Goal: Task Accomplishment & Management: Manage account settings

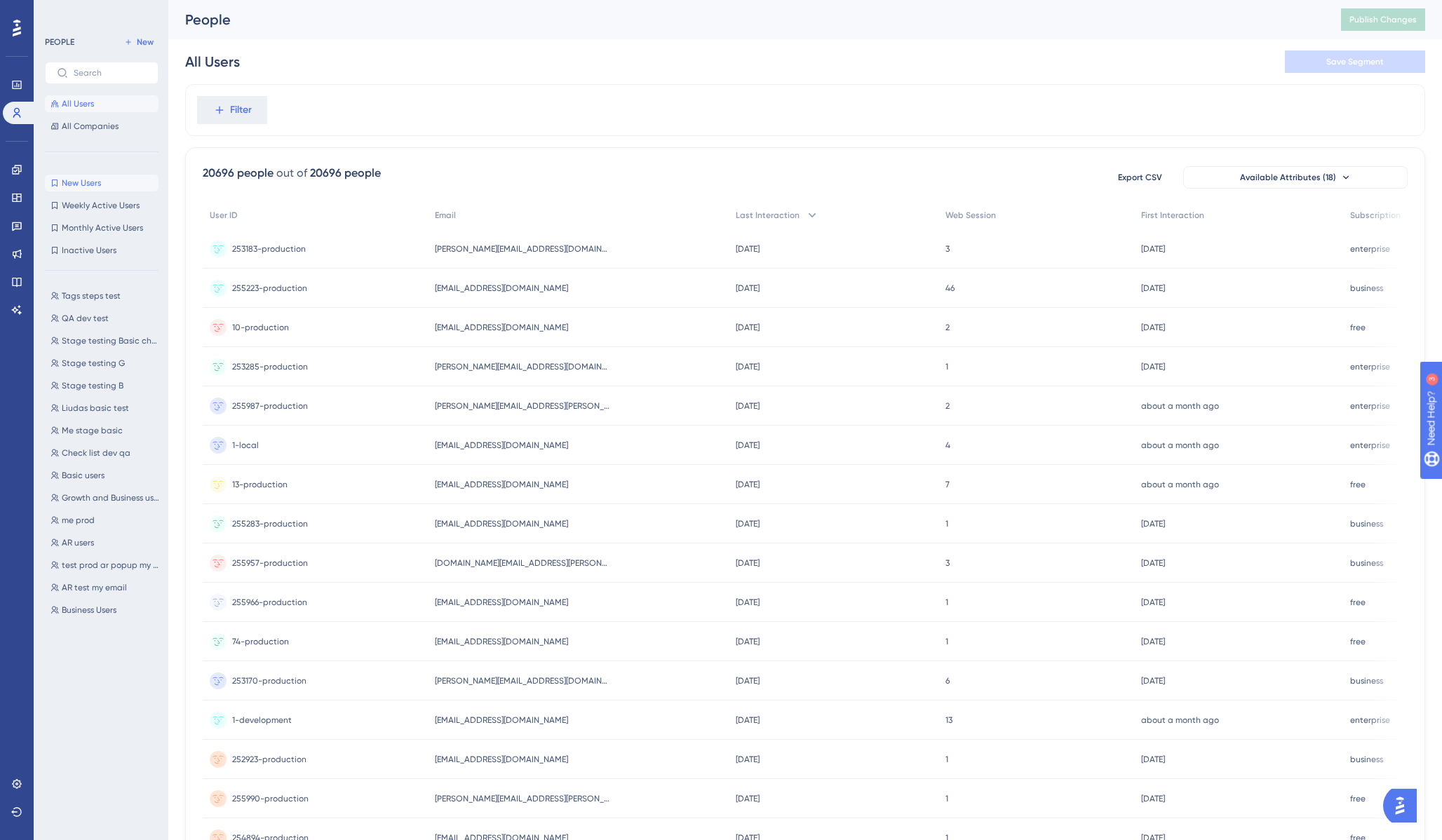
click at [85, 183] on span "New Users" at bounding box center [82, 182] width 39 height 11
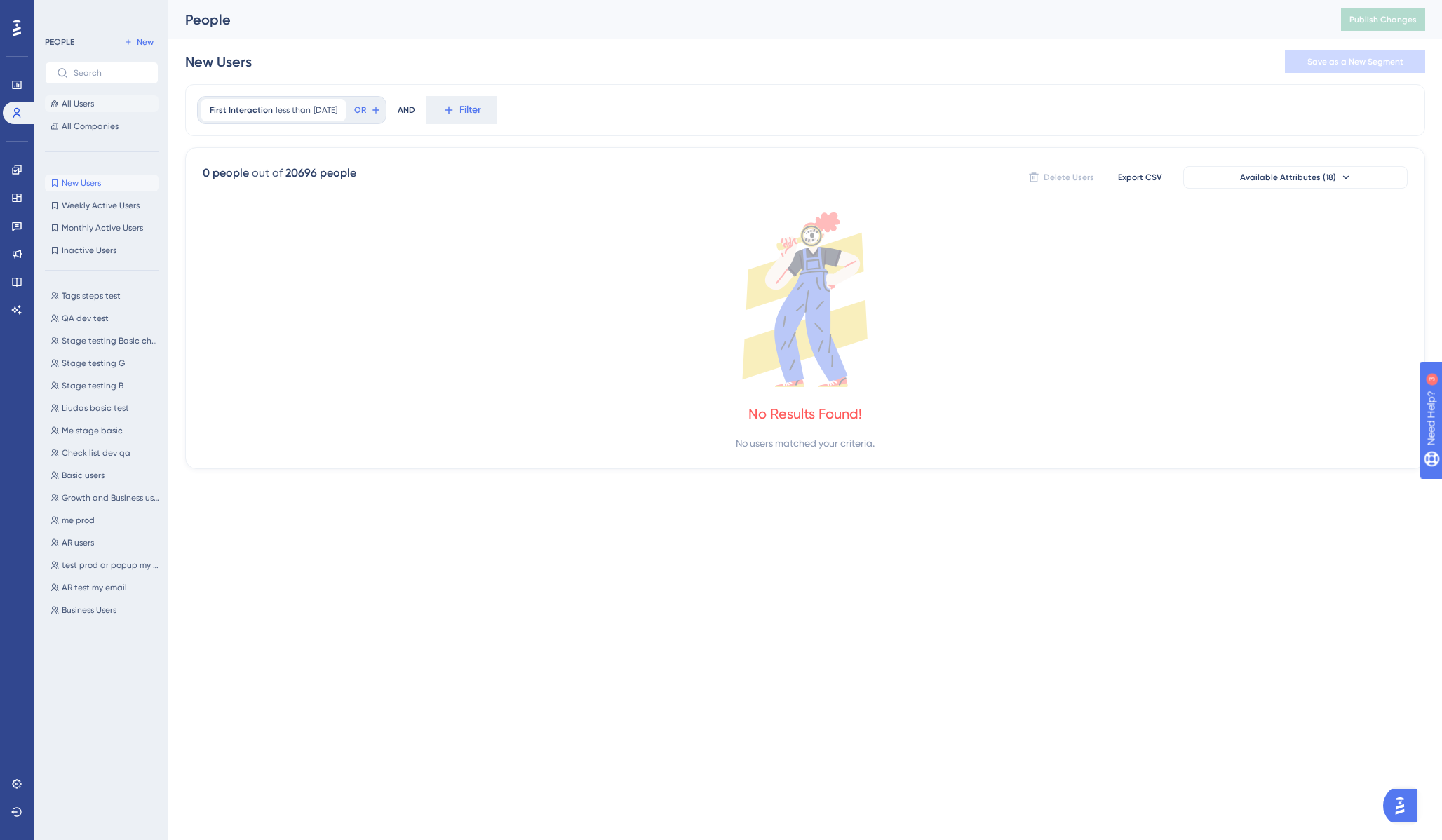
click at [83, 105] on span "All Users" at bounding box center [78, 104] width 32 height 11
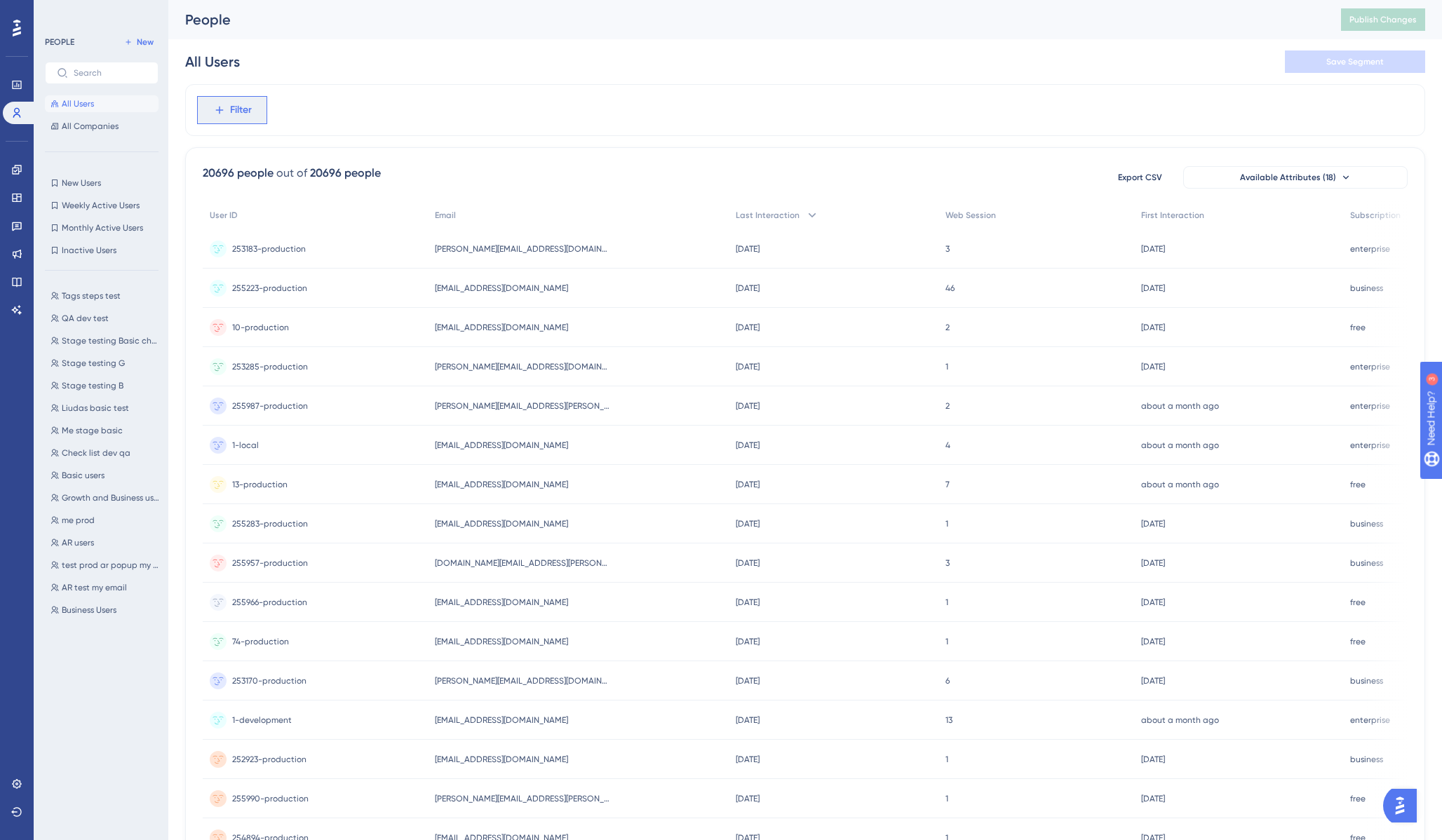
click at [242, 114] on span "Filter" at bounding box center [241, 109] width 22 height 17
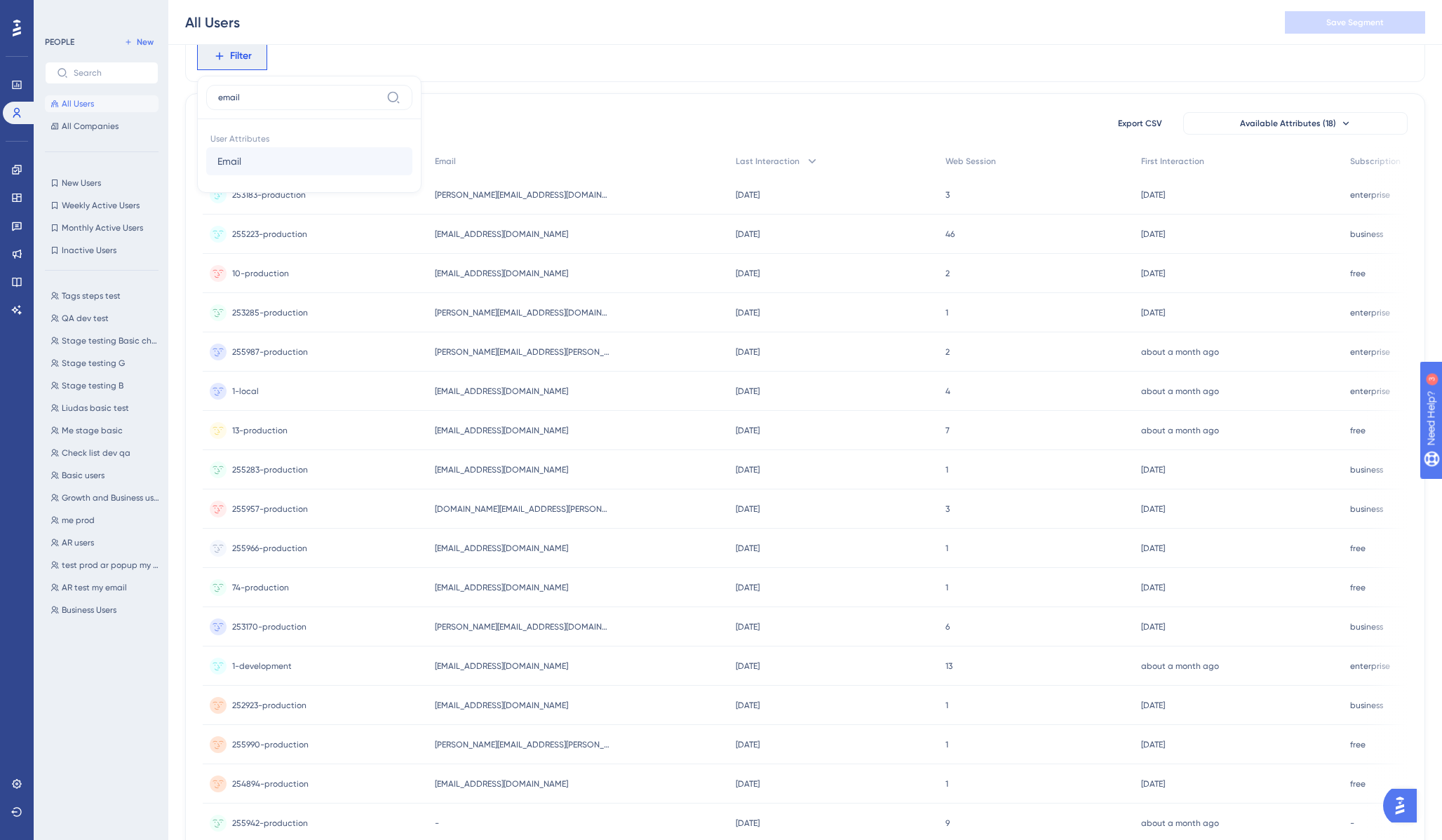
type input "email"
click at [259, 158] on button "Email Email" at bounding box center [309, 161] width 207 height 28
click at [219, 170] on span at bounding box center [217, 172] width 10 height 10
click at [227, 169] on input "radio" at bounding box center [227, 169] width 0 height 0
paste input "bogdan@treedis.com"
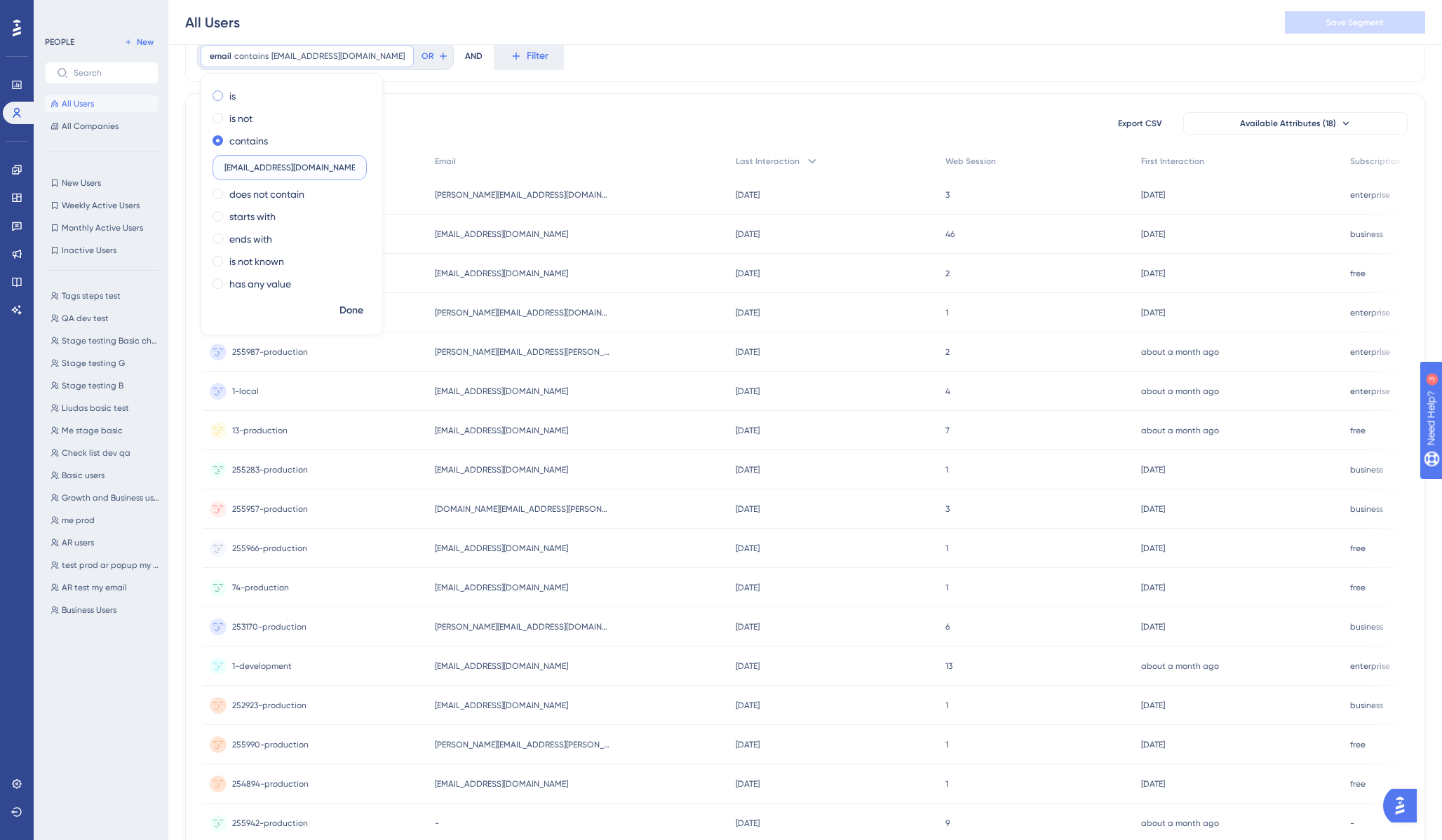
type input "bogdan@treedis.com"
click at [215, 96] on span at bounding box center [217, 96] width 10 height 10
click at [227, 93] on input "radio" at bounding box center [227, 93] width 0 height 0
click at [352, 309] on span "Done" at bounding box center [351, 310] width 24 height 17
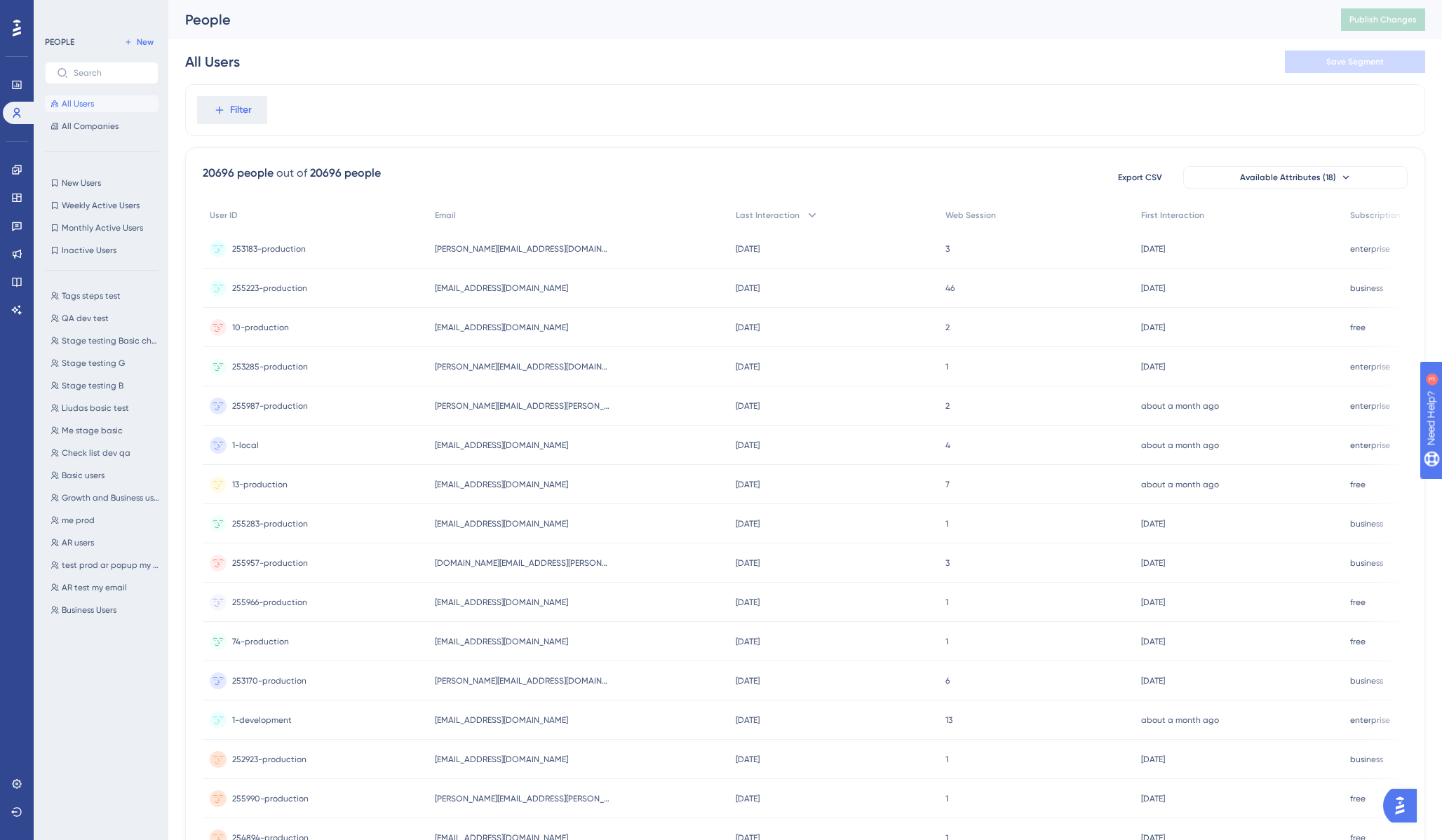
click at [240, 126] on div "Filter" at bounding box center [805, 109] width 1240 height 52
click at [242, 101] on span "Filter" at bounding box center [241, 109] width 22 height 17
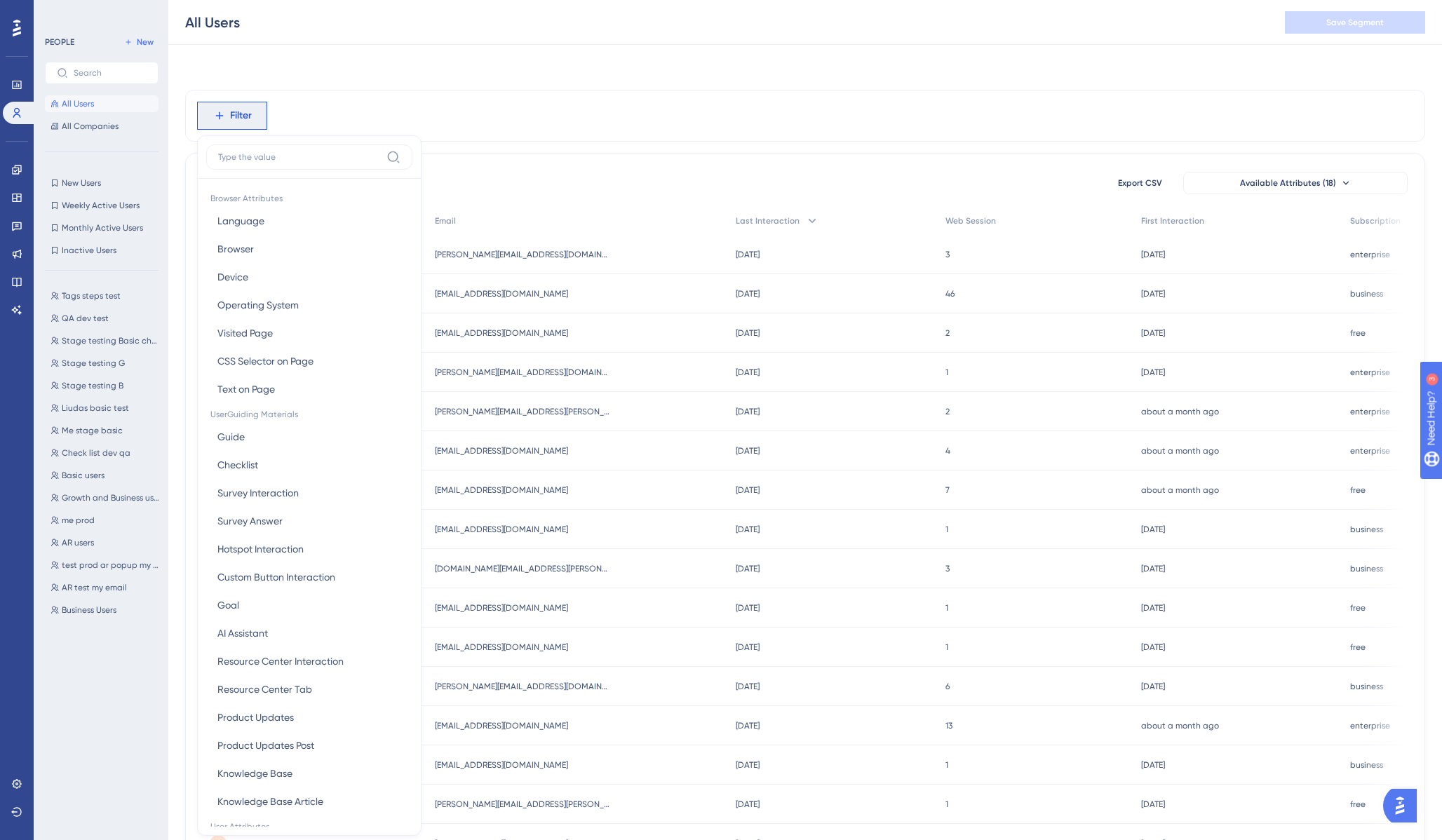
scroll to position [60, 0]
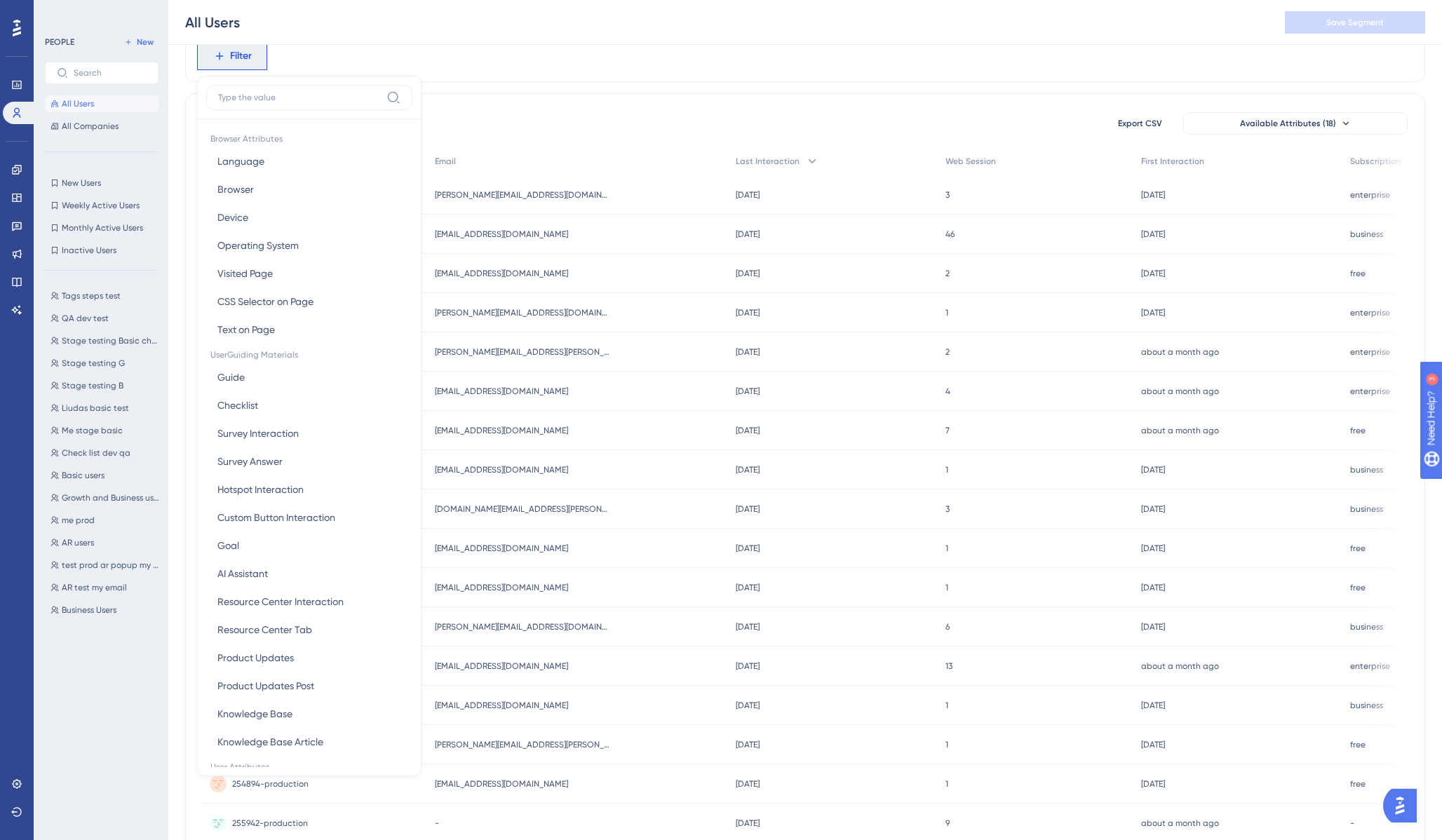
type input "bogdan@treedis.com"
click at [551, 95] on div "20696 people out of 20696 people Export CSV Available Attributes (18) User ID E…" at bounding box center [805, 558] width 1240 height 930
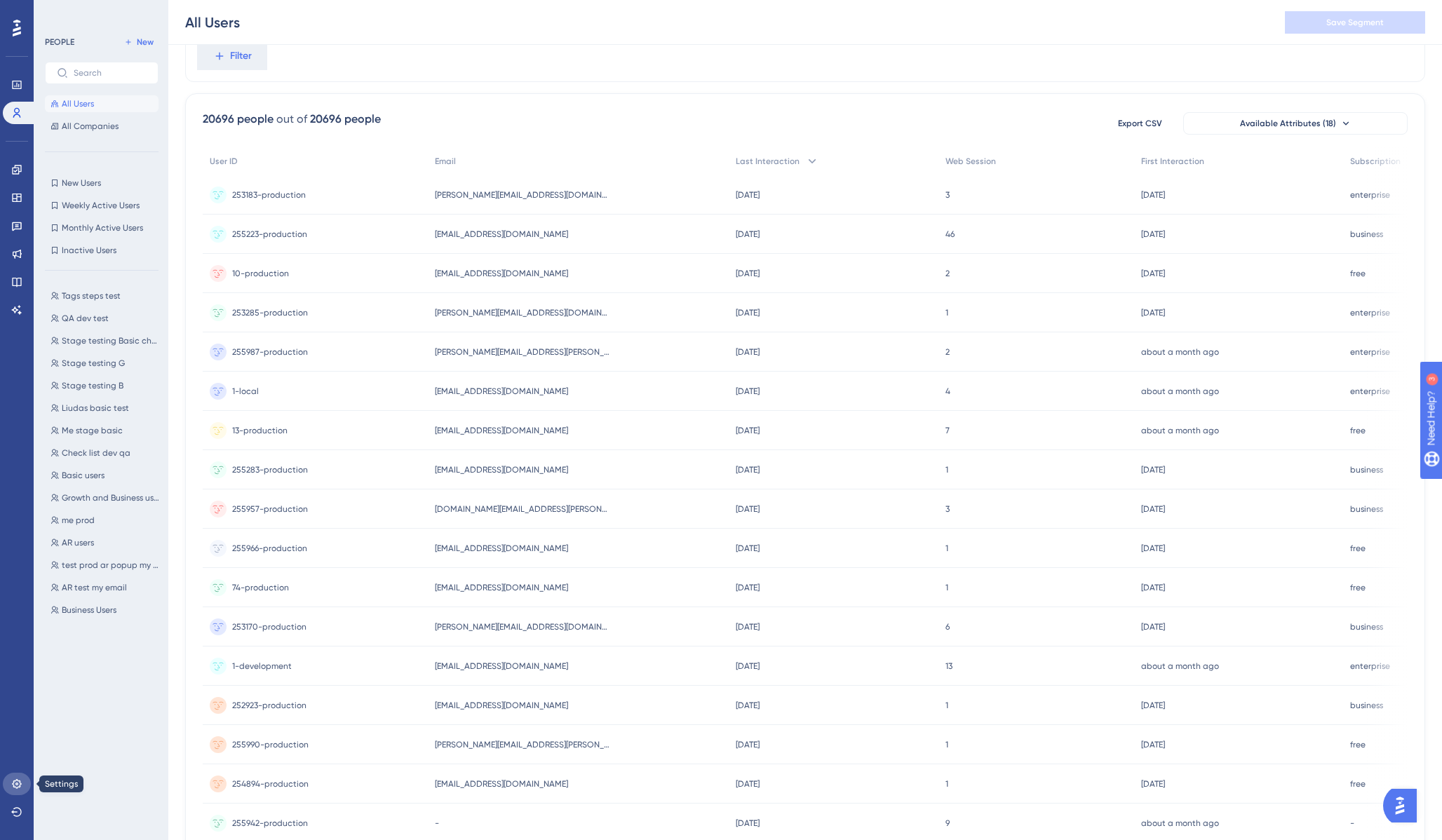
click at [17, 788] on icon at bounding box center [16, 784] width 11 height 11
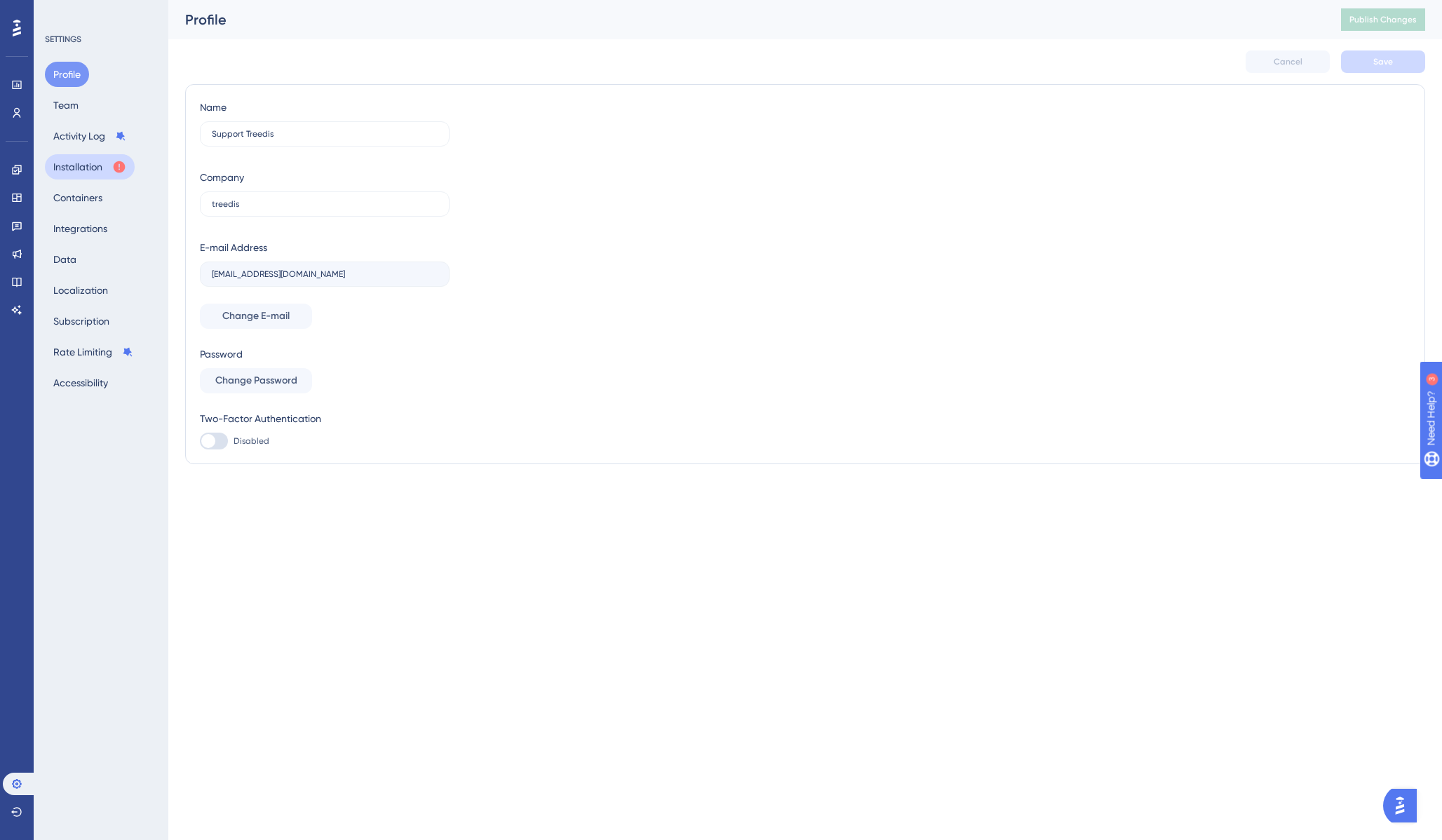
click at [80, 161] on button "Installation" at bounding box center [89, 166] width 90 height 26
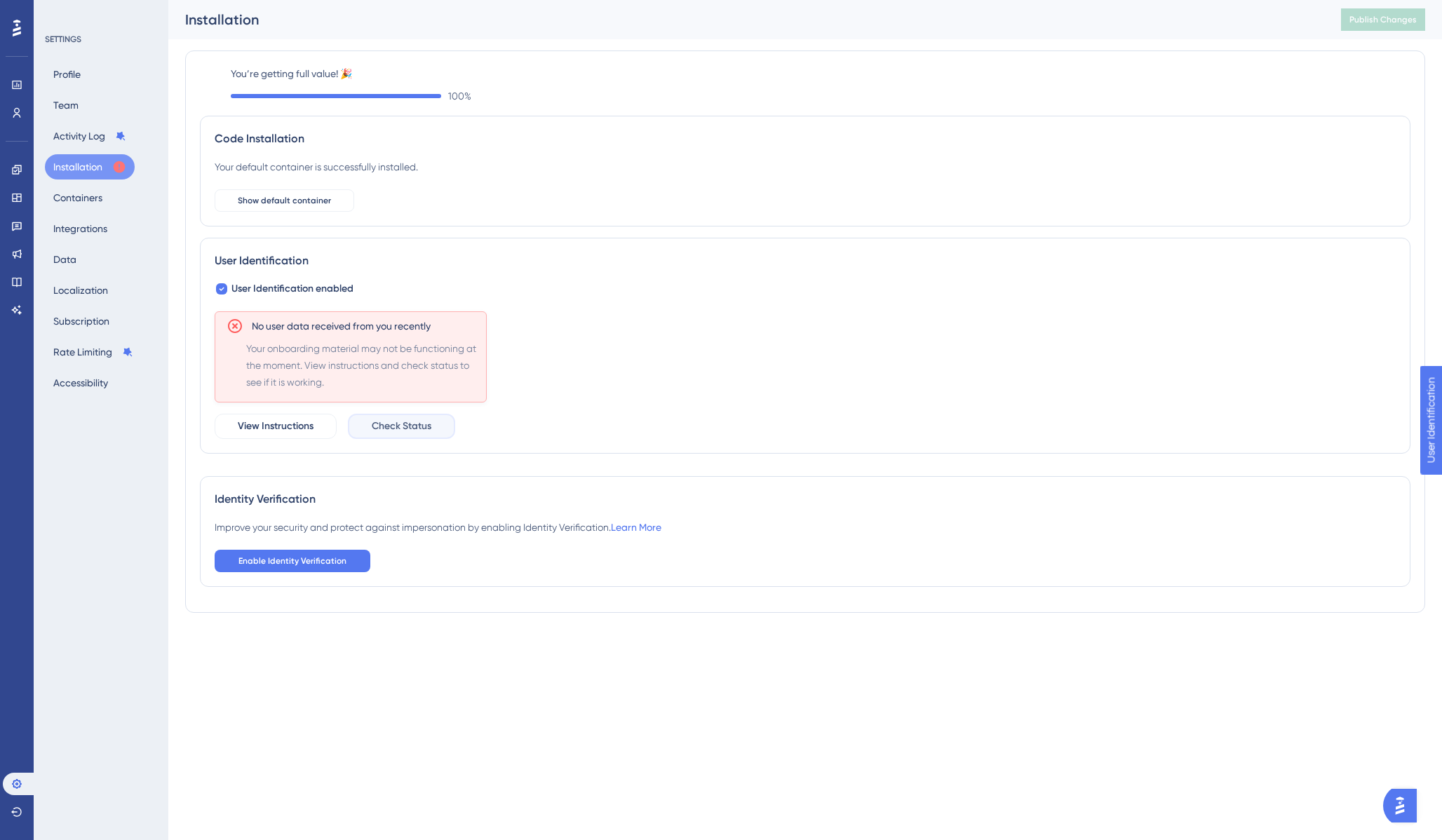
click at [390, 423] on span "Check Status" at bounding box center [401, 426] width 60 height 17
click at [288, 426] on span "View Instructions" at bounding box center [276, 426] width 76 height 17
click at [15, 108] on icon at bounding box center [17, 112] width 8 height 9
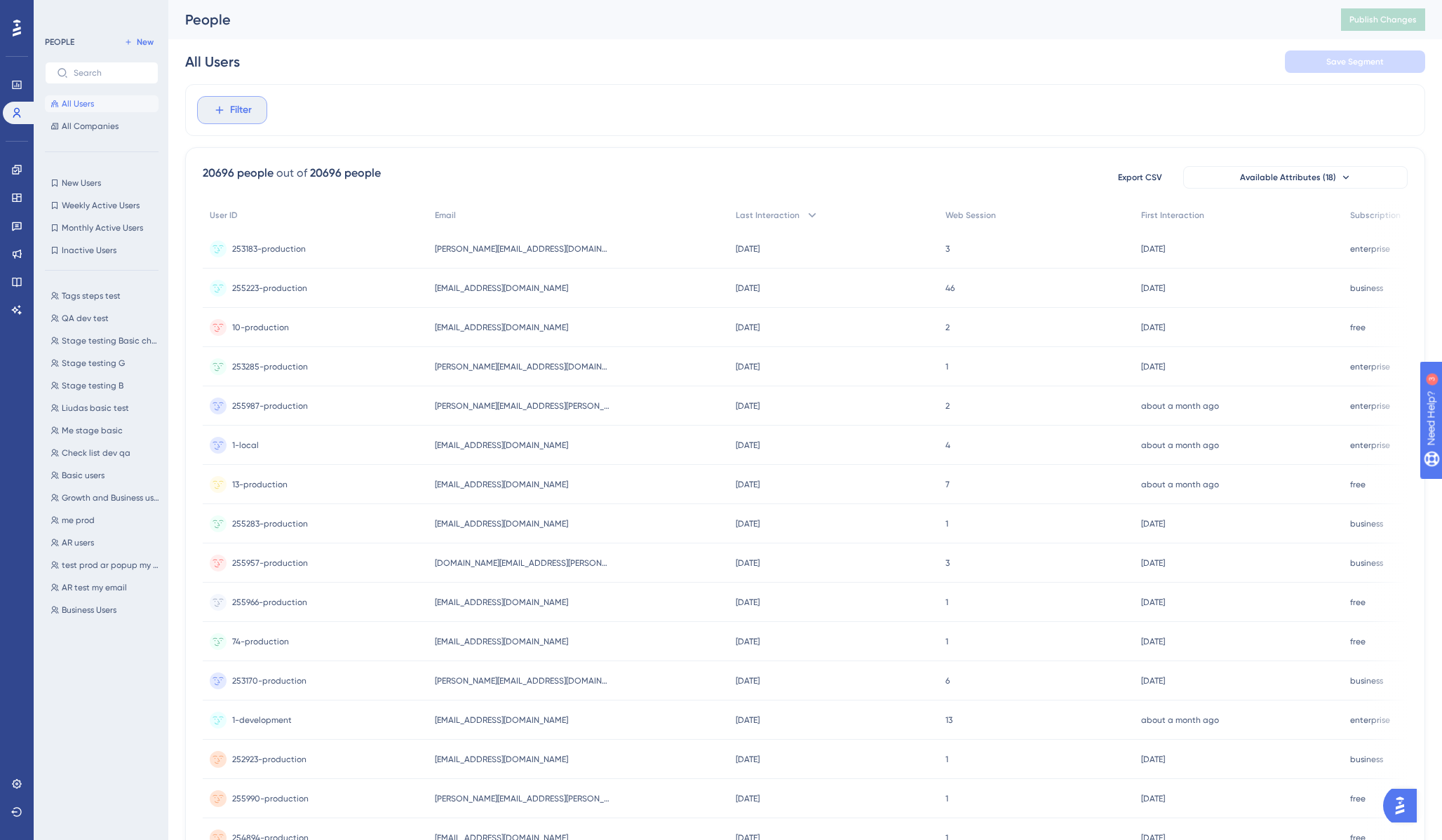
click at [242, 117] on span "Filter" at bounding box center [241, 109] width 22 height 17
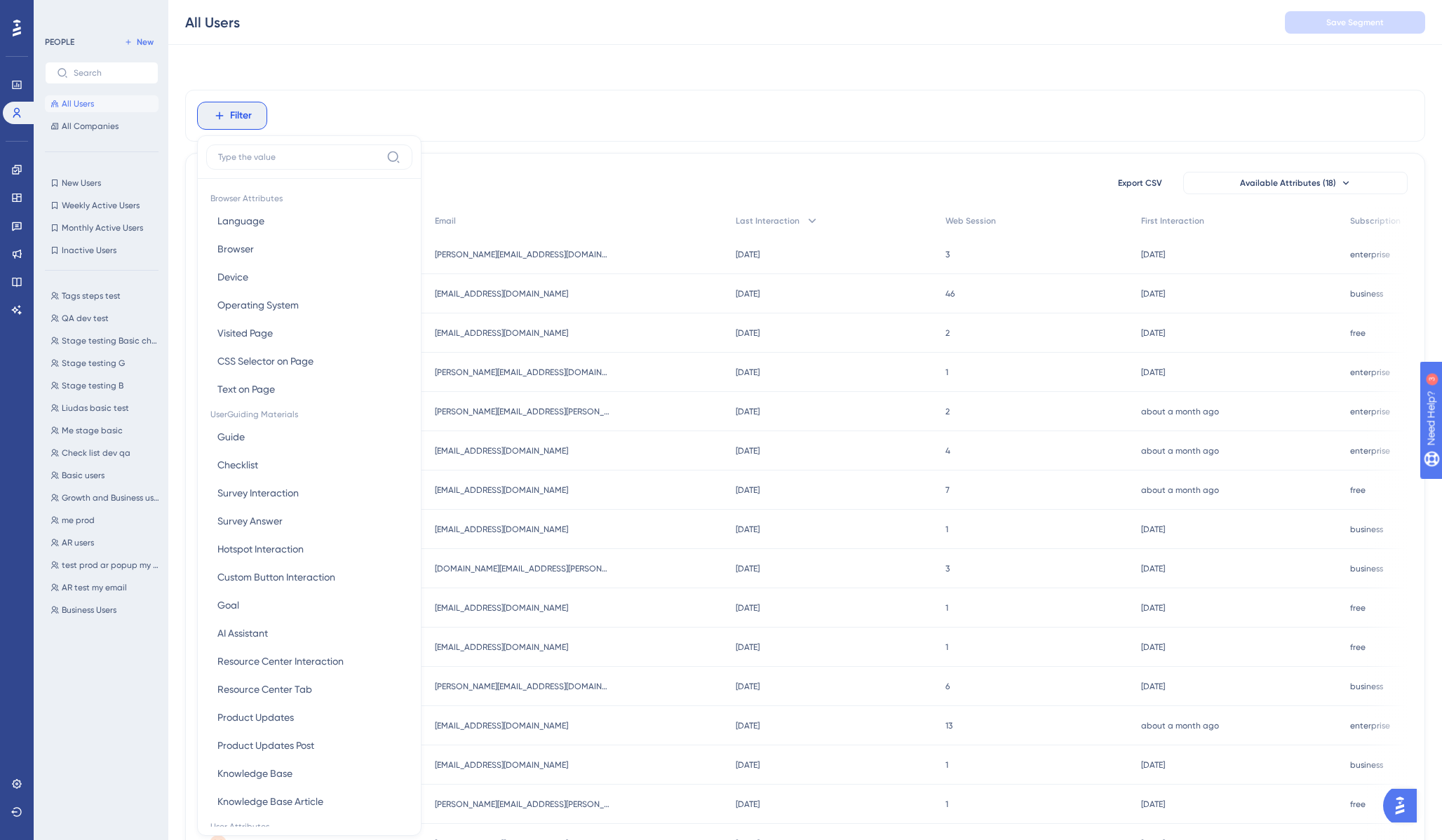
scroll to position [58, 0]
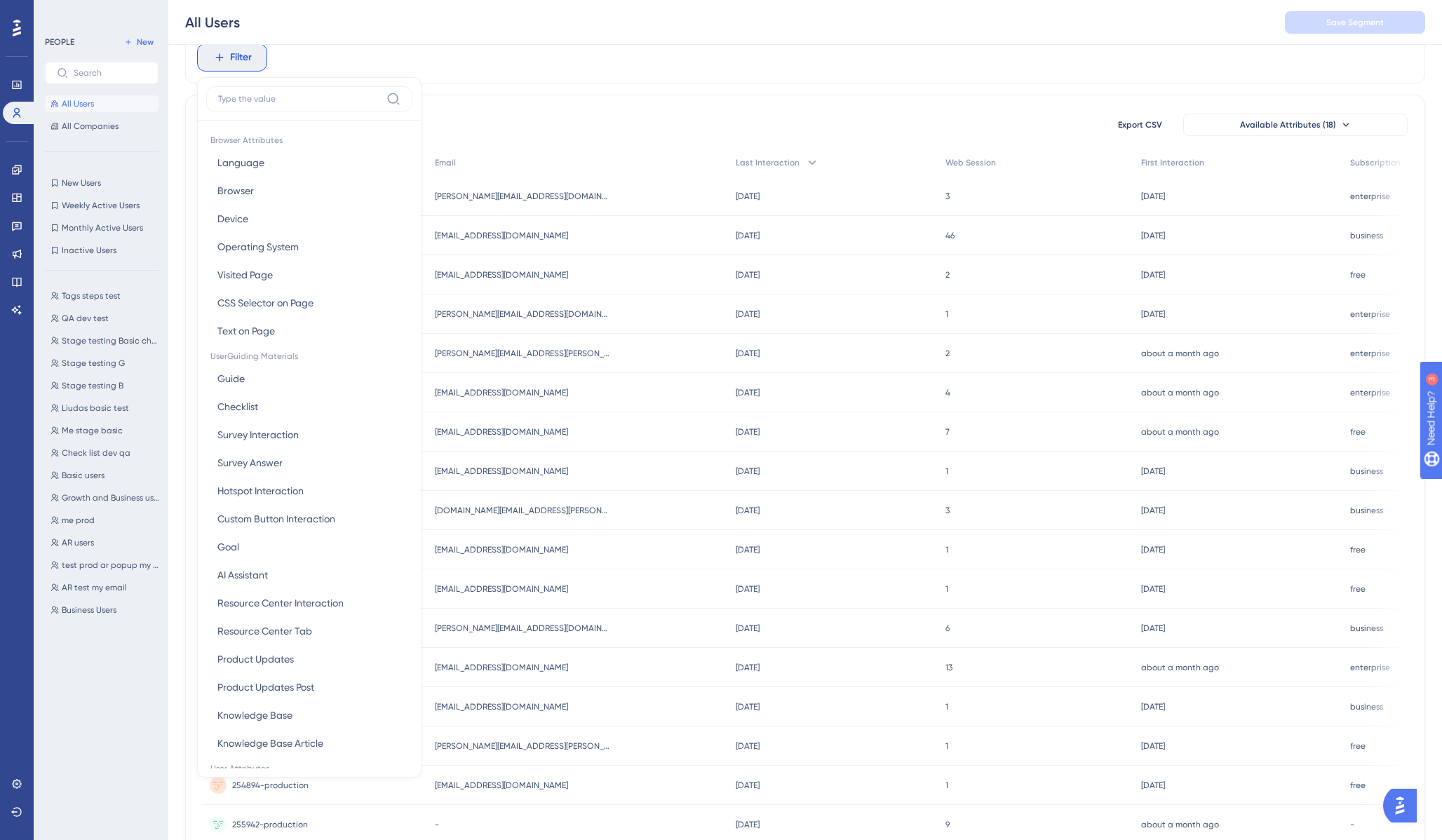
click at [259, 96] on input at bounding box center [299, 99] width 163 height 11
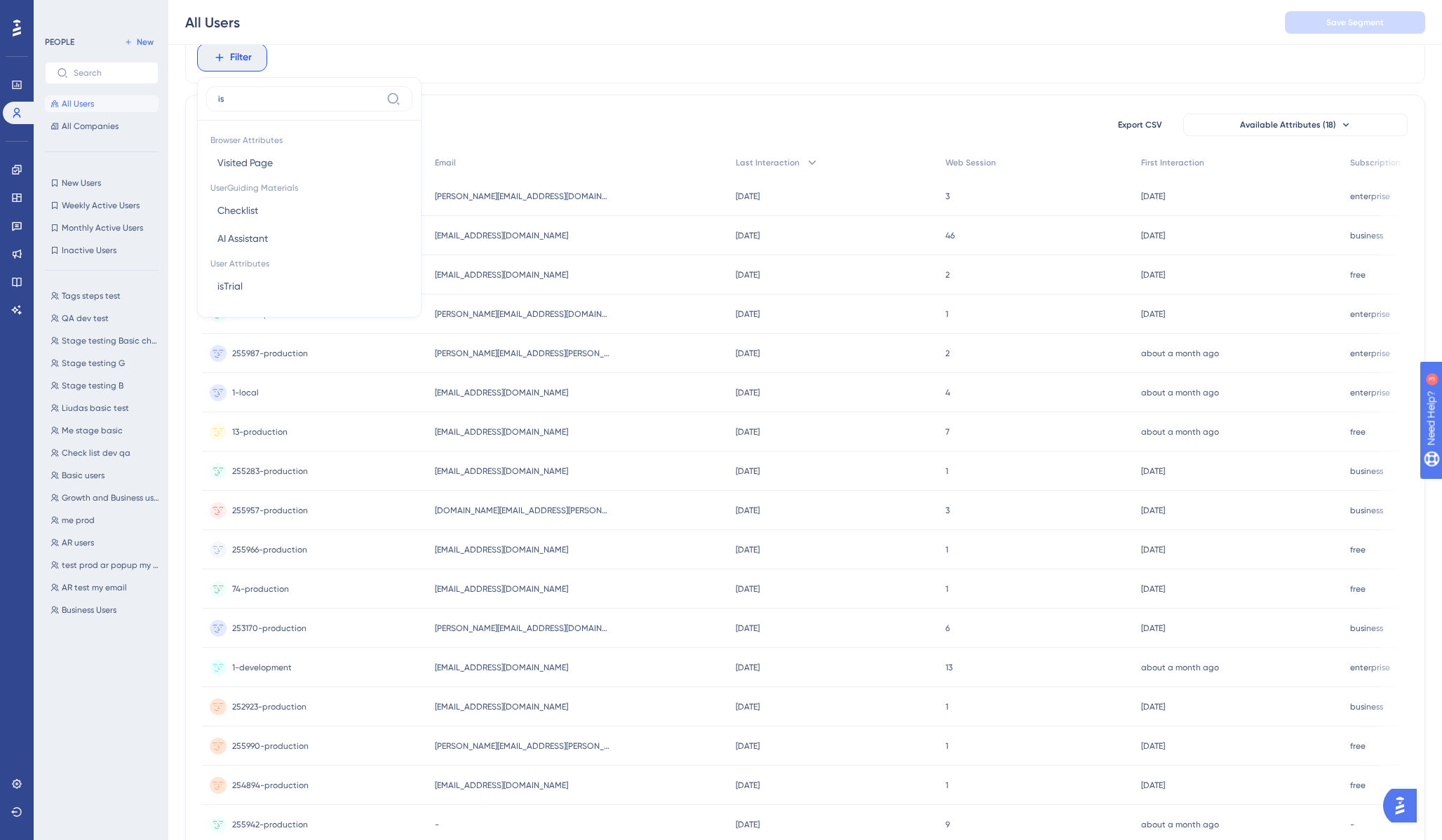
type input "i"
type input "ema"
click at [248, 161] on button "Email Email" at bounding box center [309, 163] width 207 height 28
click at [254, 124] on input "text" at bounding box center [289, 123] width 131 height 9
type input "bogdan@treedis.com"
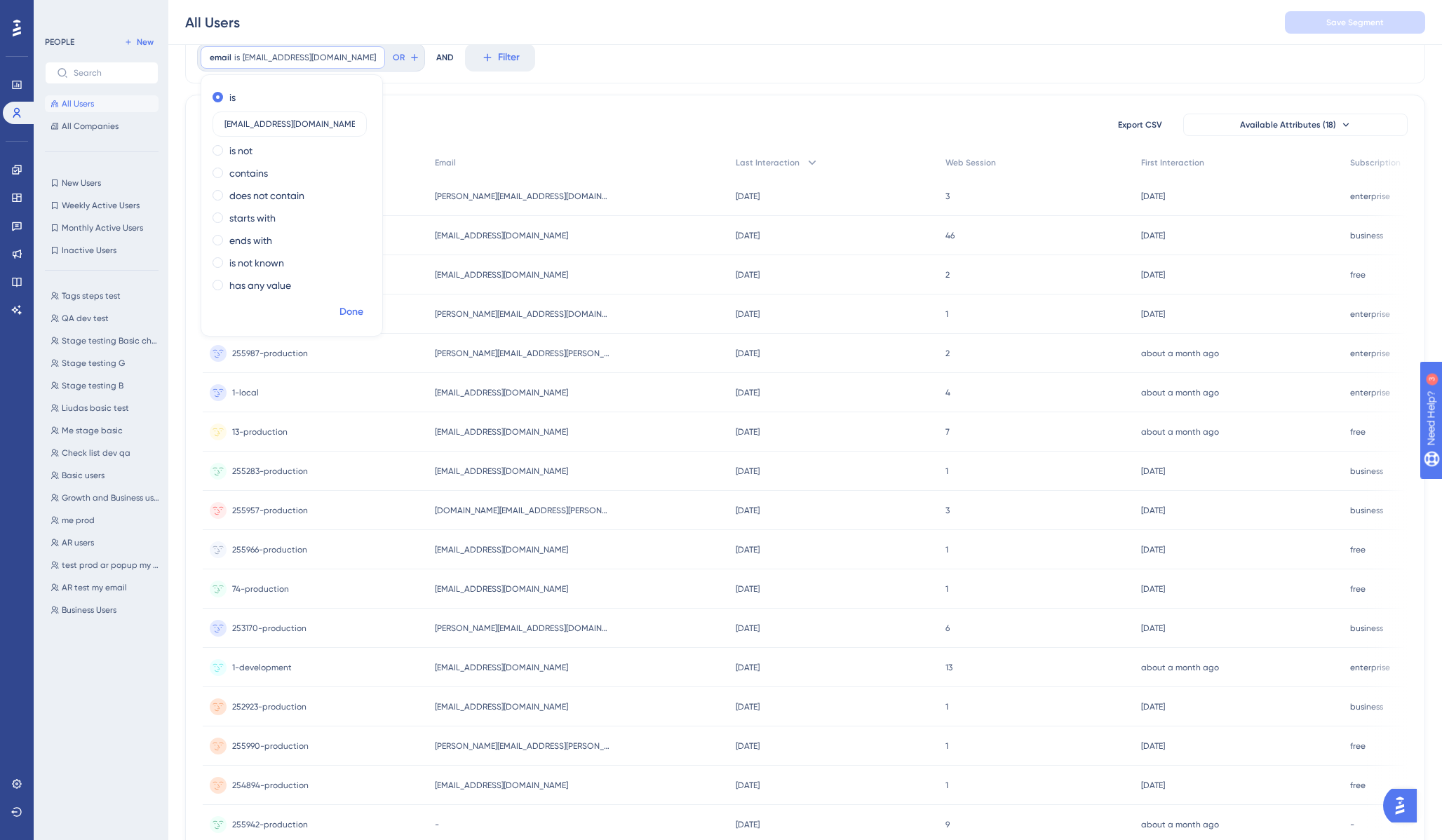
click at [344, 306] on span "Done" at bounding box center [351, 312] width 24 height 17
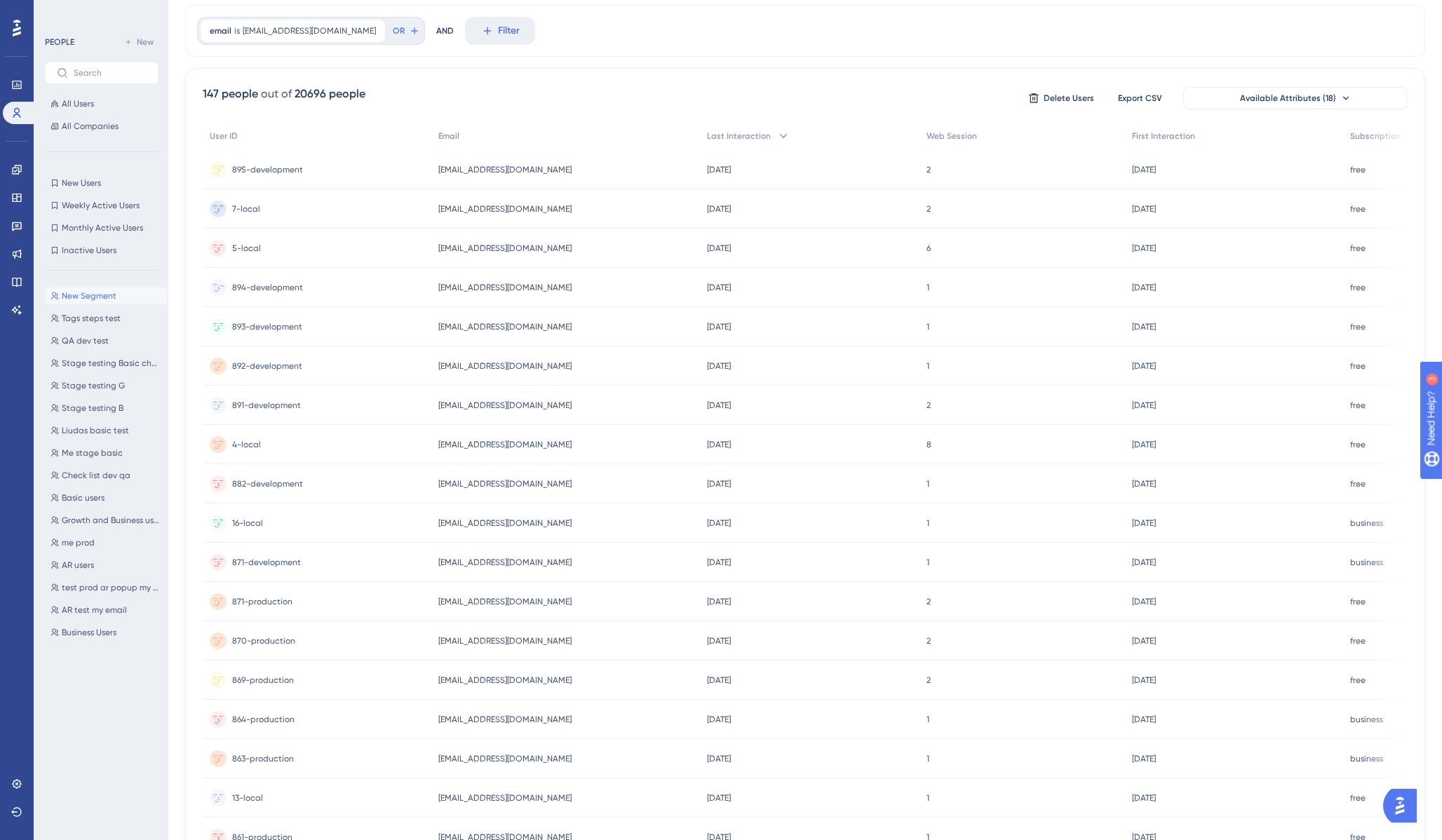
scroll to position [0, 0]
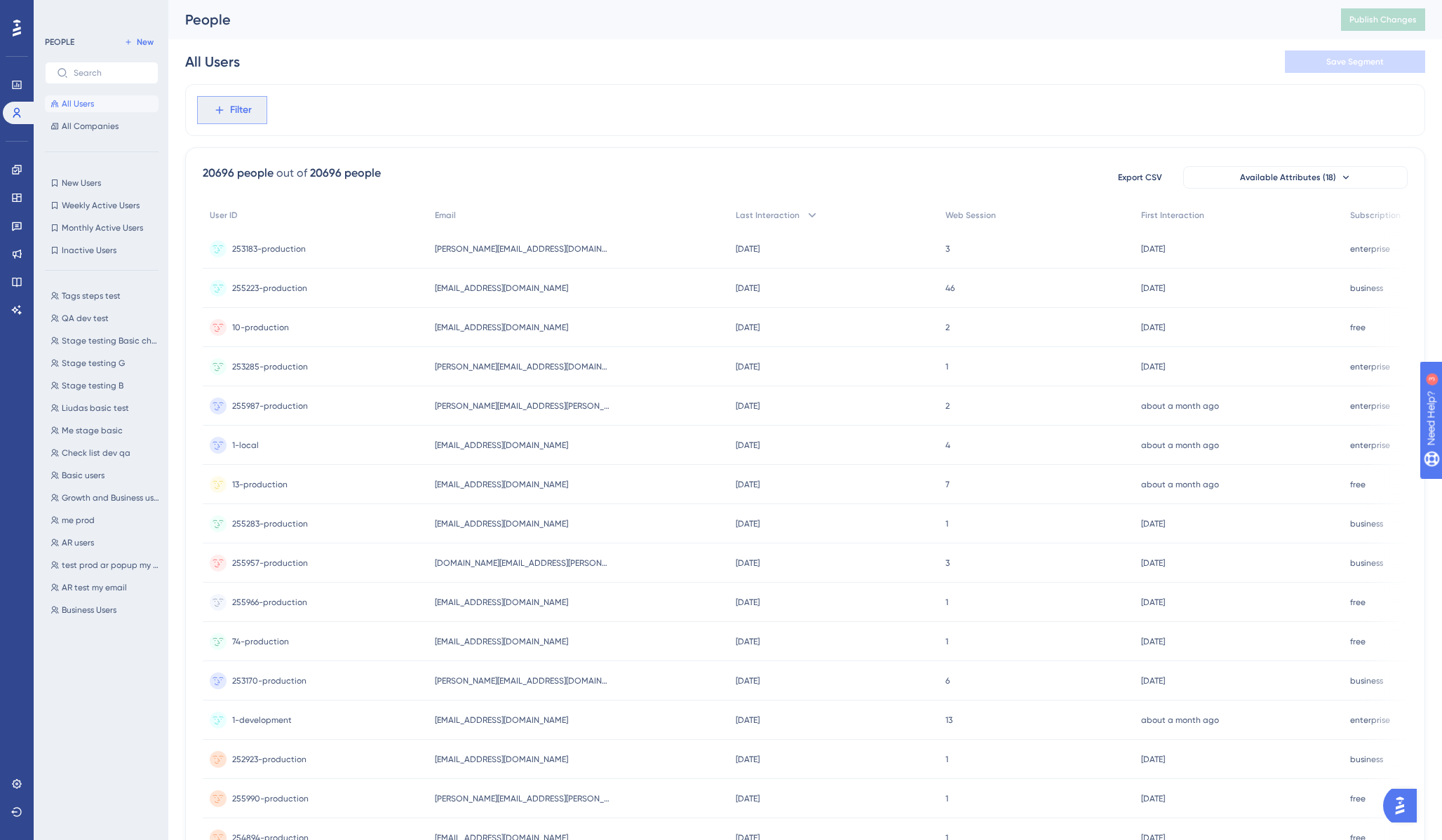
click at [231, 112] on span "Filter" at bounding box center [241, 109] width 22 height 17
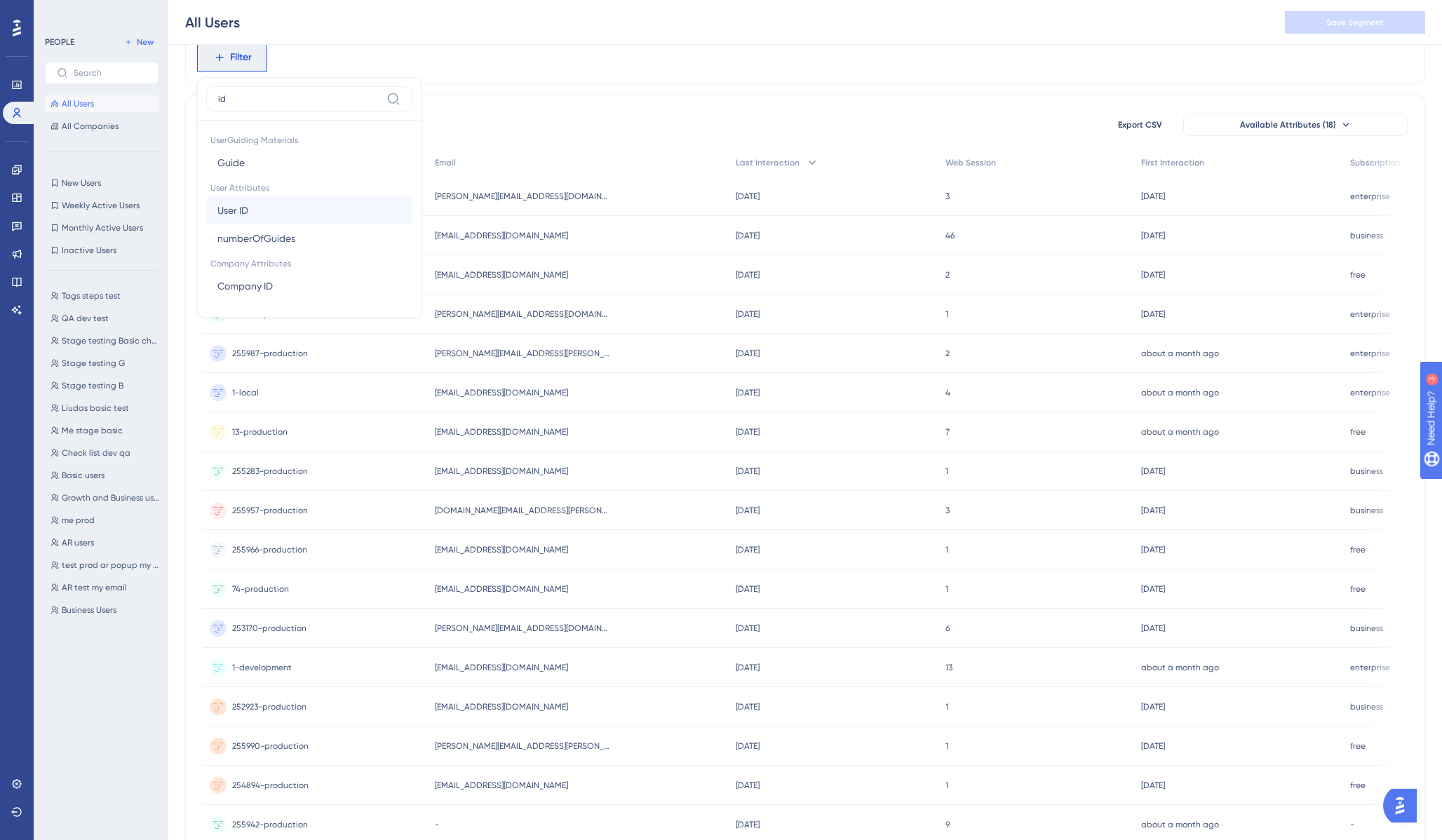
type input "id"
click at [272, 207] on button "User ID User ID" at bounding box center [309, 210] width 207 height 28
type input "t"
click at [289, 126] on input "text" at bounding box center [289, 123] width 131 height 9
paste input "test ID"
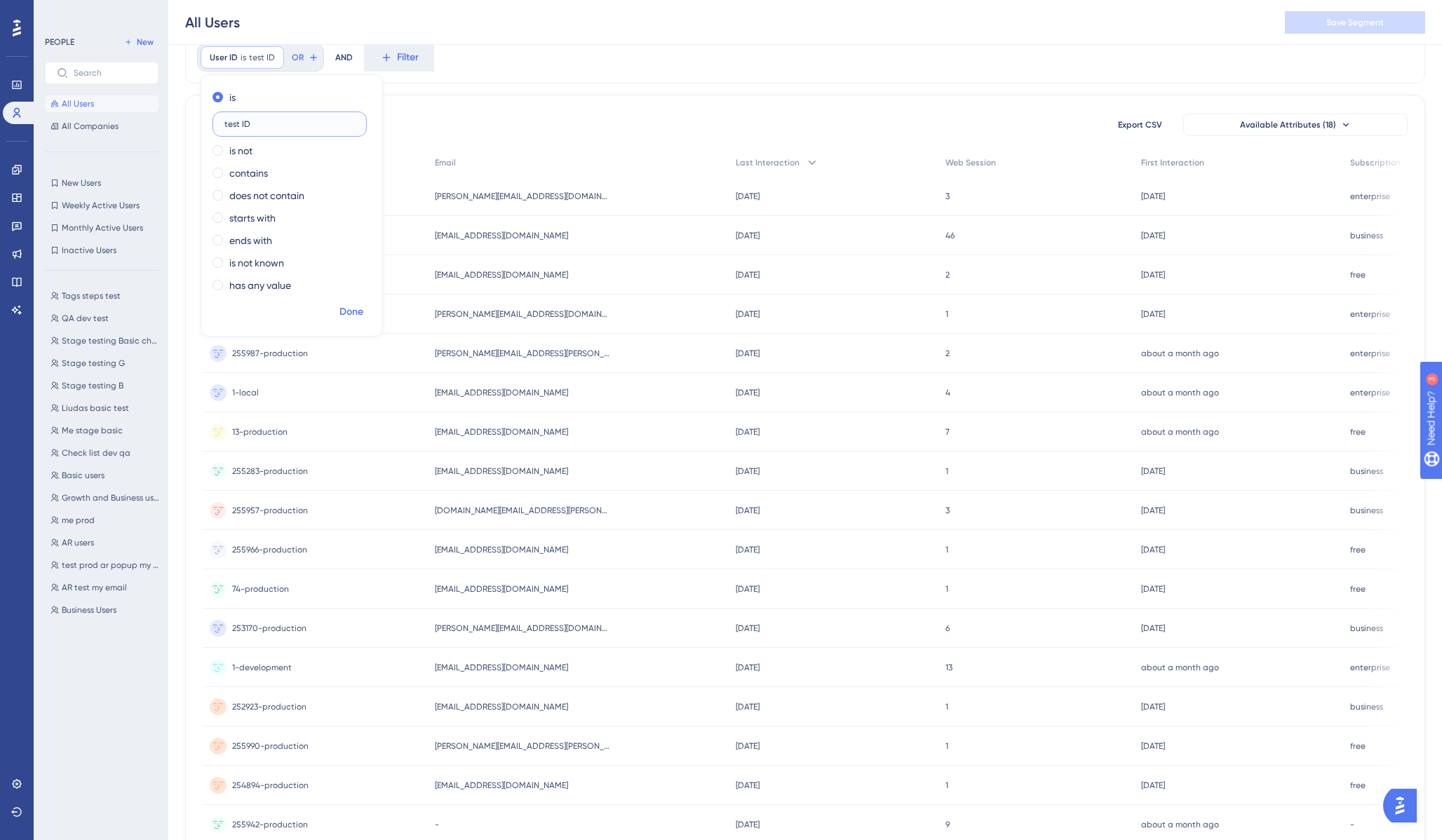
type input "test ID"
click at [350, 311] on span "Done" at bounding box center [351, 312] width 24 height 17
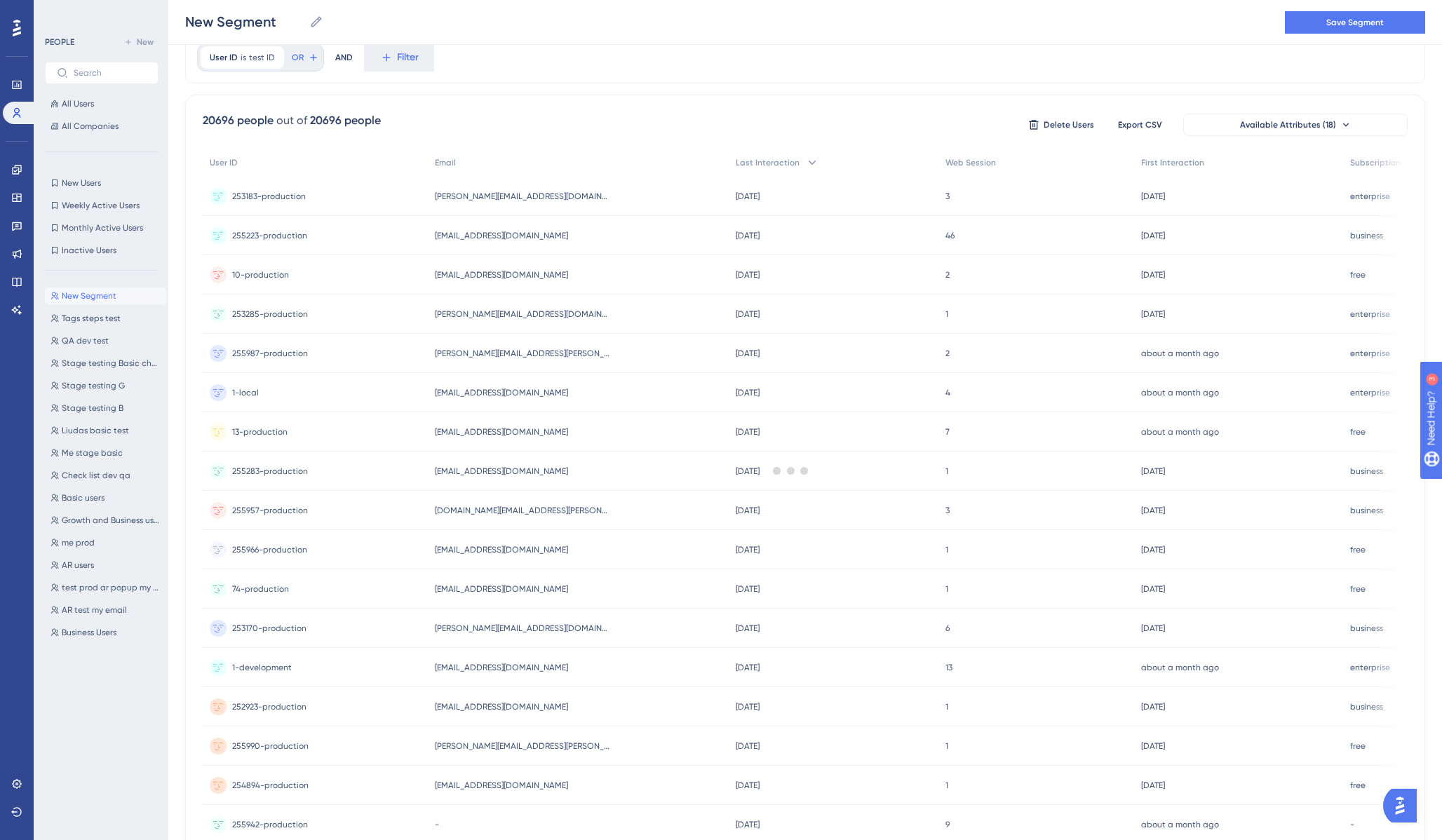
scroll to position [0, 0]
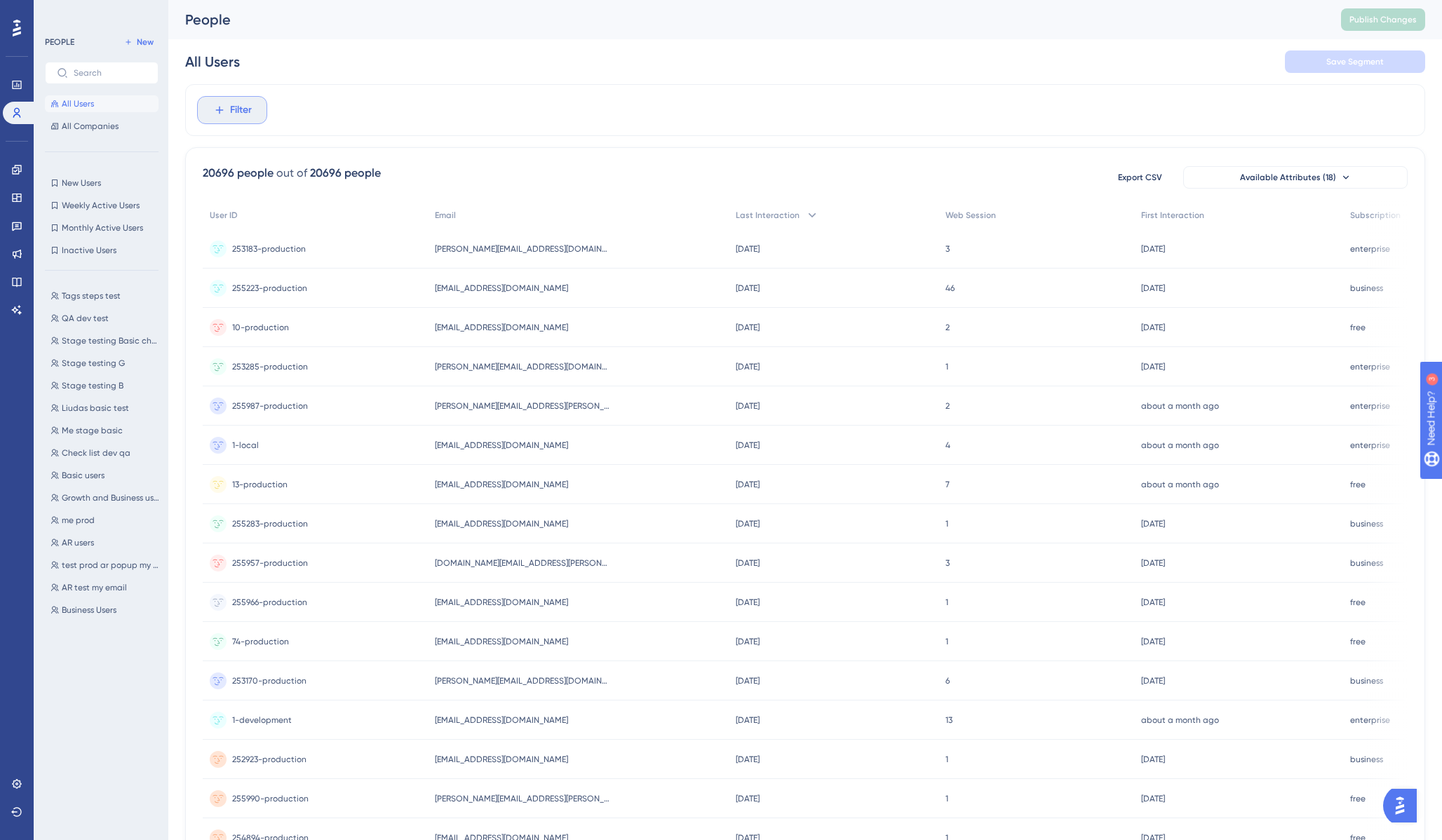
click at [230, 99] on button "Filter" at bounding box center [232, 110] width 70 height 28
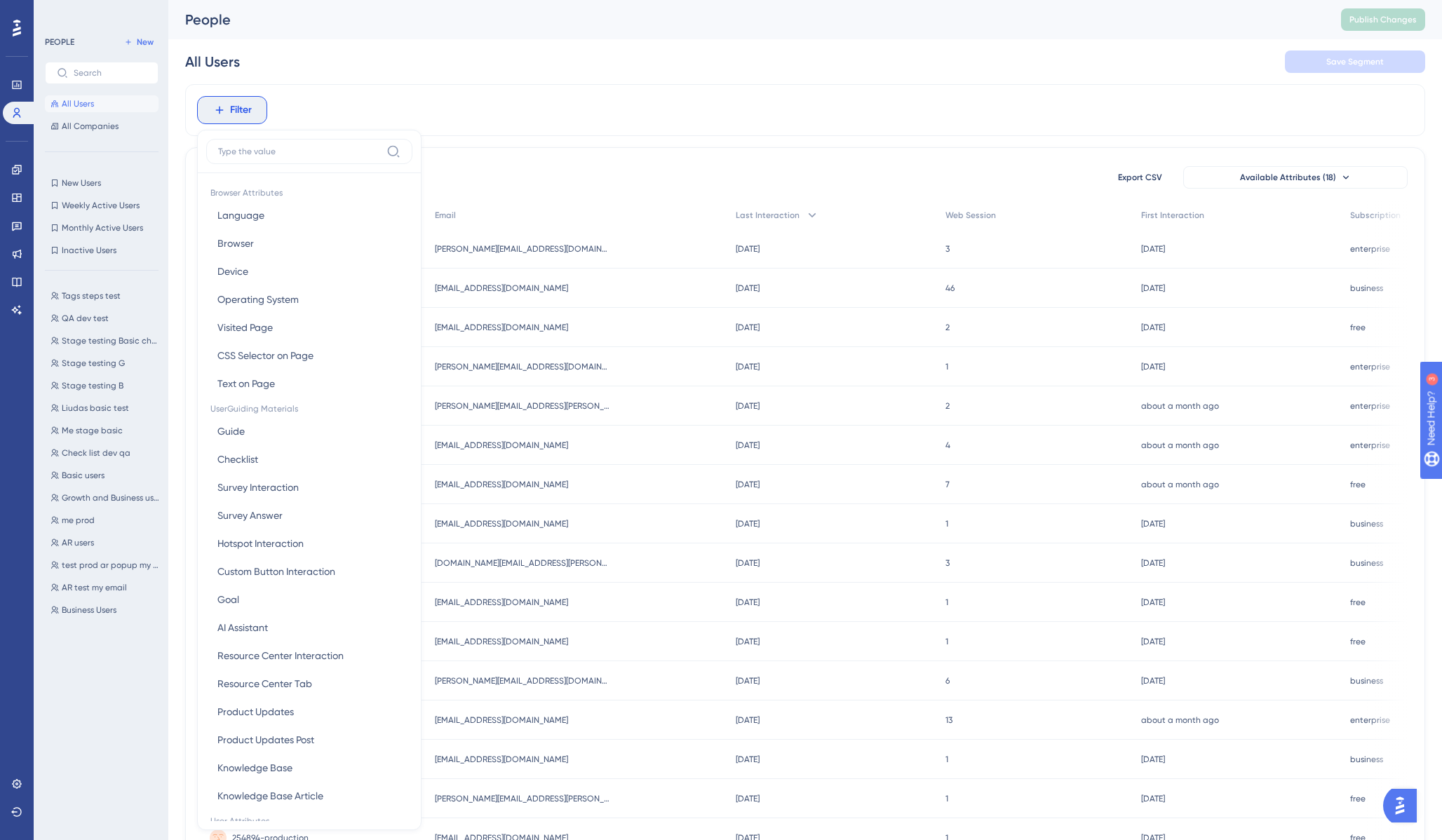
scroll to position [60, 0]
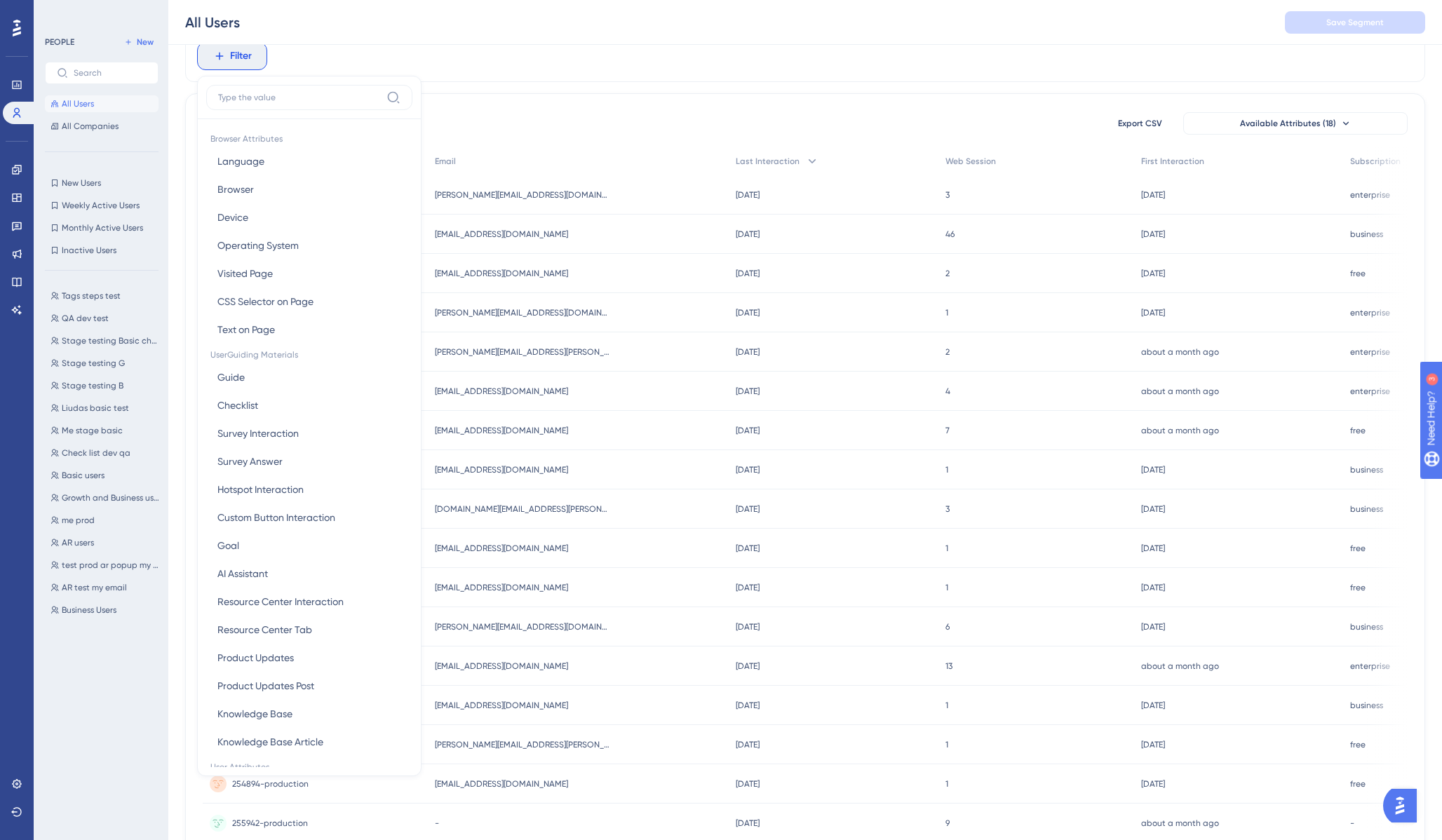
click at [279, 102] on input at bounding box center [299, 97] width 163 height 11
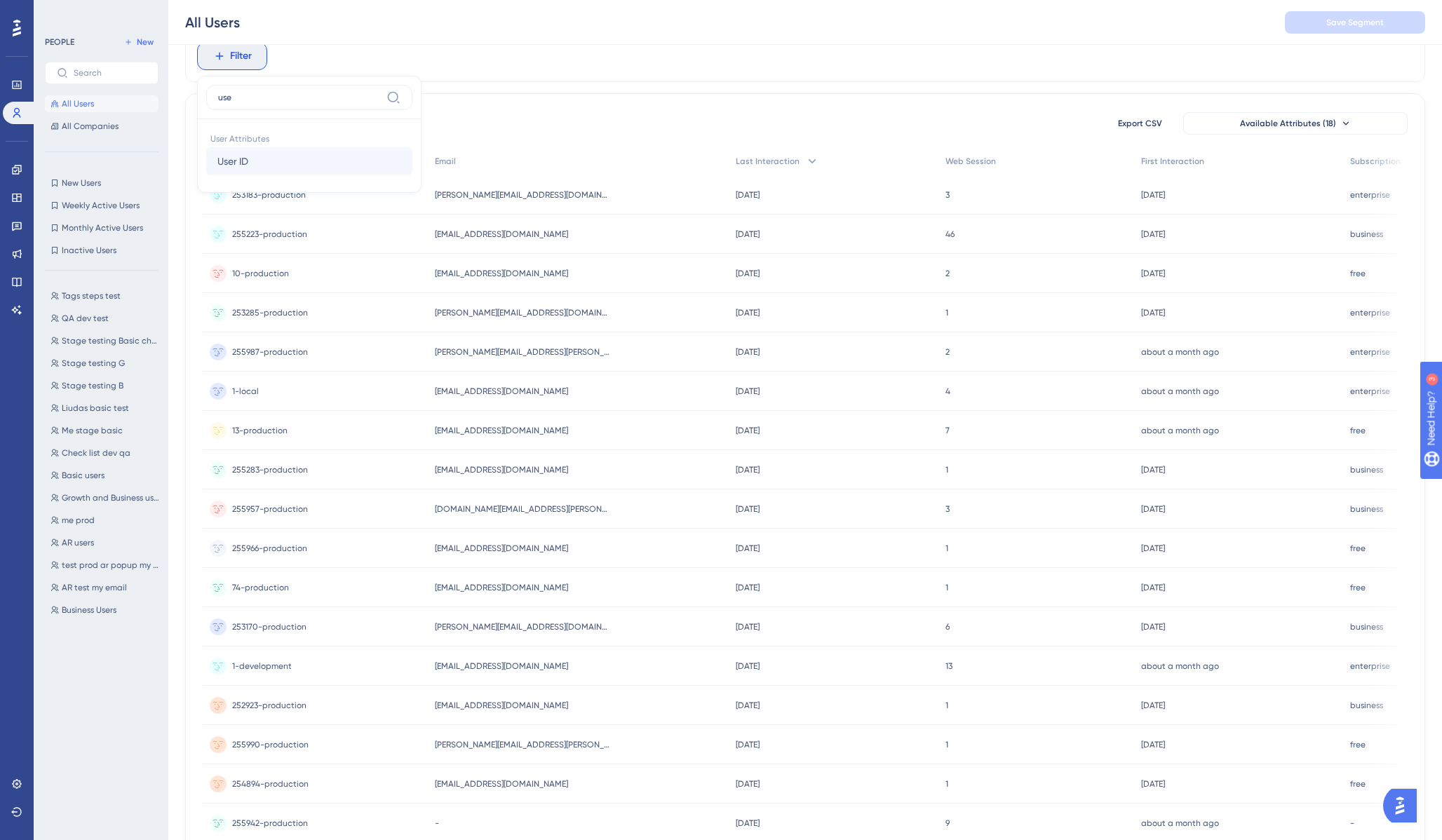
type input "use"
click at [271, 161] on button "User ID User ID" at bounding box center [309, 161] width 207 height 28
type input "test ID"
click at [359, 312] on span "Done" at bounding box center [351, 310] width 24 height 17
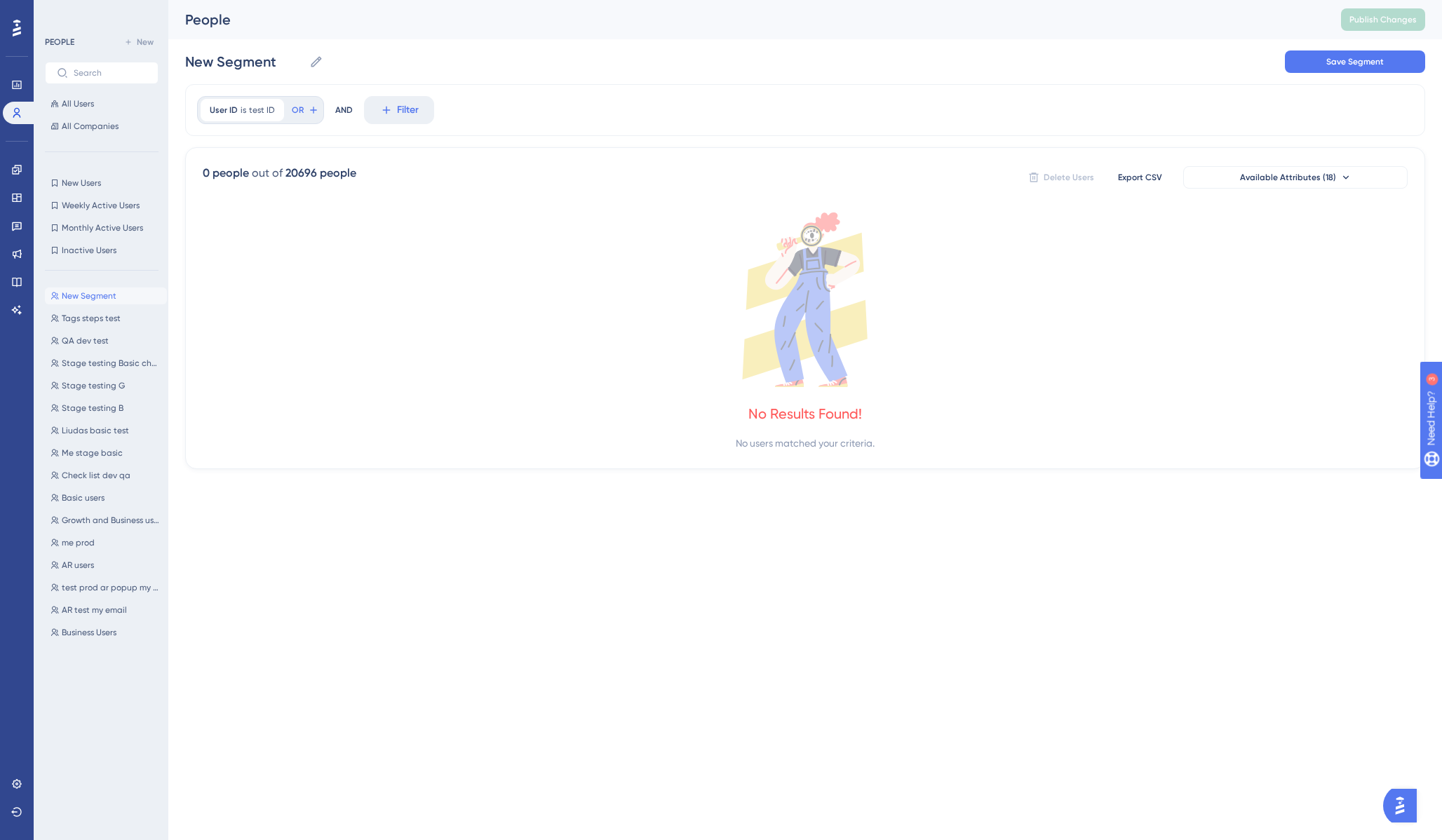
scroll to position [0, 0]
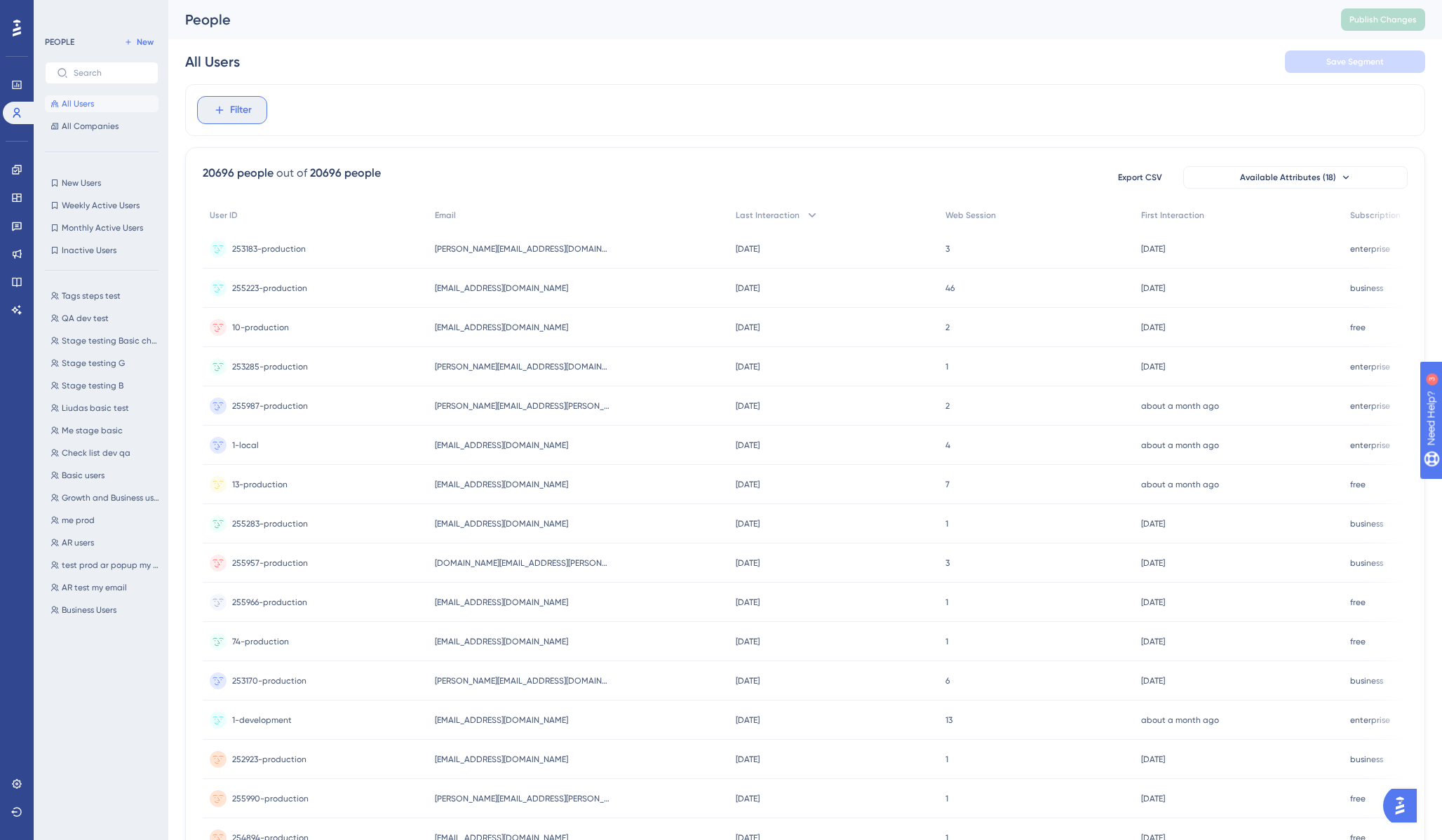
click at [241, 120] on button "Filter" at bounding box center [232, 110] width 70 height 28
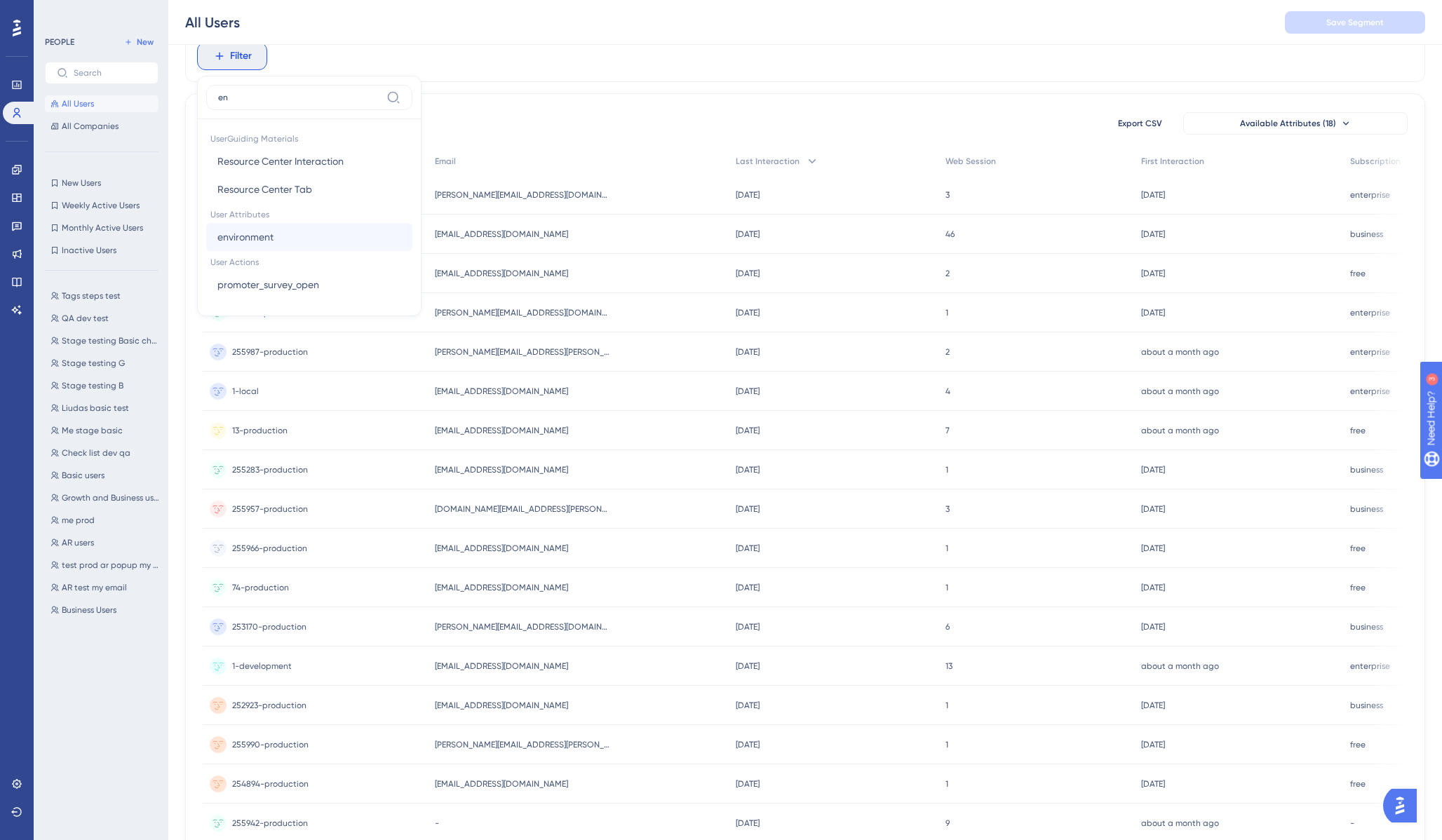
type input "en"
click at [266, 241] on span "environment" at bounding box center [245, 236] width 56 height 17
click at [558, 105] on div "20696 people out of 20696 people Export CSV Available Attributes (18) User ID E…" at bounding box center [805, 558] width 1240 height 930
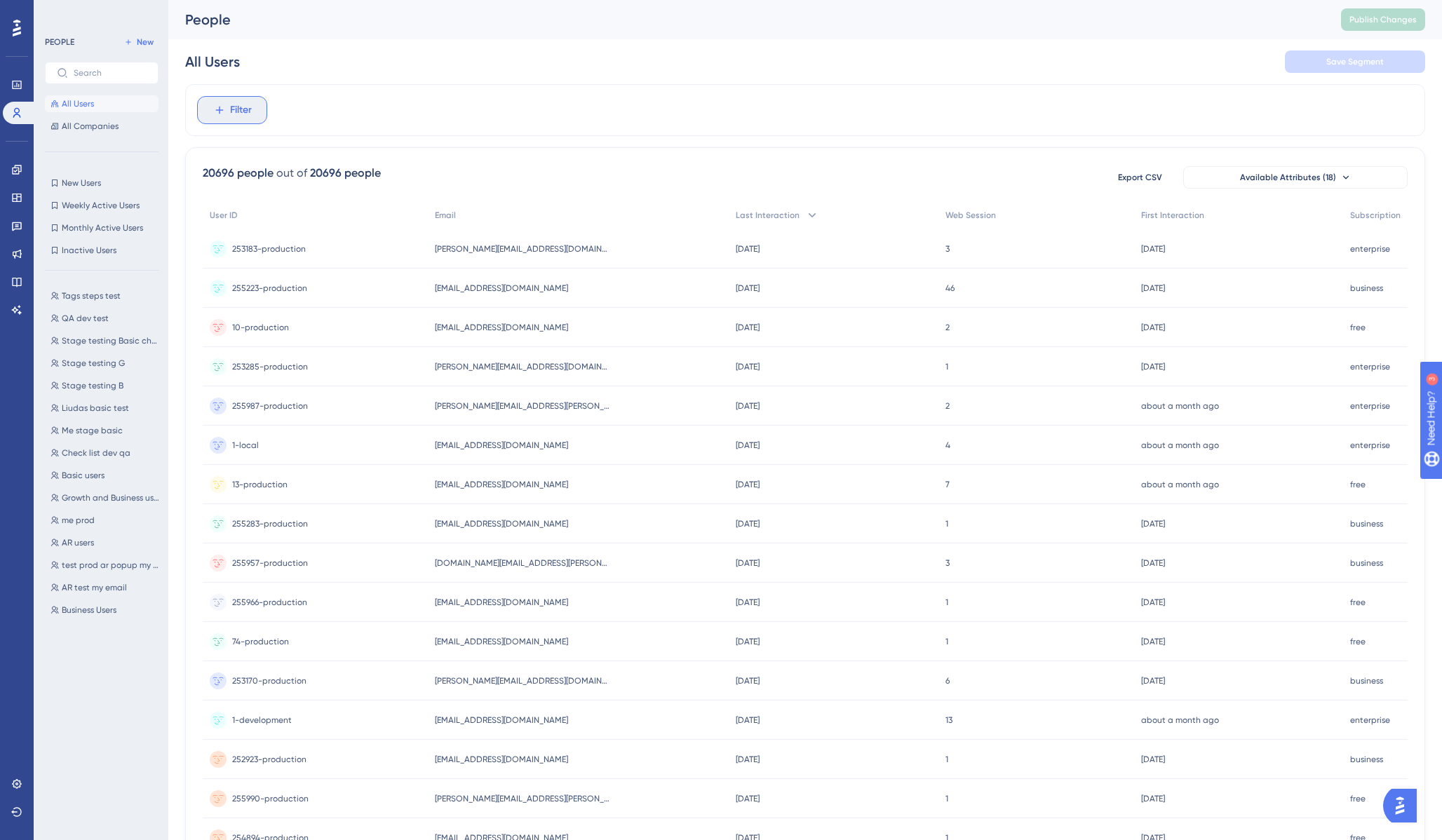
click at [242, 110] on span "Filter" at bounding box center [241, 109] width 22 height 17
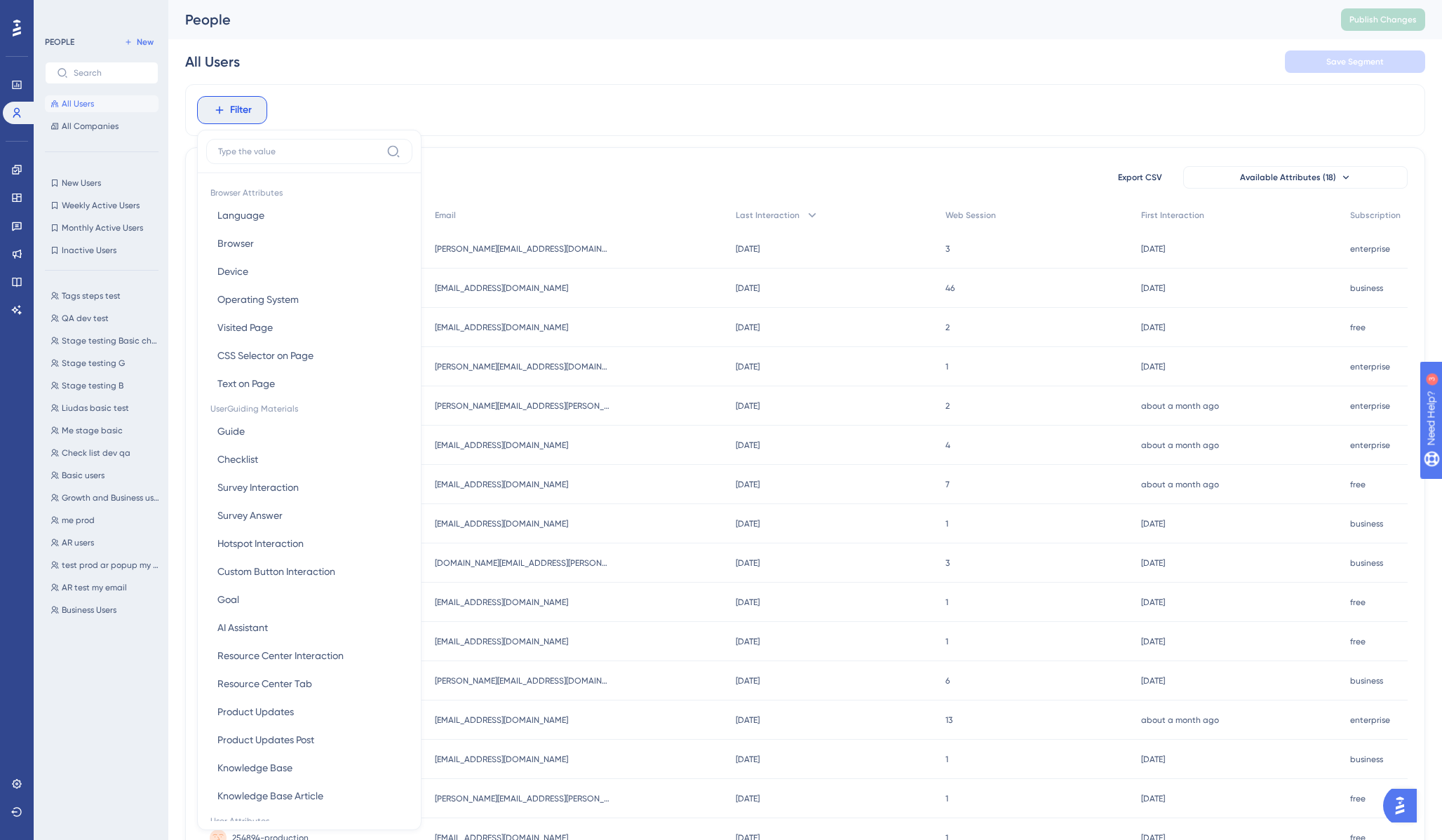
scroll to position [60, 0]
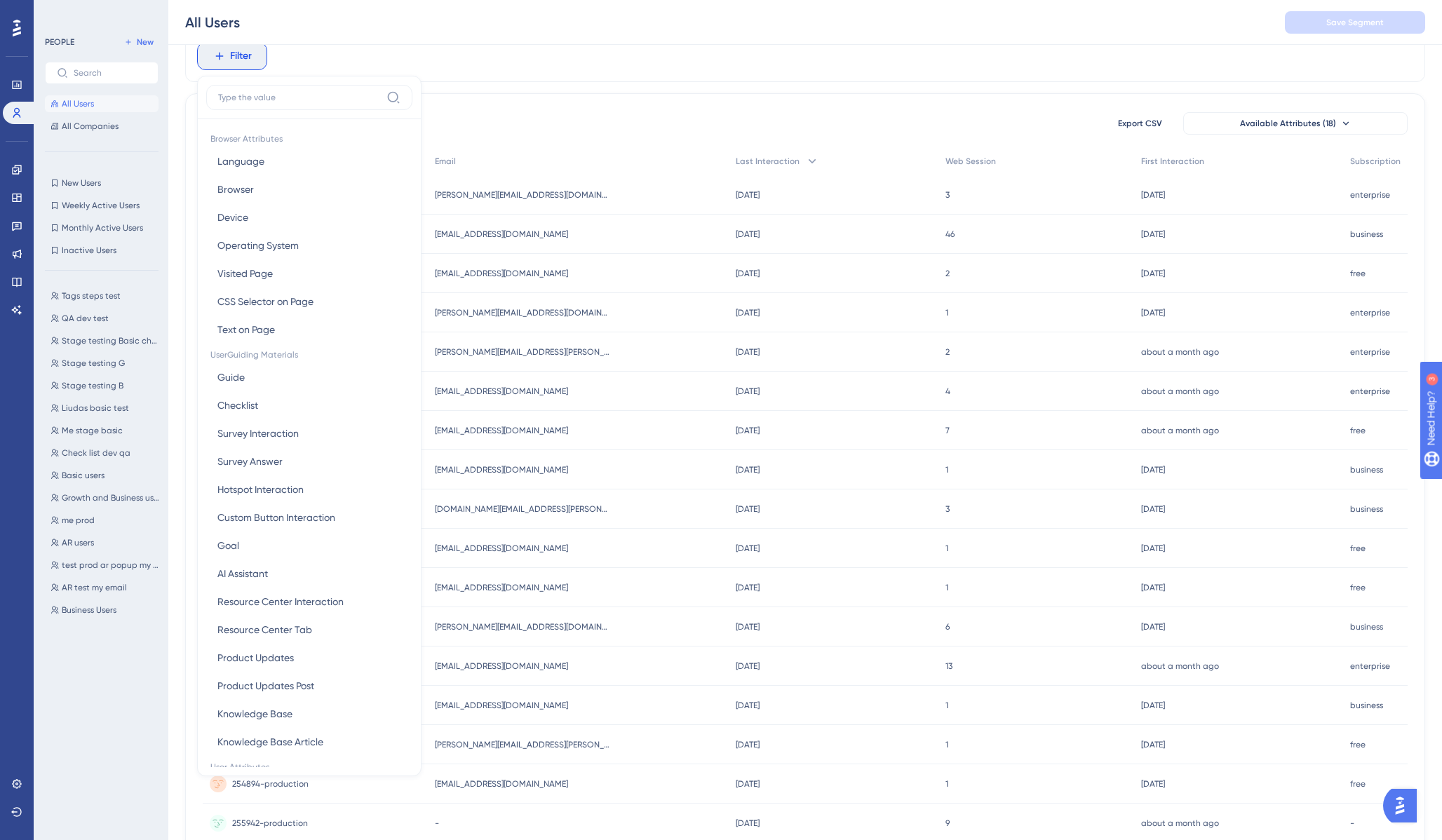
click at [295, 96] on input at bounding box center [299, 97] width 163 height 11
click at [530, 117] on div "20696 people out of 20696 people Export CSV Available Attributes (18)" at bounding box center [805, 123] width 1205 height 26
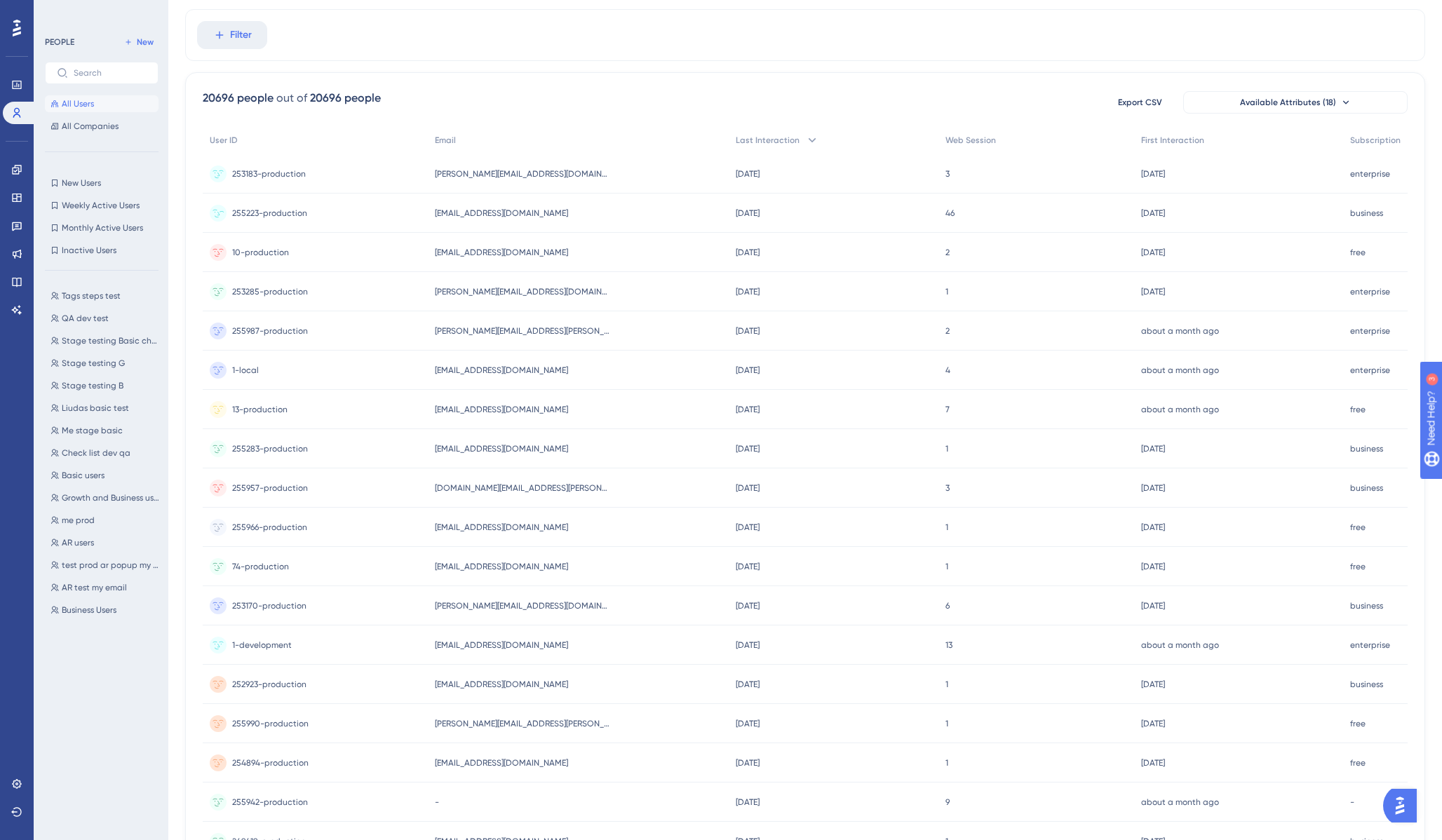
scroll to position [0, 0]
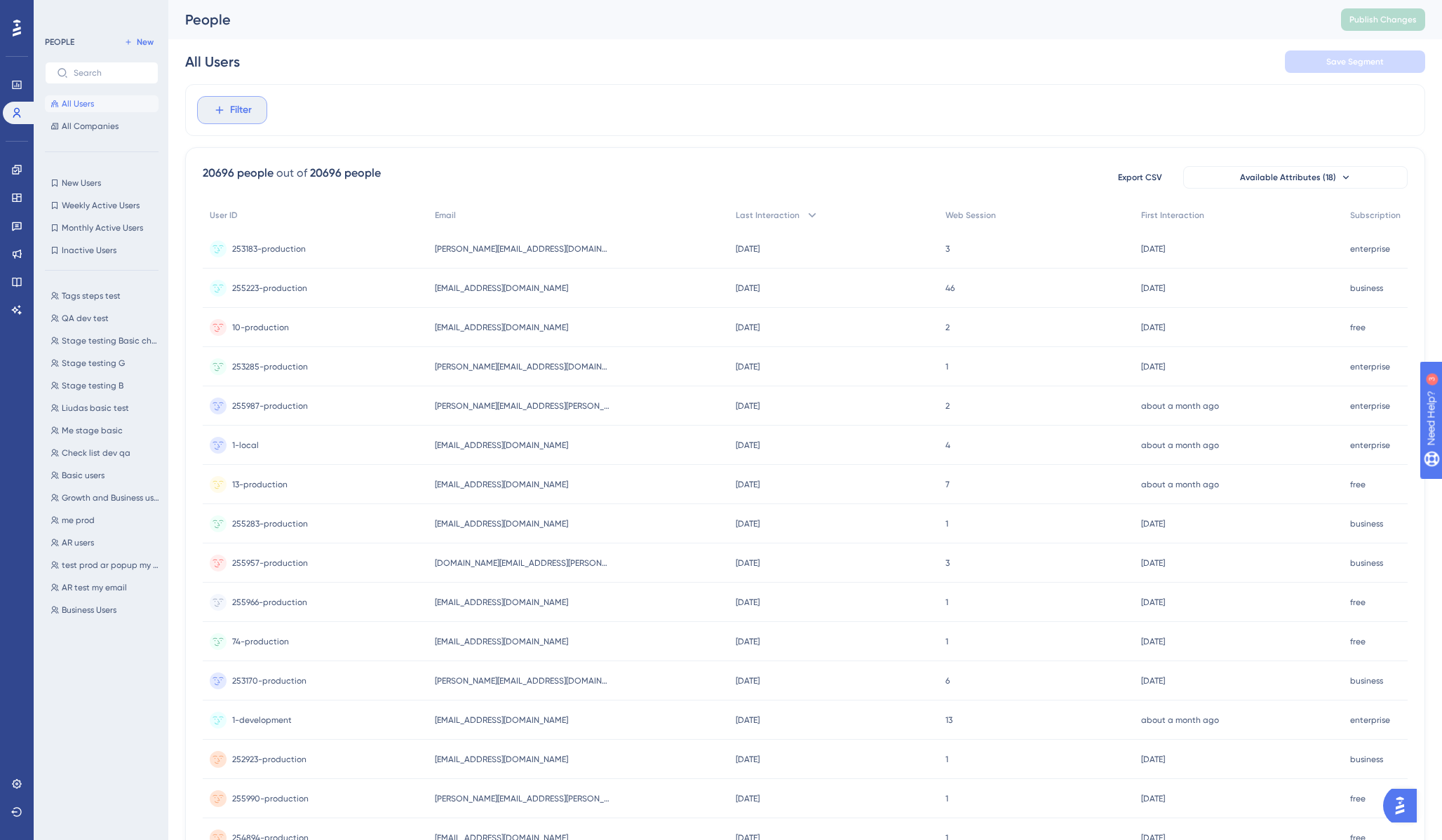
click at [227, 110] on button "Filter" at bounding box center [232, 110] width 70 height 28
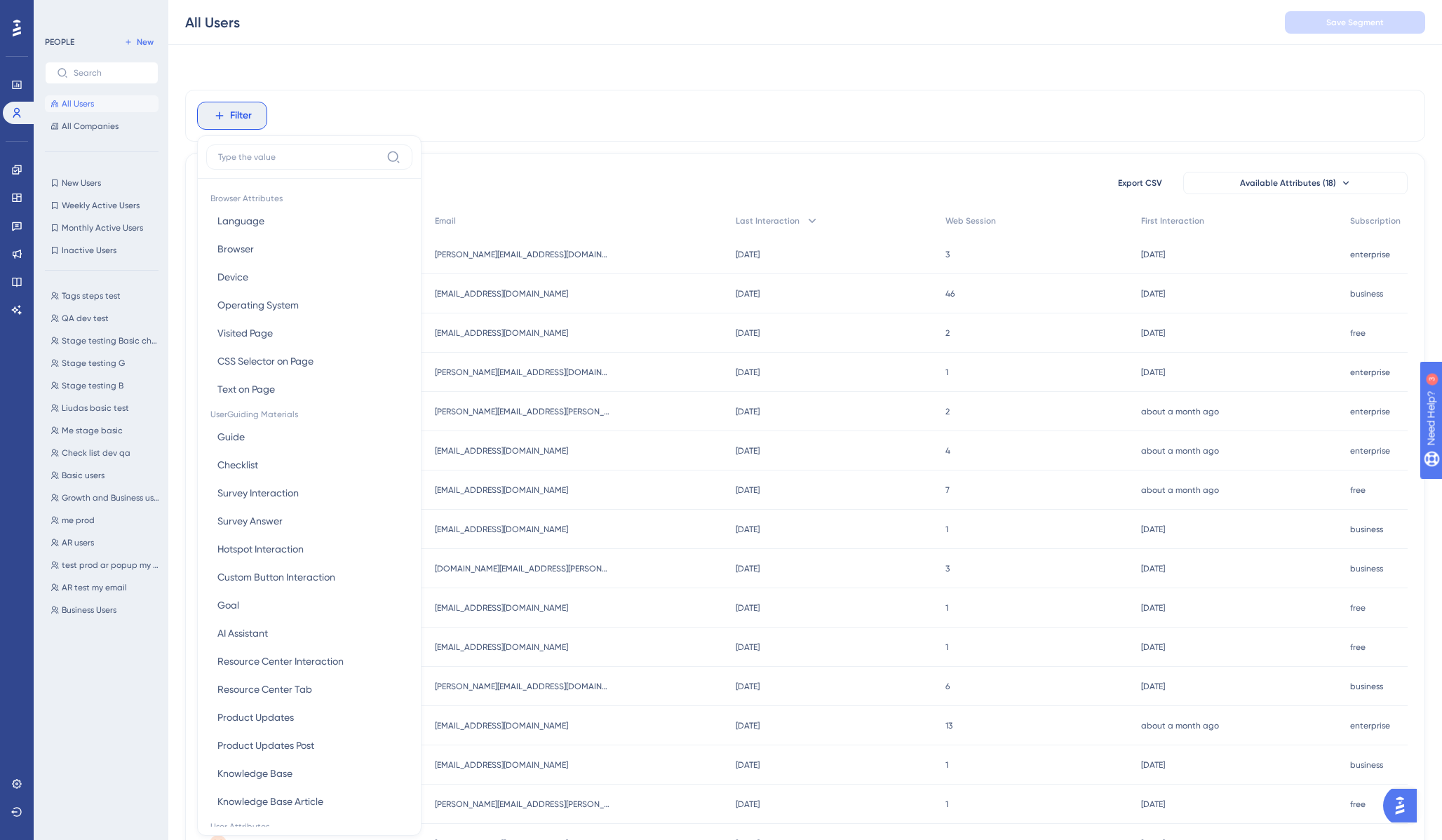
scroll to position [60, 0]
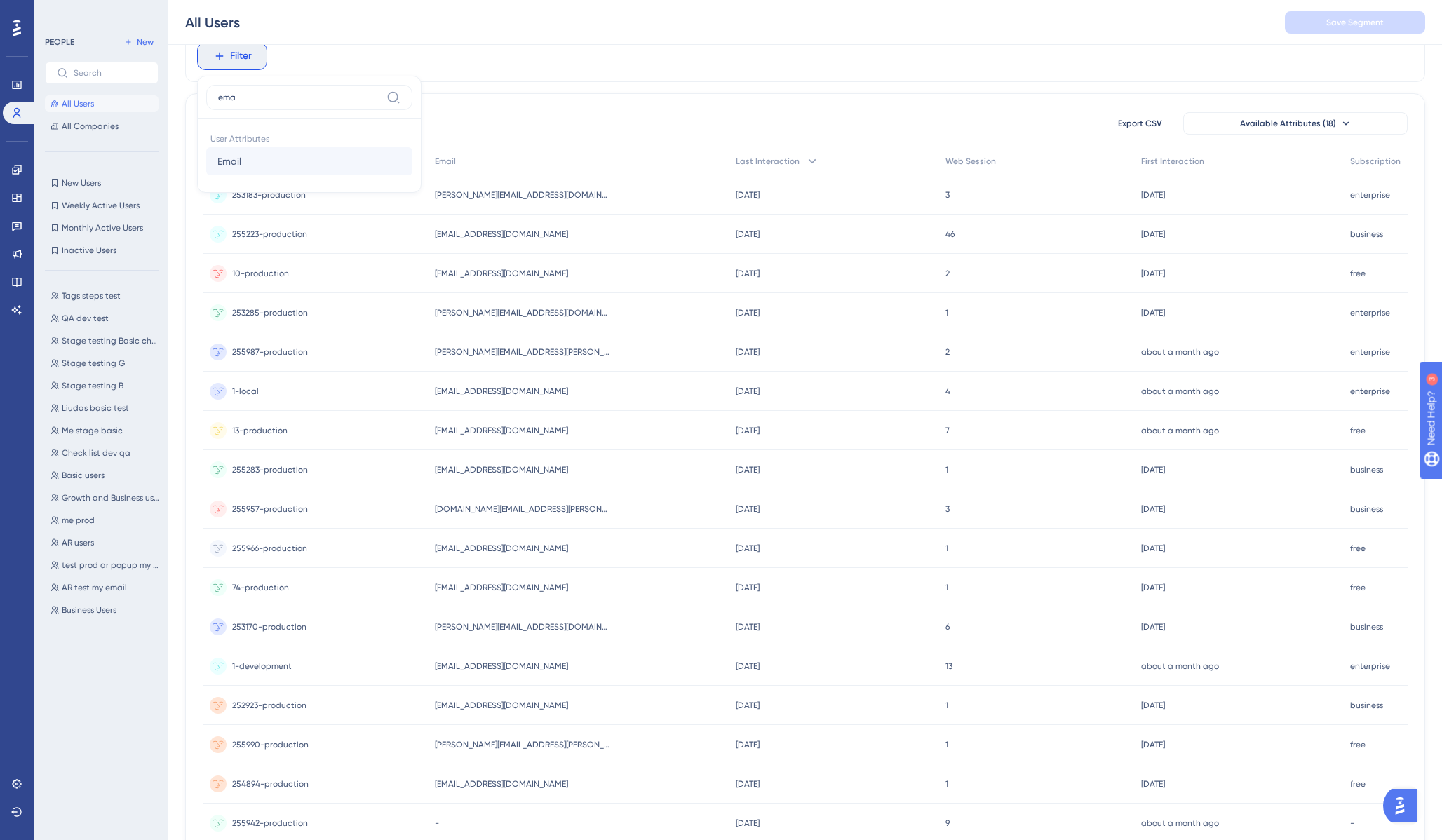
type input "ema"
click at [239, 160] on span "Email" at bounding box center [229, 161] width 24 height 17
click at [259, 126] on input "text" at bounding box center [289, 122] width 131 height 9
paste input "[EMAIL_ADDRESS][DOMAIN_NAME]"
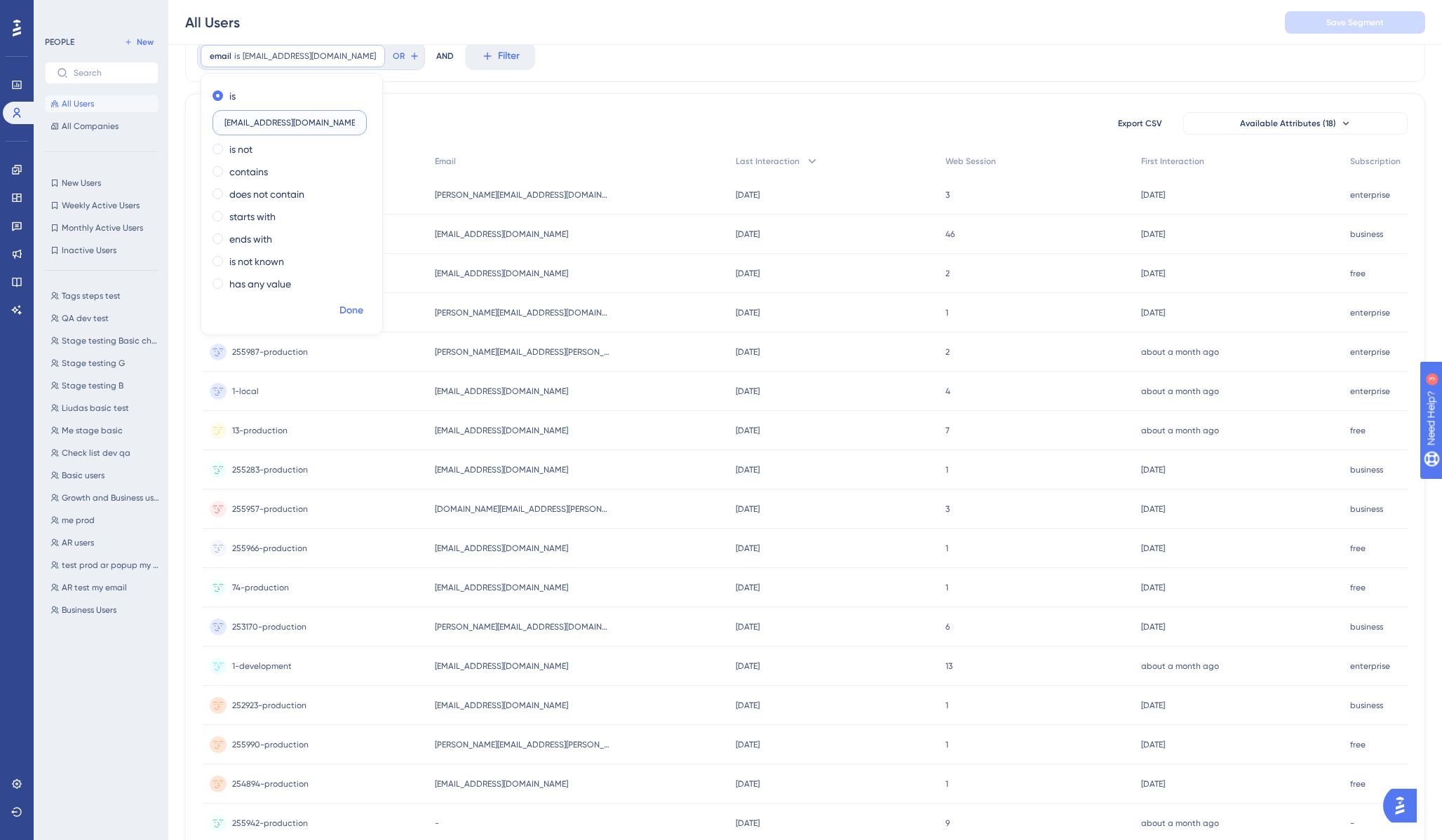
type input "[EMAIL_ADDRESS][DOMAIN_NAME]"
click at [356, 308] on span "Done" at bounding box center [351, 310] width 24 height 17
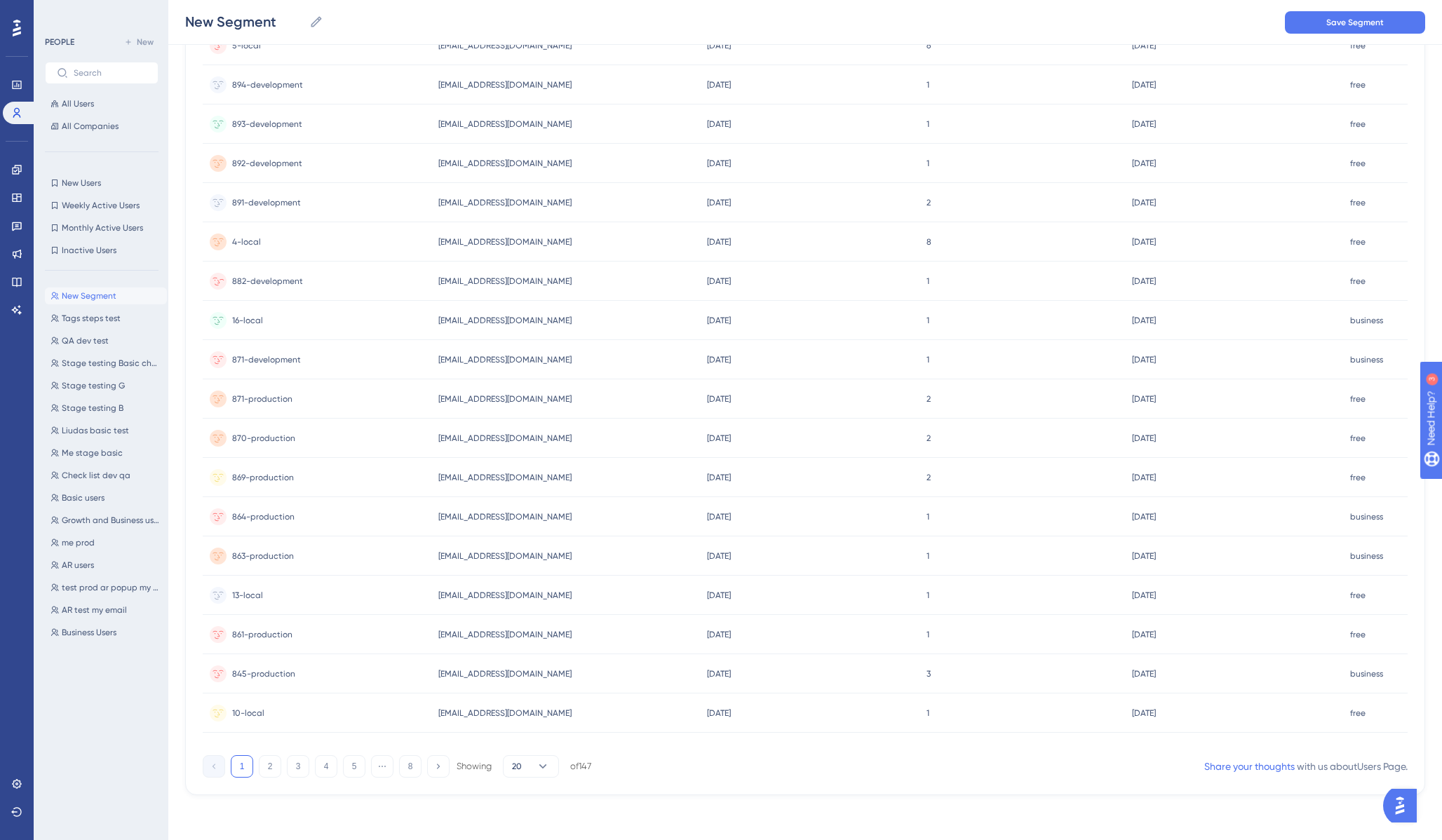
scroll to position [0, 0]
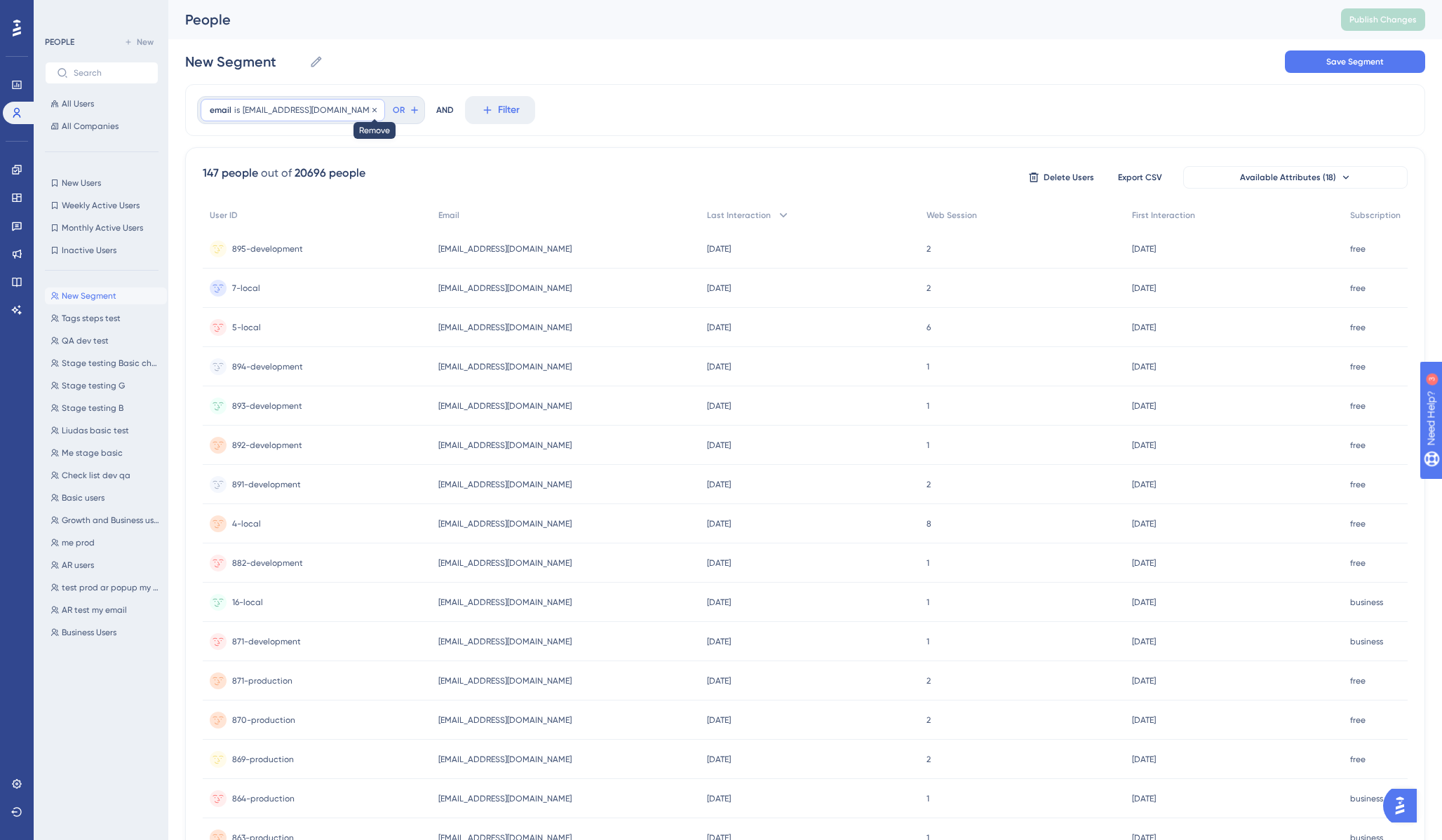
click at [372, 111] on icon at bounding box center [374, 109] width 4 height 4
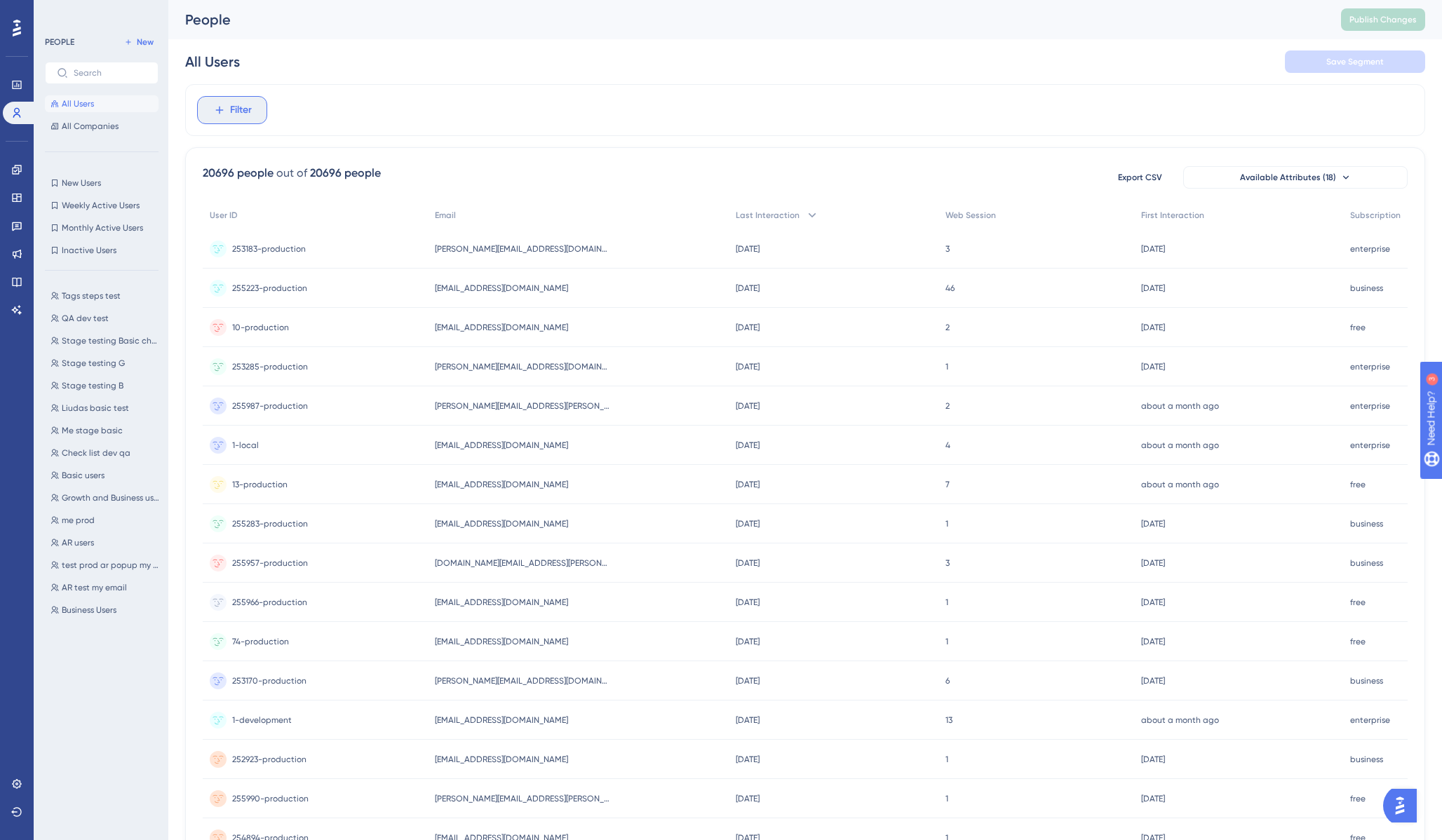
click at [243, 104] on span "Filter" at bounding box center [241, 109] width 22 height 17
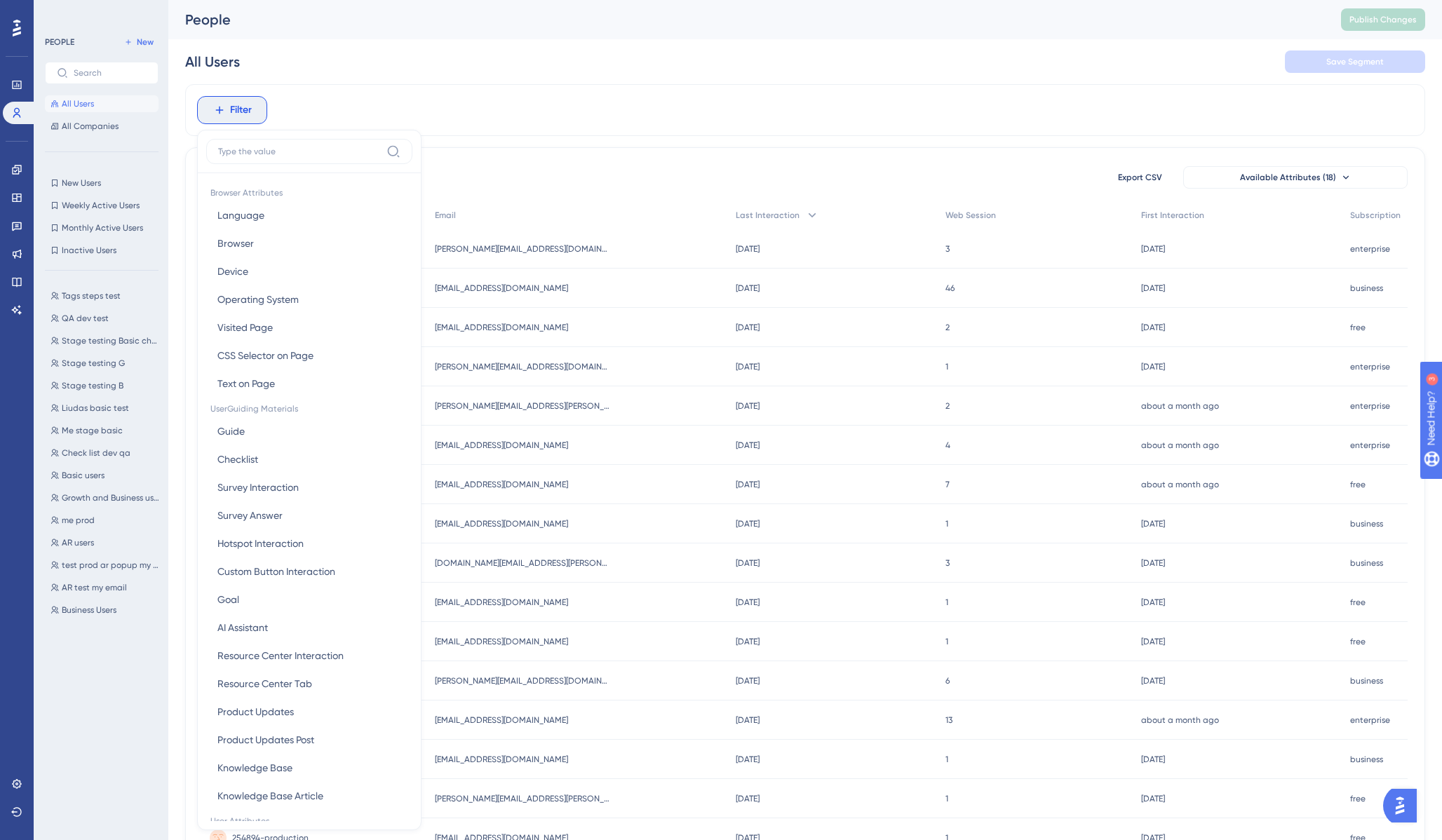
scroll to position [60, 0]
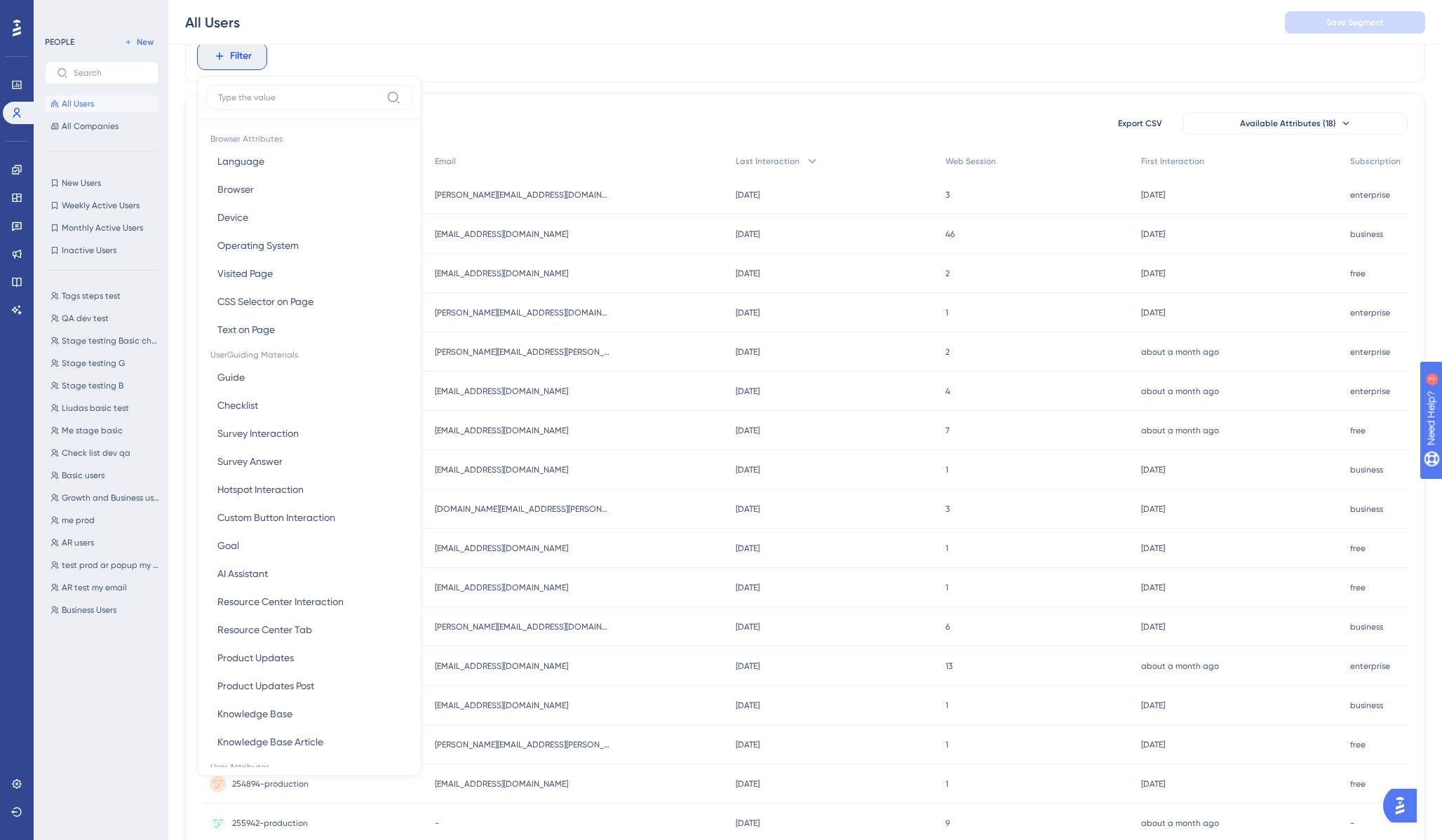
click at [595, 92] on div "Filter Browser Attributes Language Language Browser Browser Device Device Opera…" at bounding box center [805, 526] width 1240 height 993
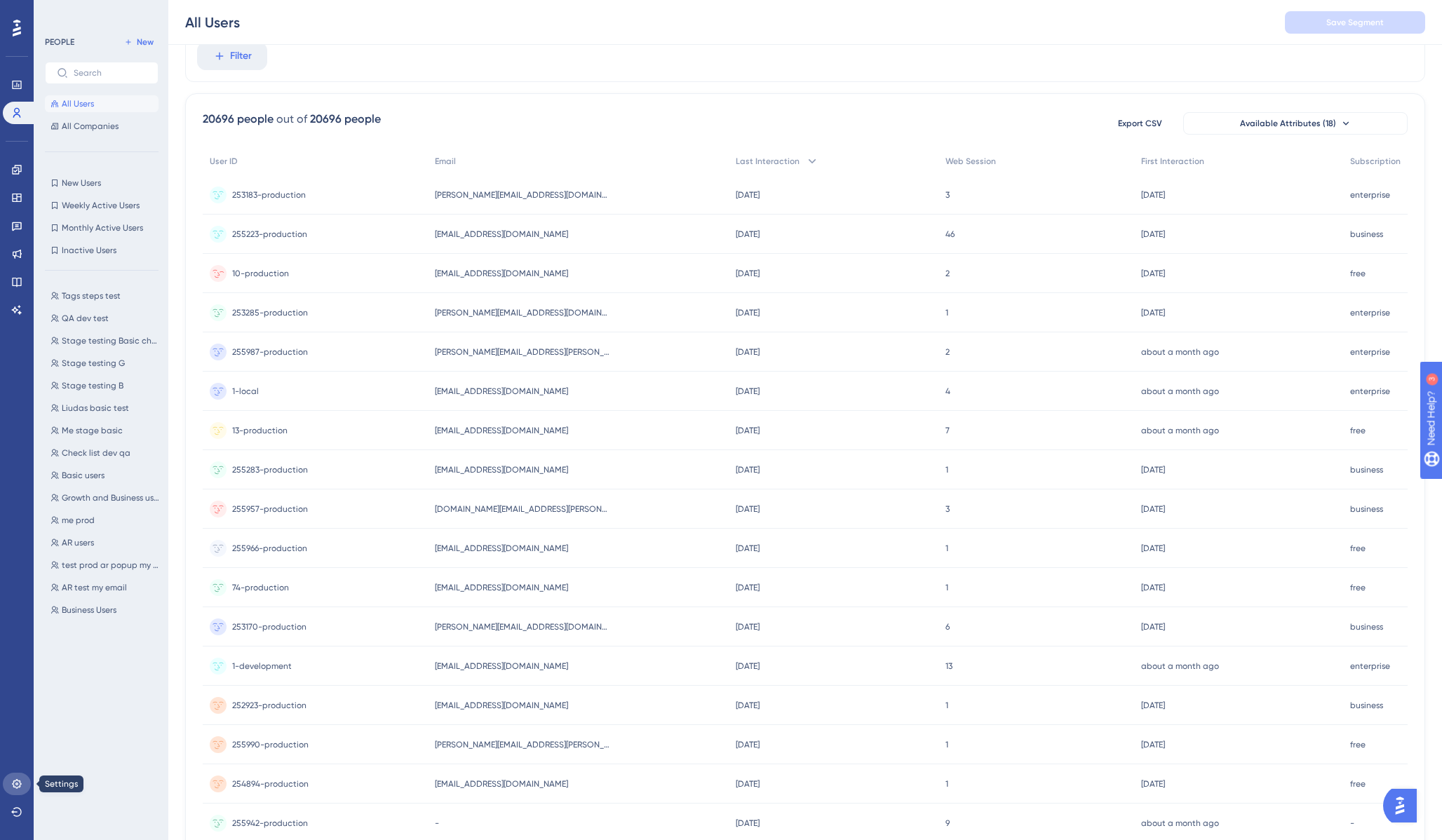
click at [19, 785] on icon at bounding box center [16, 784] width 11 height 11
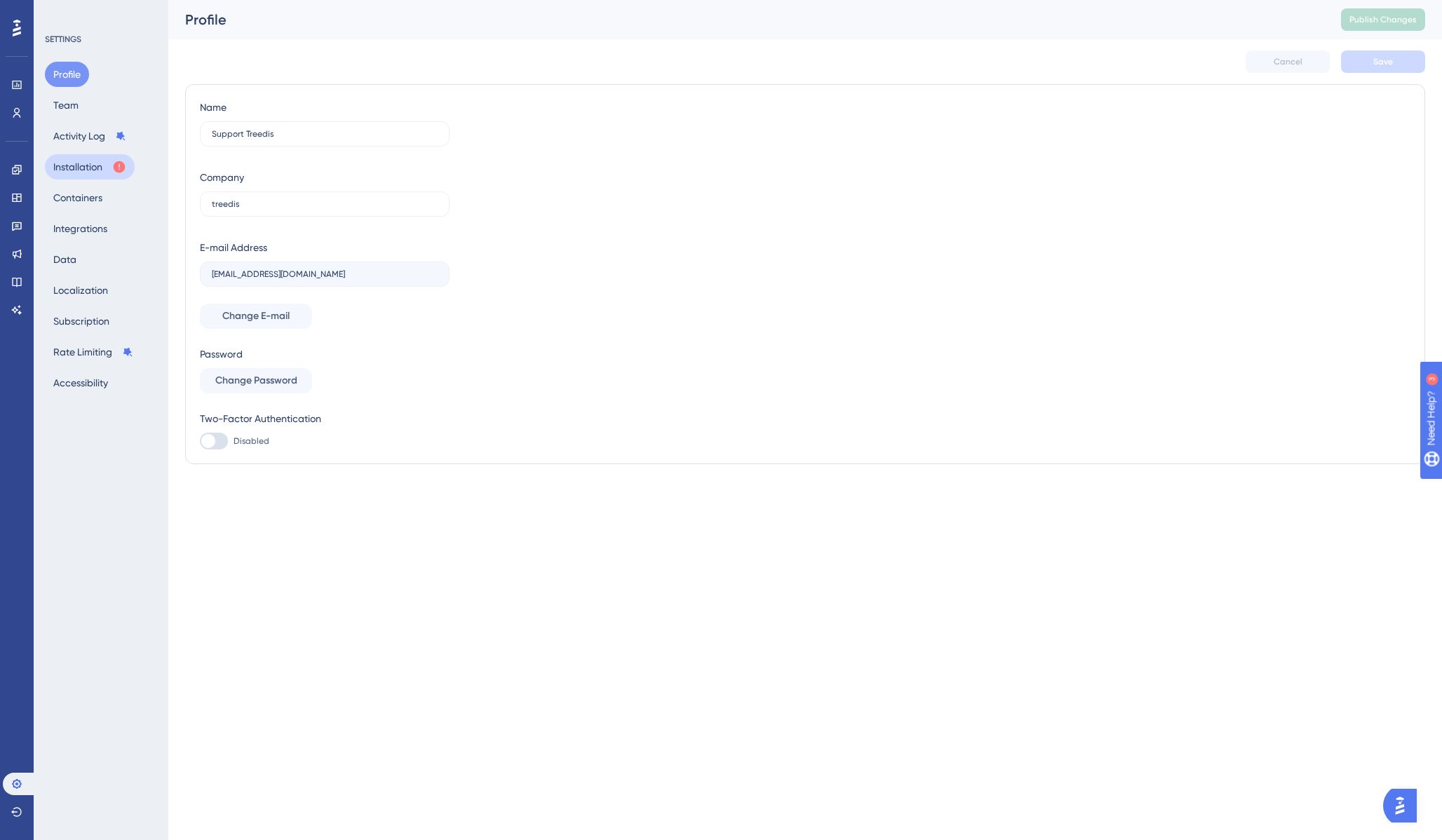
click at [83, 164] on button "Installation" at bounding box center [89, 166] width 90 height 26
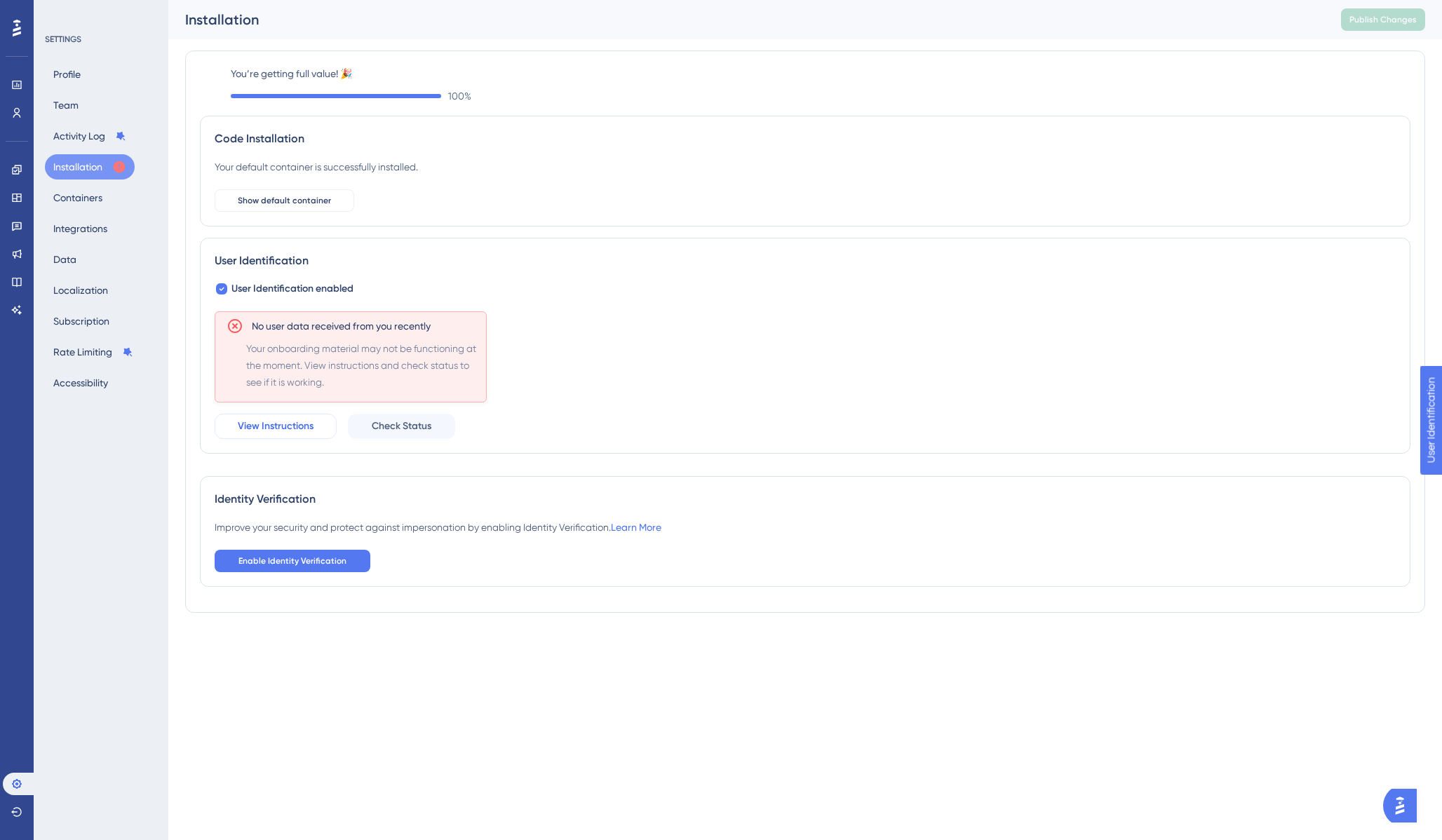
click at [278, 427] on span "View Instructions" at bounding box center [276, 426] width 76 height 17
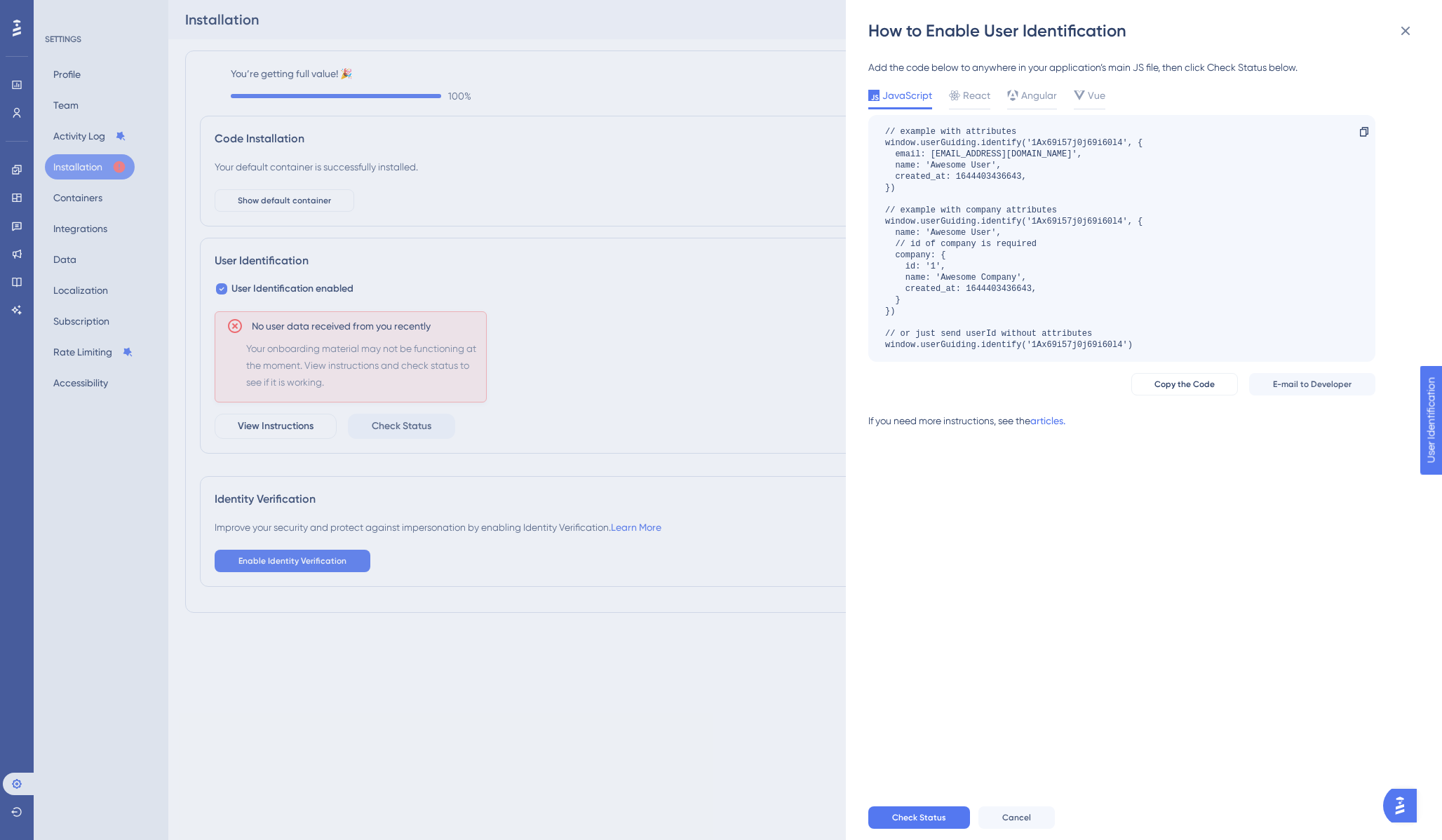
click at [23, 90] on div "How to Enable User Identification Add the code below to anywhere in your applic…" at bounding box center [721, 420] width 1442 height 840
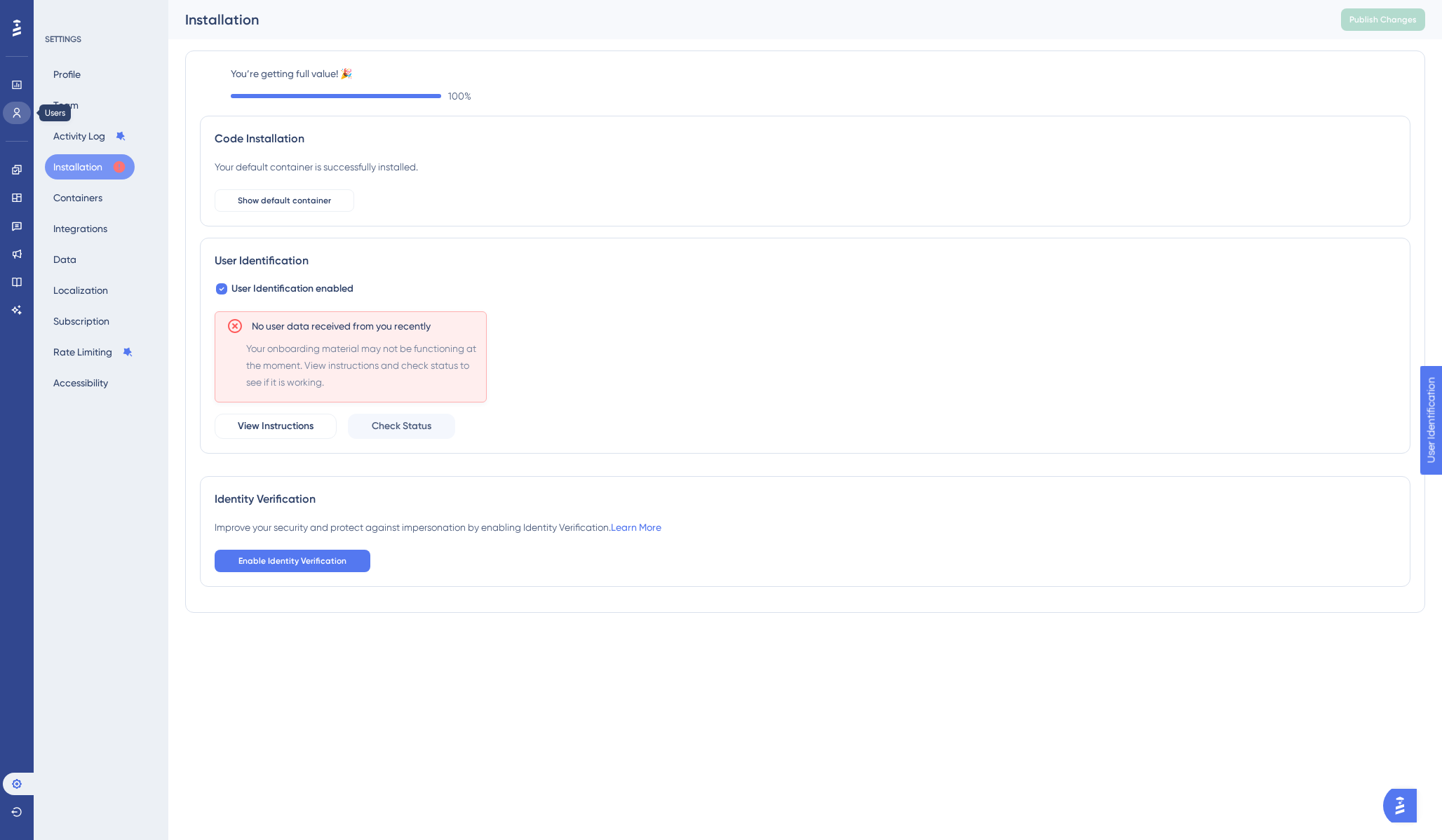
click at [20, 115] on icon at bounding box center [16, 112] width 11 height 11
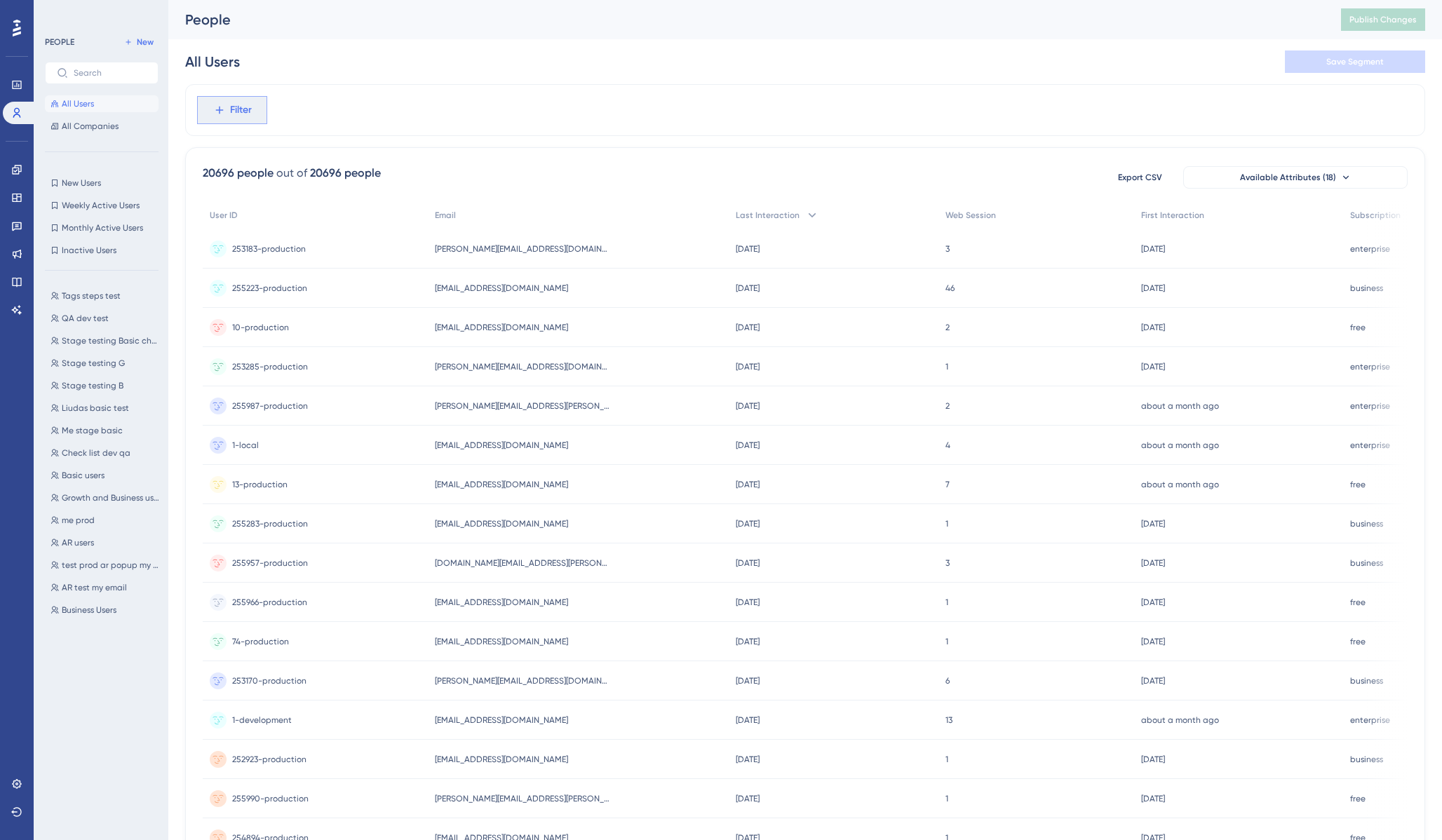
click at [244, 115] on span "Filter" at bounding box center [241, 109] width 22 height 17
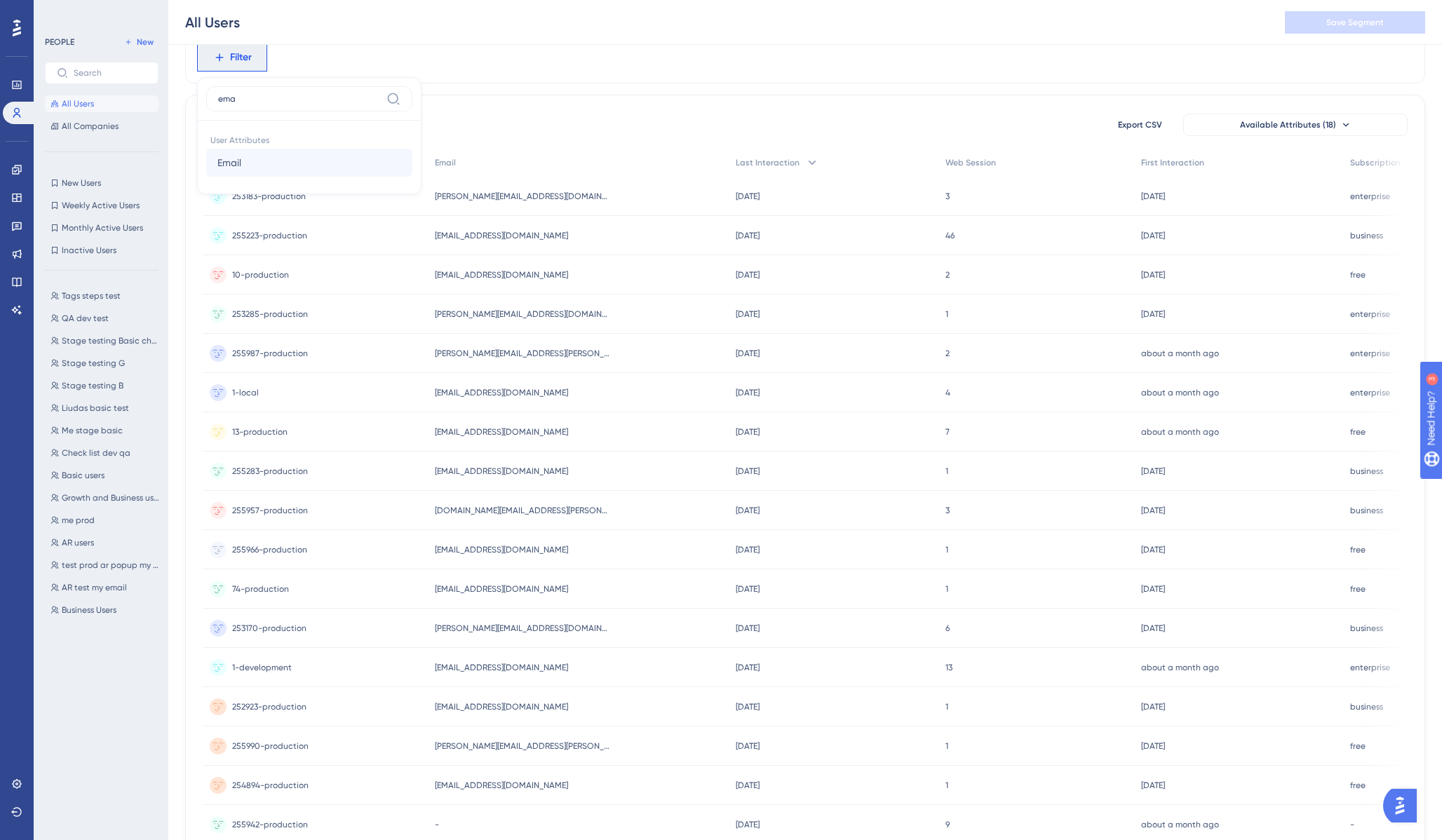
type input "ema"
click at [255, 163] on button "Email Email" at bounding box center [309, 163] width 207 height 28
paste input "bogdan@treedis.com"
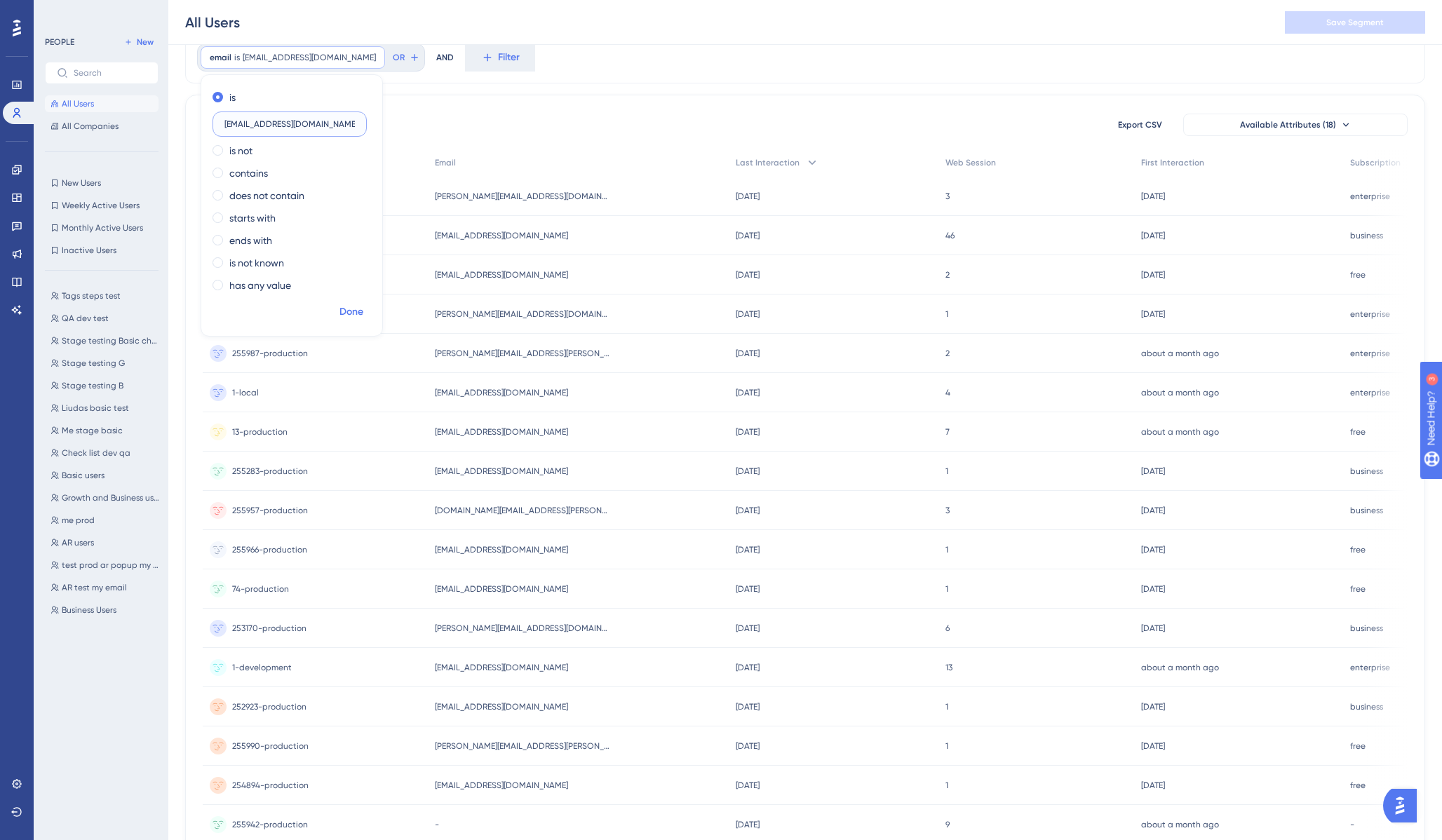
type input "bogdan@treedis.com"
click at [351, 317] on span "Done" at bounding box center [351, 312] width 24 height 17
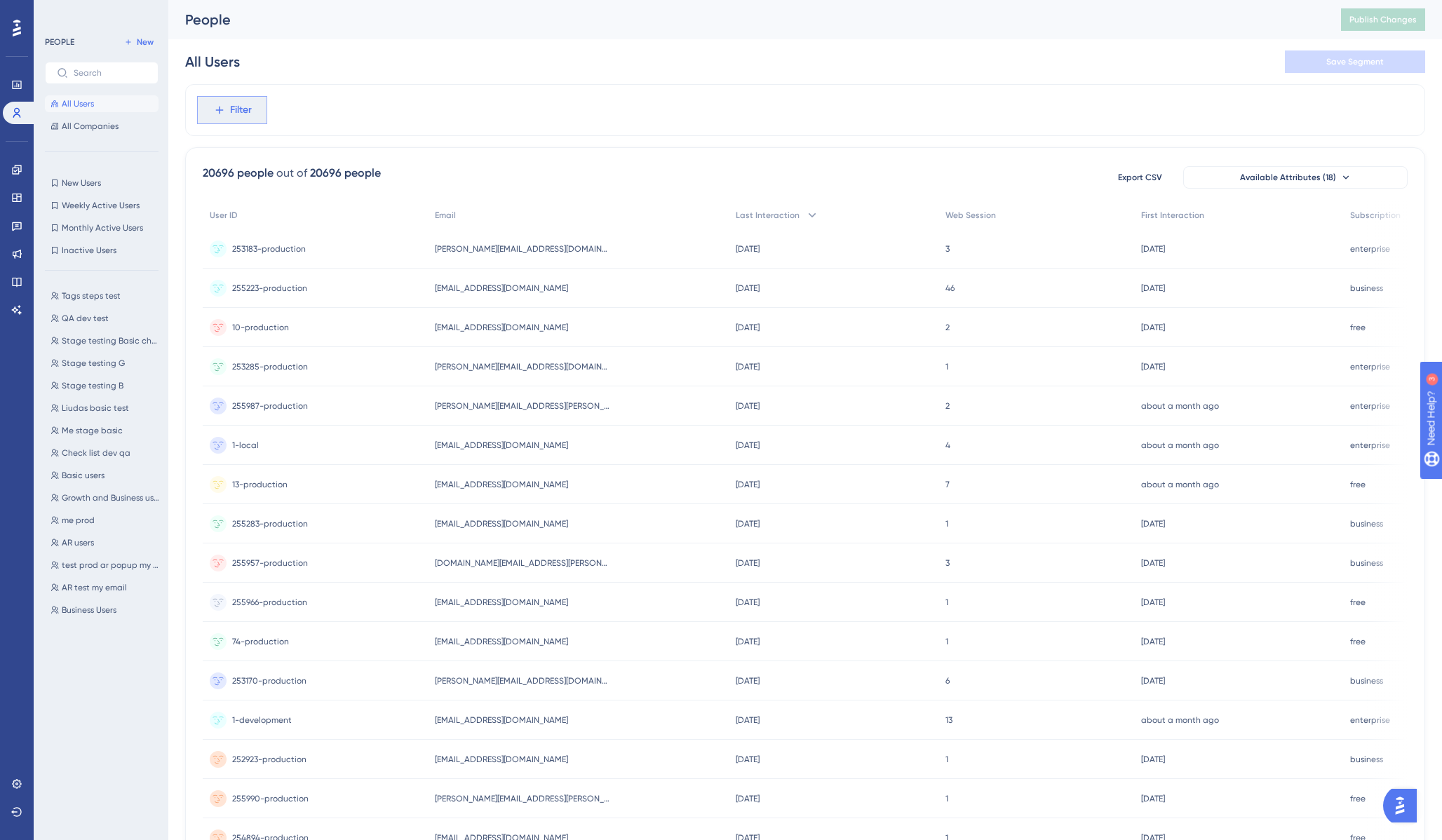
click at [249, 116] on span "Filter" at bounding box center [241, 109] width 22 height 17
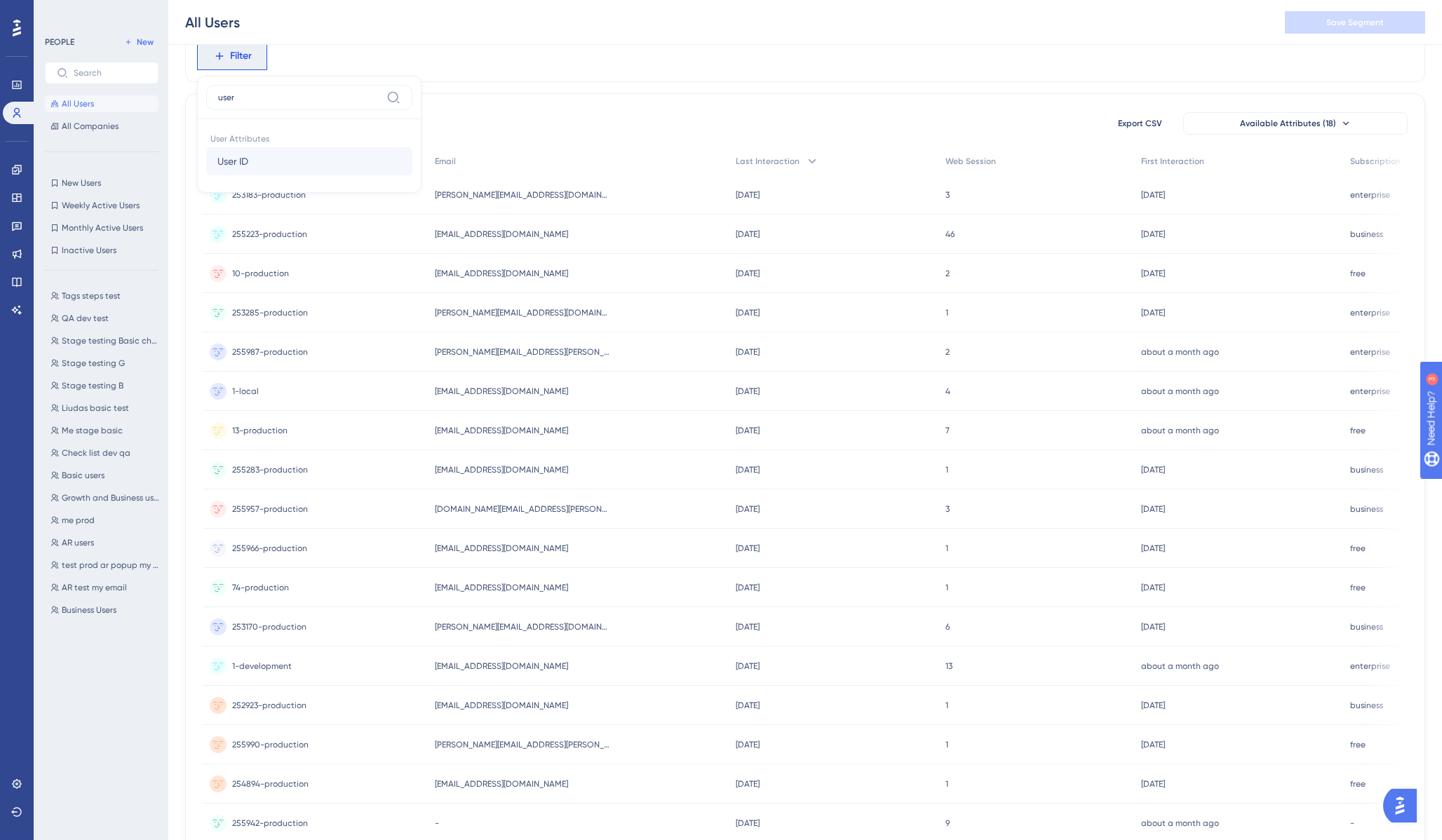
type input "user"
click at [240, 166] on span "User ID" at bounding box center [233, 161] width 31 height 17
click at [290, 123] on input "text" at bounding box center [289, 122] width 131 height 9
paste input "289-development"
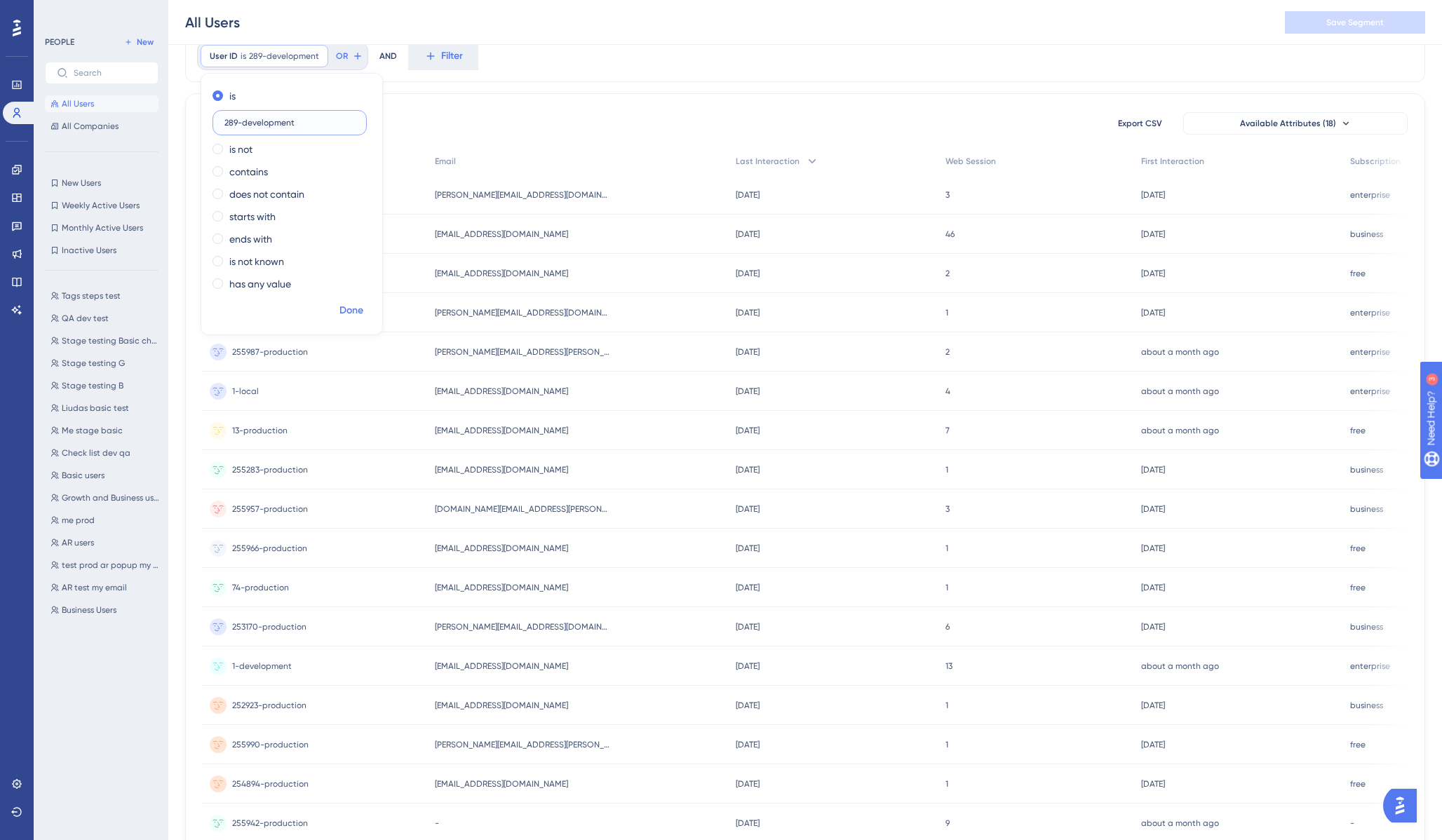
type input "289-development"
click at [357, 320] on button "Done" at bounding box center [352, 310] width 39 height 26
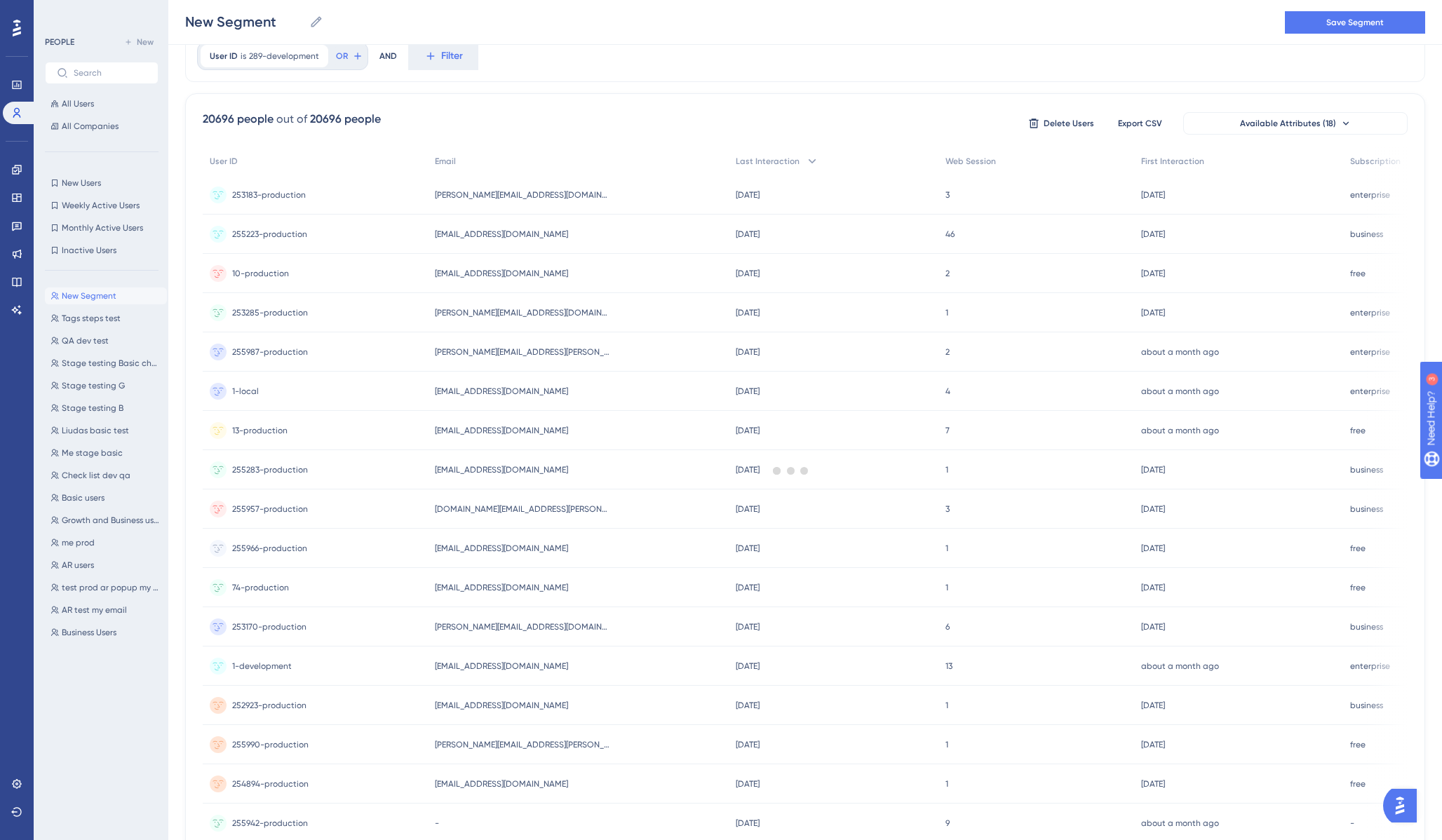
scroll to position [0, 0]
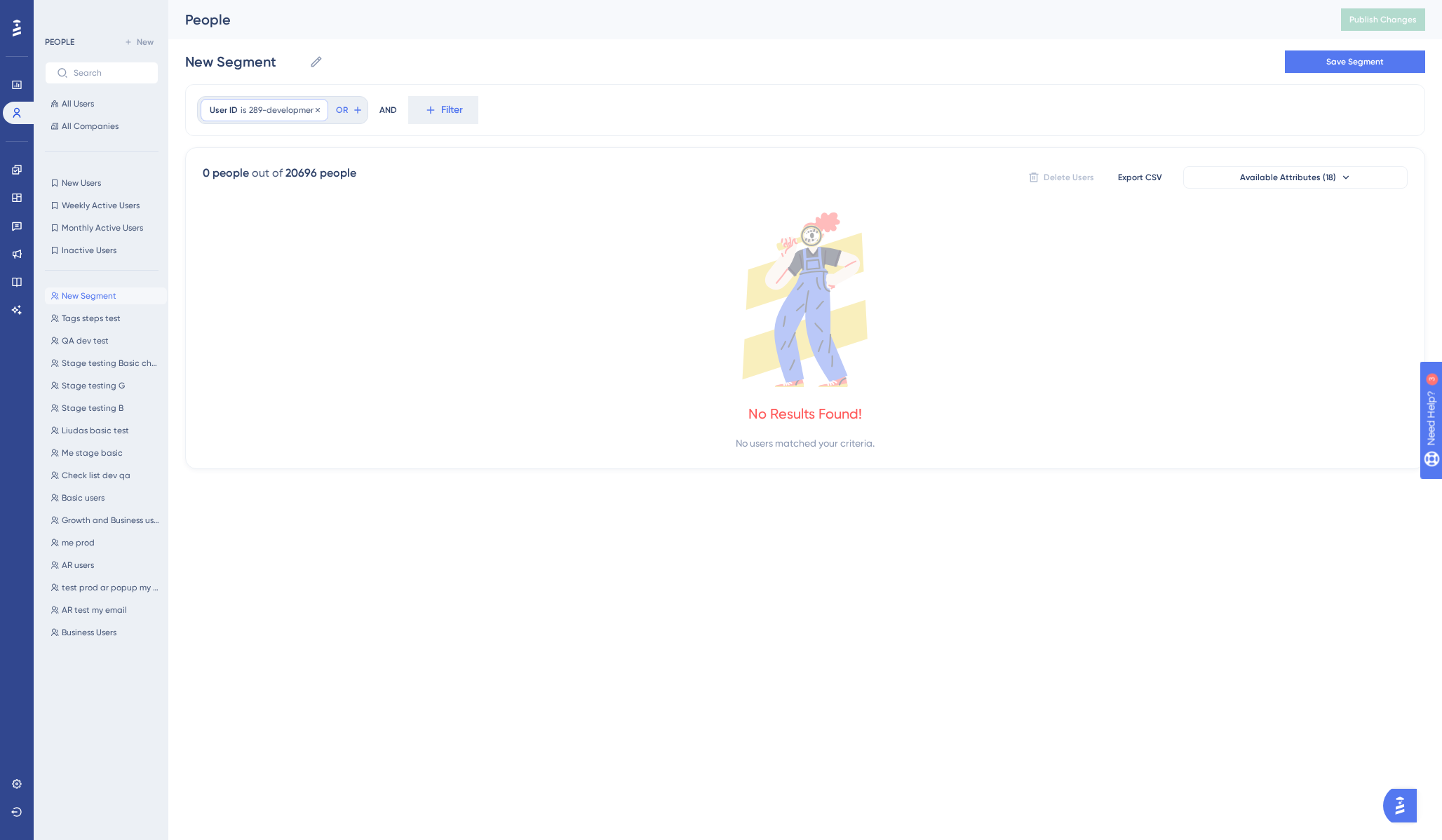
click at [264, 110] on span "289-development" at bounding box center [284, 109] width 70 height 11
click at [218, 227] on span at bounding box center [217, 226] width 10 height 10
click at [227, 223] on input "radio" at bounding box center [227, 223] width 0 height 0
click at [347, 360] on span "Done" at bounding box center [351, 364] width 24 height 17
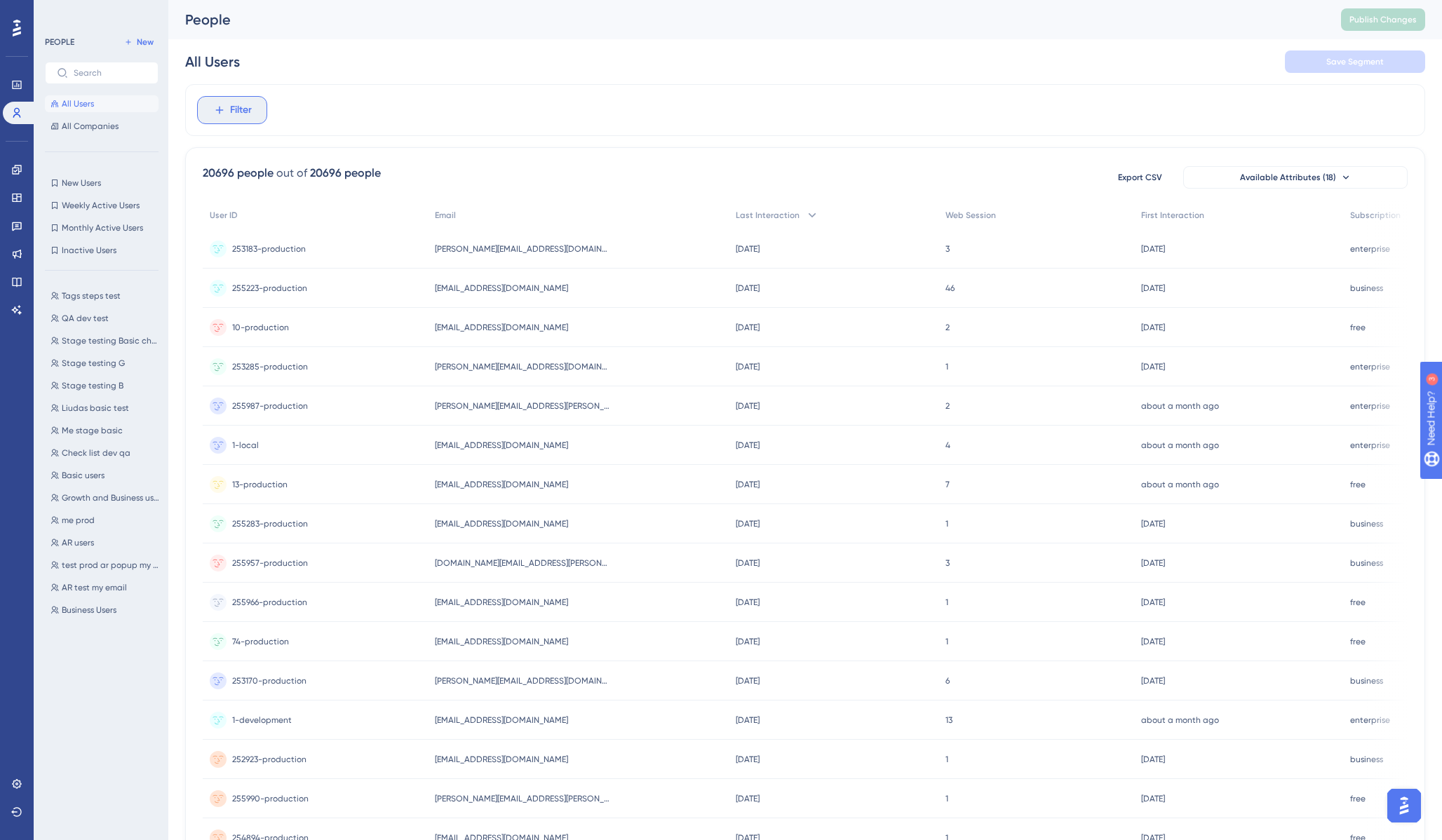
click at [234, 117] on span "Filter" at bounding box center [241, 109] width 22 height 17
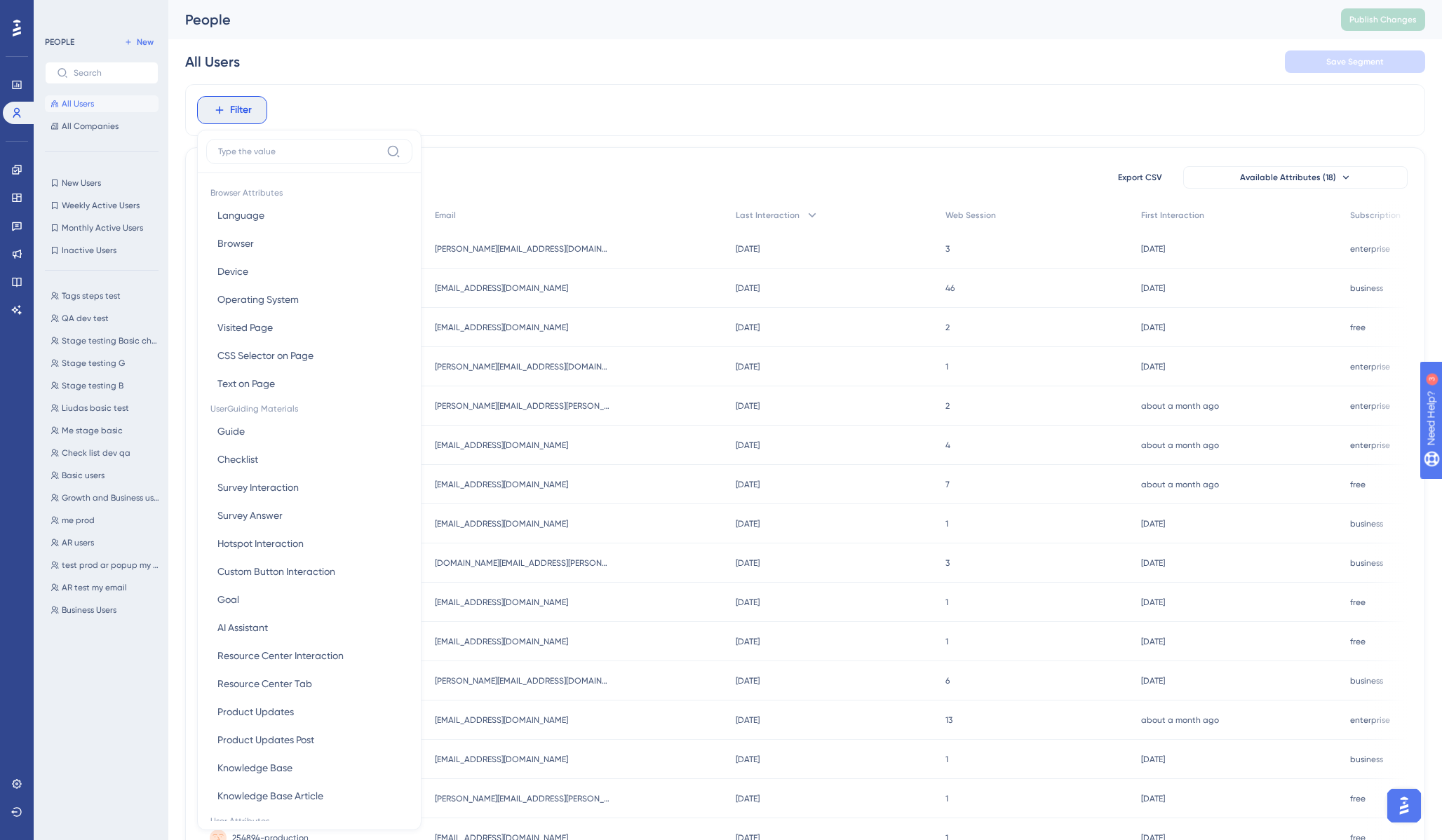
scroll to position [60, 0]
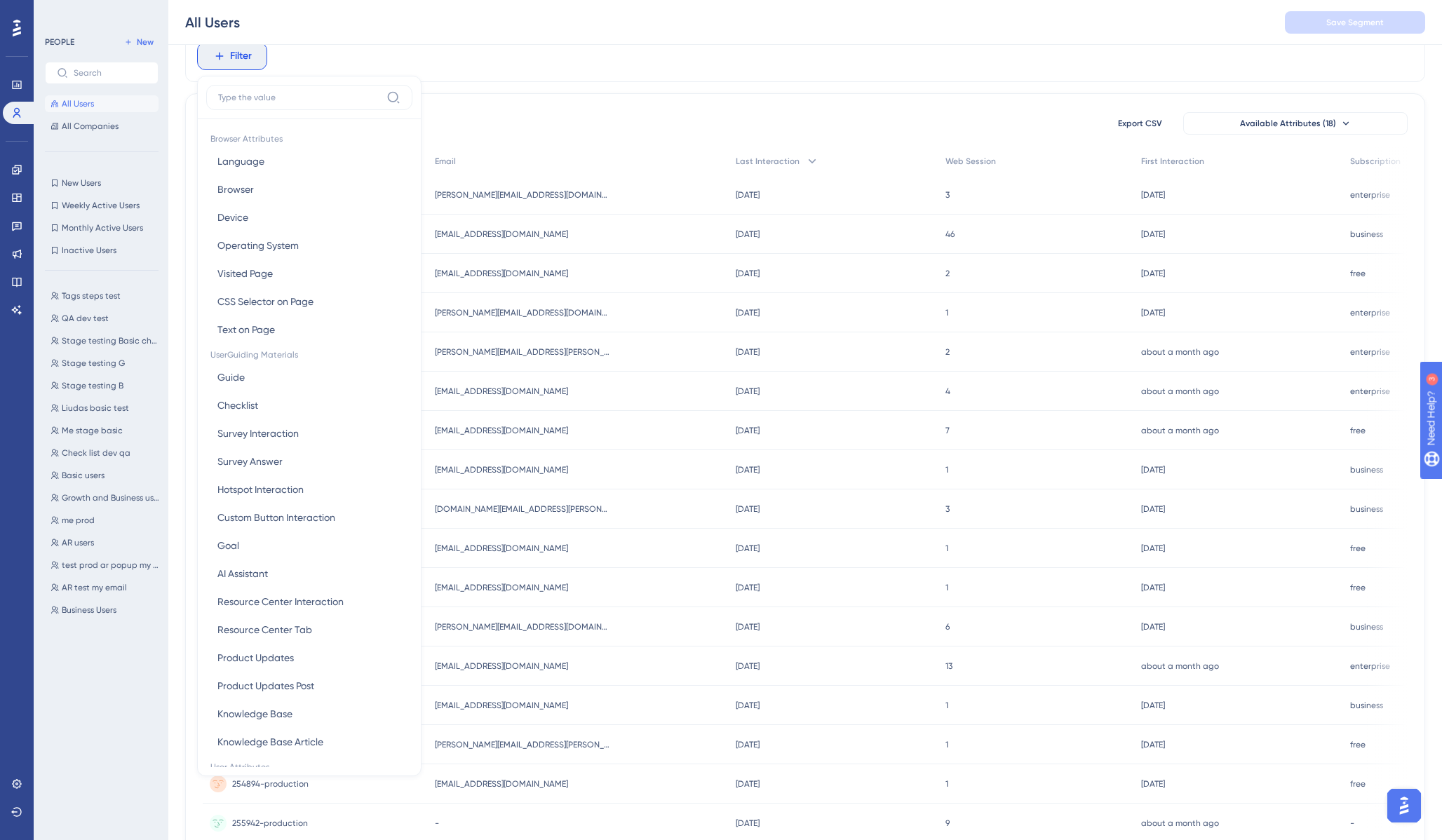
click at [278, 94] on input at bounding box center [299, 97] width 163 height 11
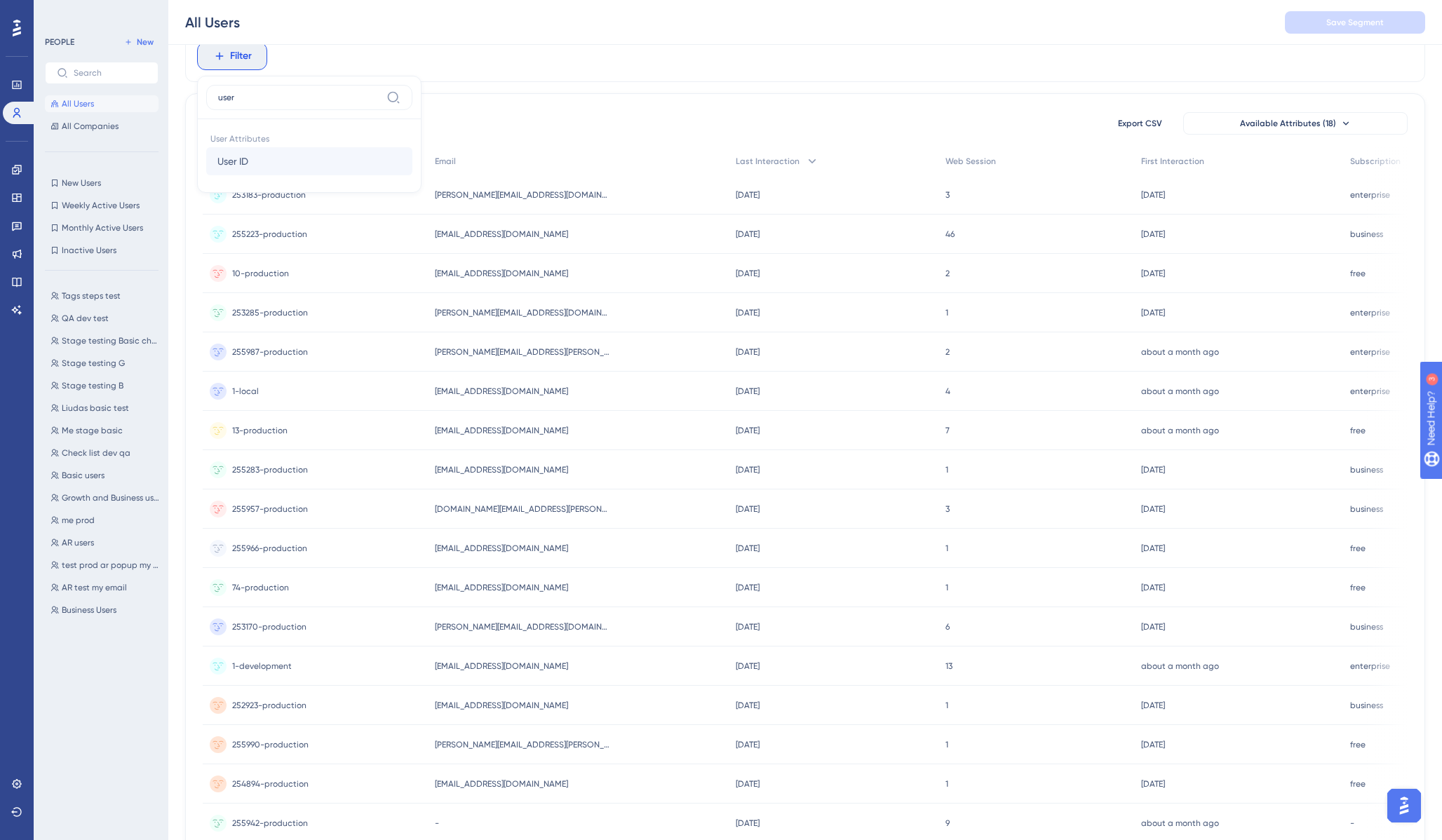
type input "user"
click at [266, 169] on button "User ID User ID" at bounding box center [309, 161] width 207 height 28
type input "289-development"
click at [218, 169] on span at bounding box center [217, 172] width 10 height 10
click at [227, 169] on input "radio" at bounding box center [227, 169] width 0 height 0
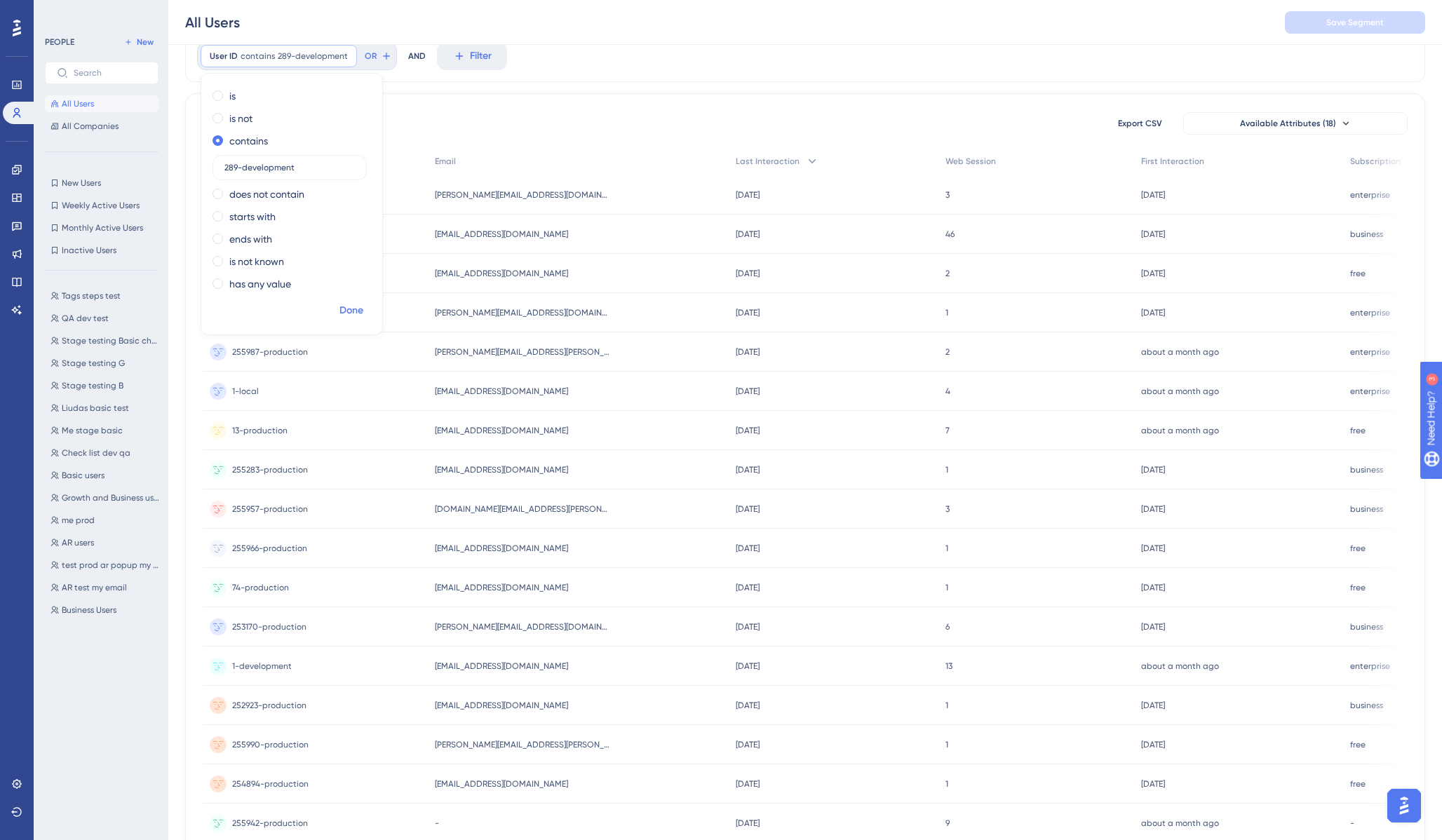
click at [350, 306] on span "Done" at bounding box center [351, 310] width 24 height 17
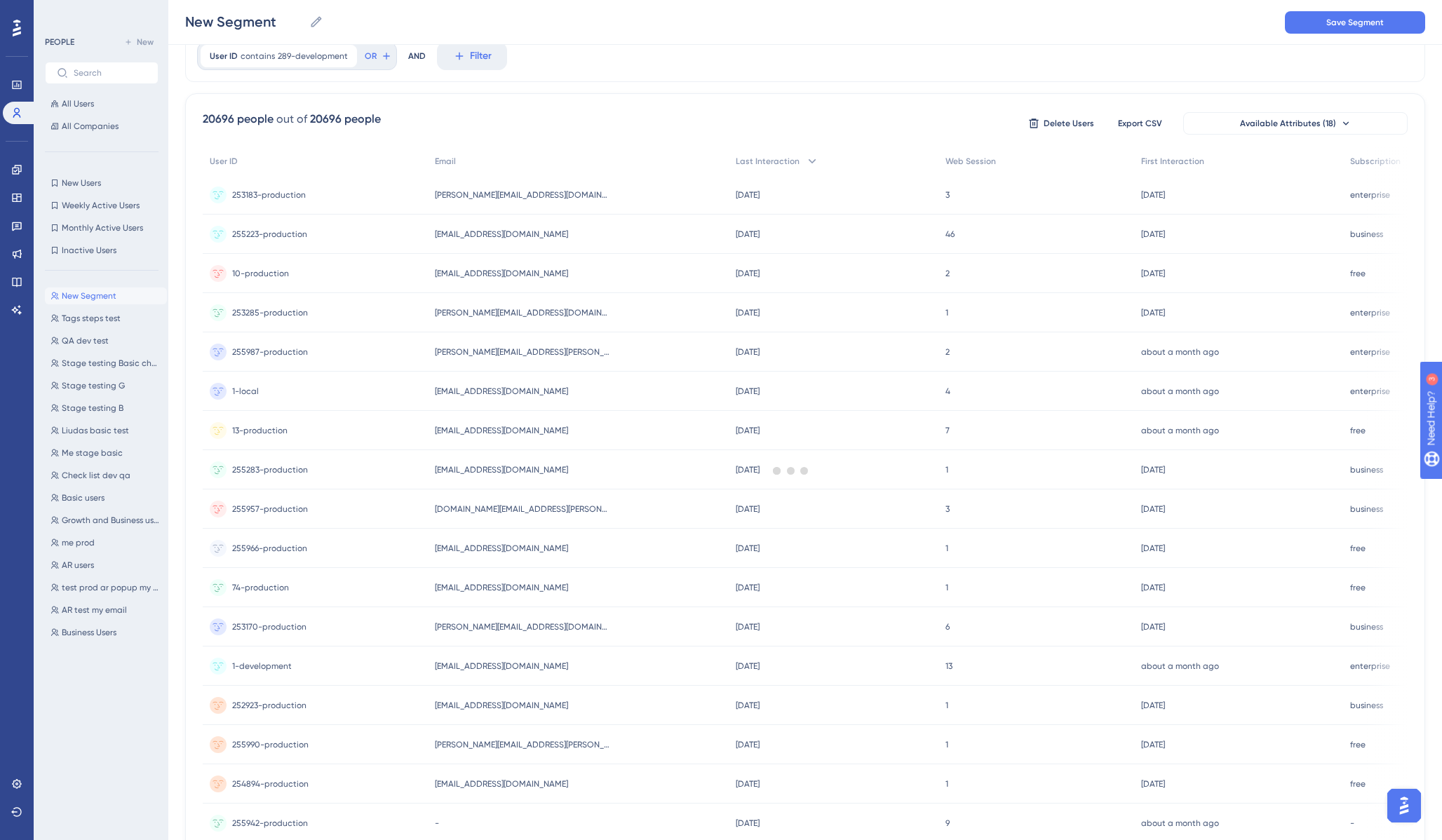
scroll to position [0, 0]
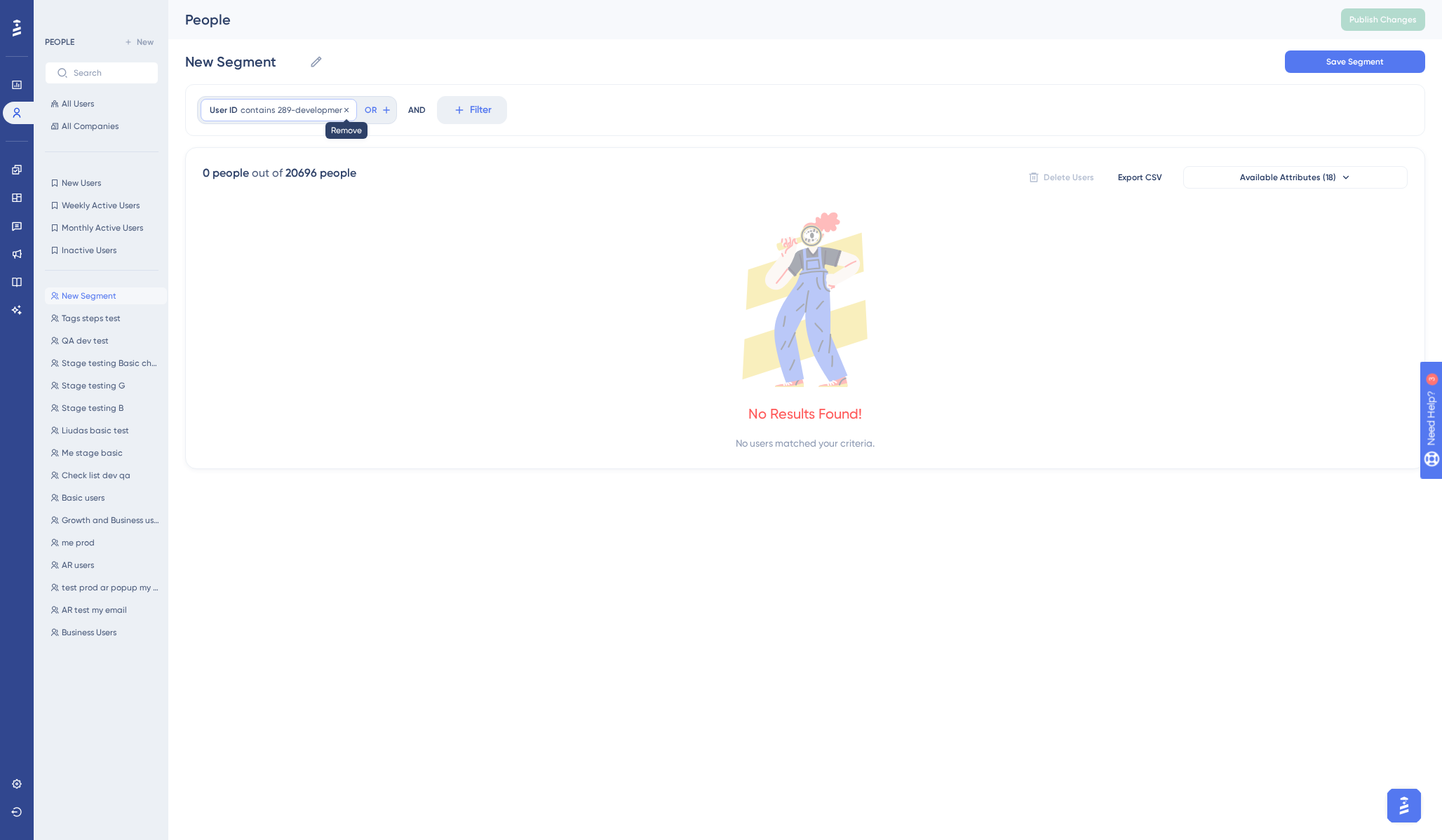
click at [342, 109] on icon at bounding box center [347, 110] width 9 height 9
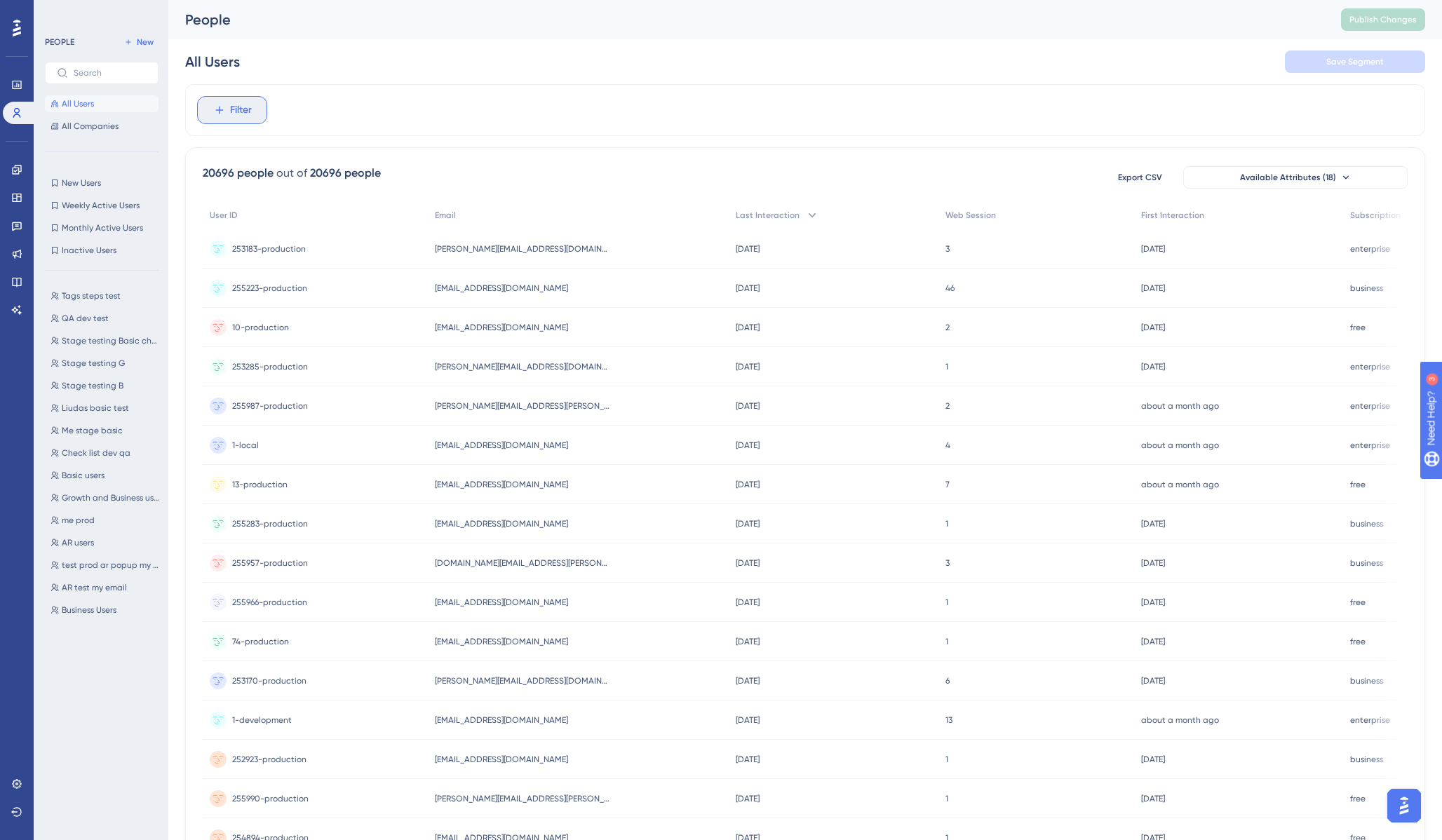
click at [246, 112] on span "Filter" at bounding box center [241, 109] width 22 height 17
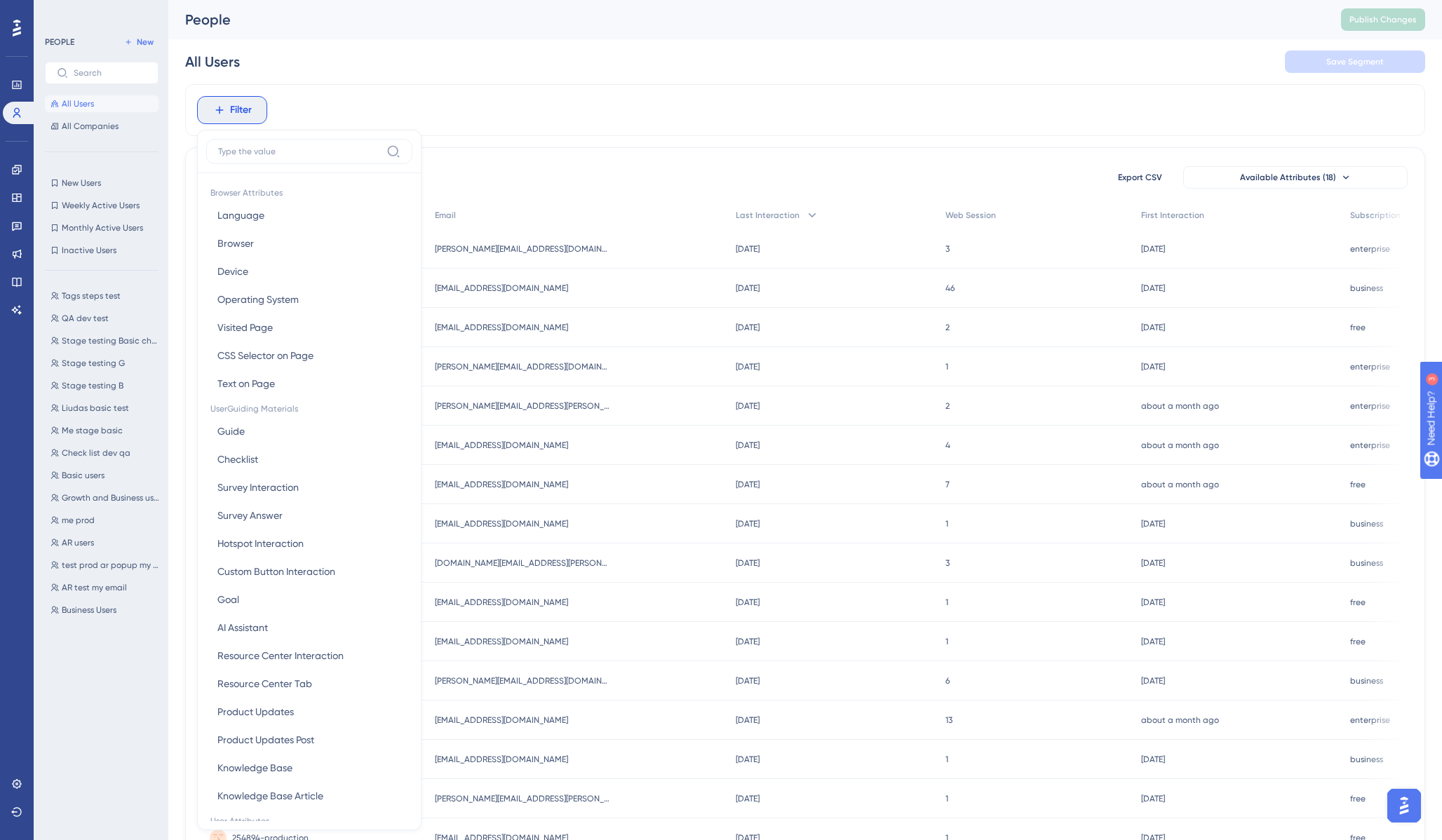
scroll to position [60, 0]
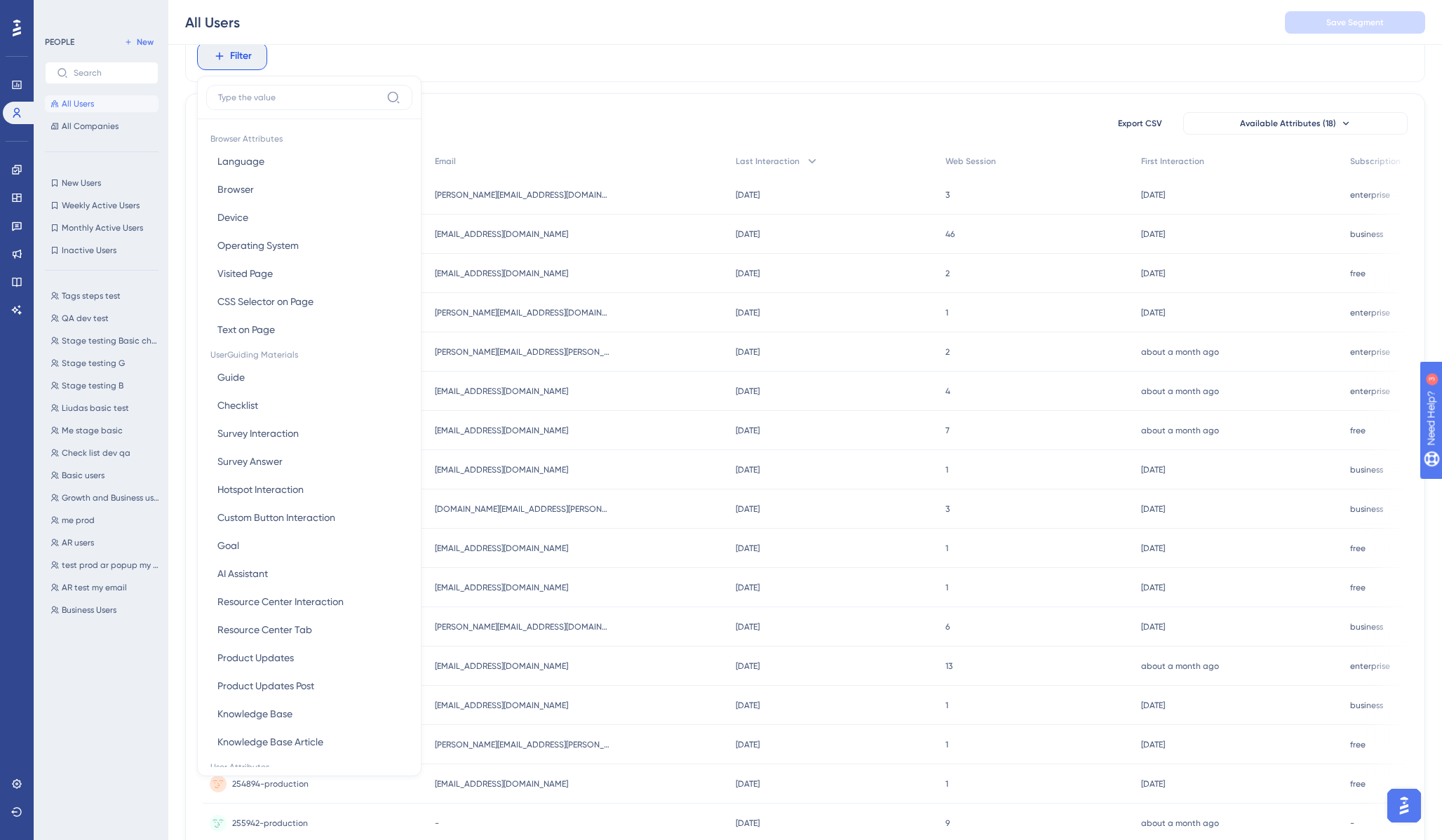
click at [258, 103] on label at bounding box center [309, 97] width 207 height 26
click at [258, 103] on input at bounding box center [299, 97] width 163 height 11
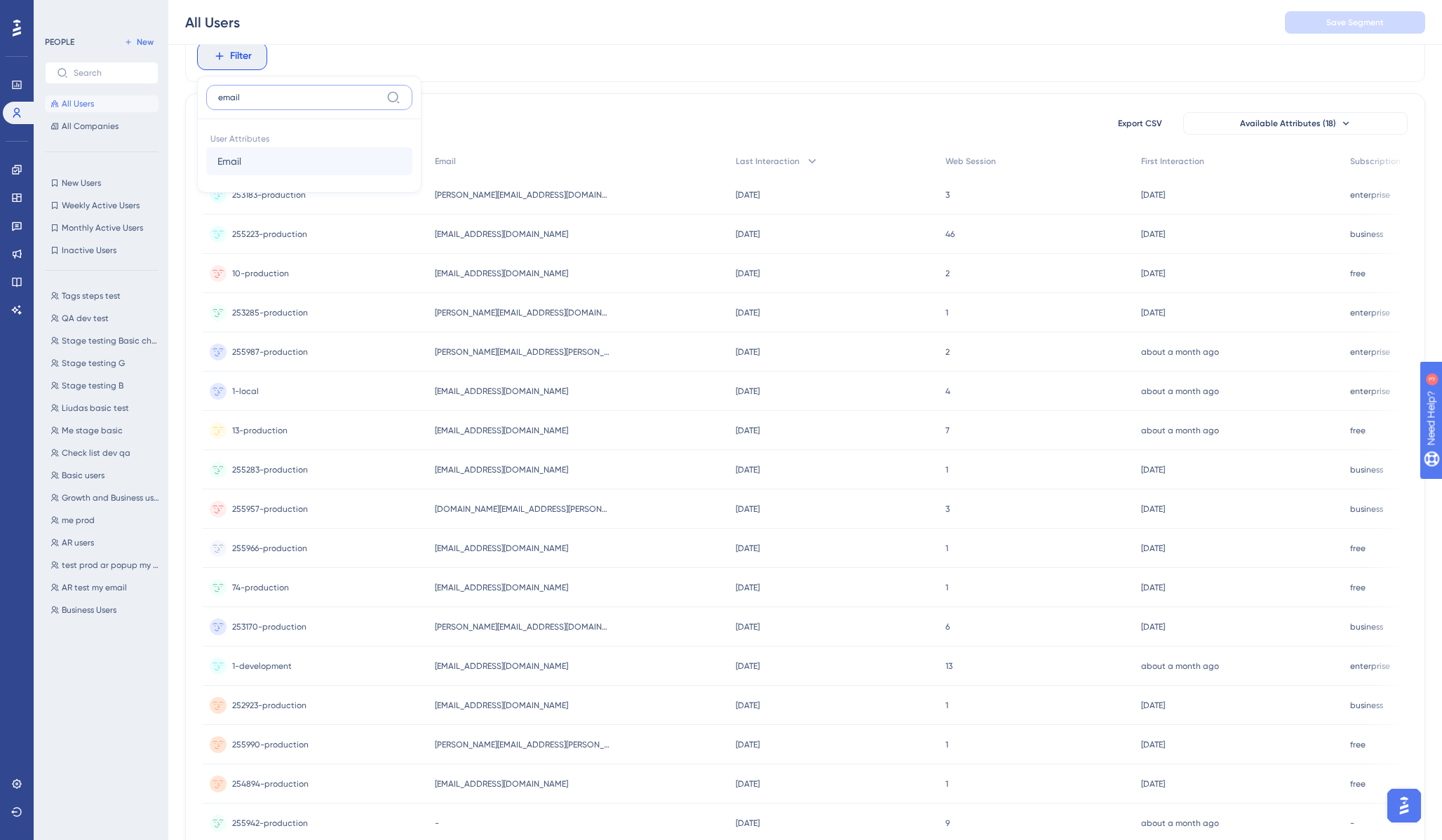
type input "email"
click at [248, 163] on button "Email Email" at bounding box center [309, 161] width 207 height 28
paste input "n@treedis.com"
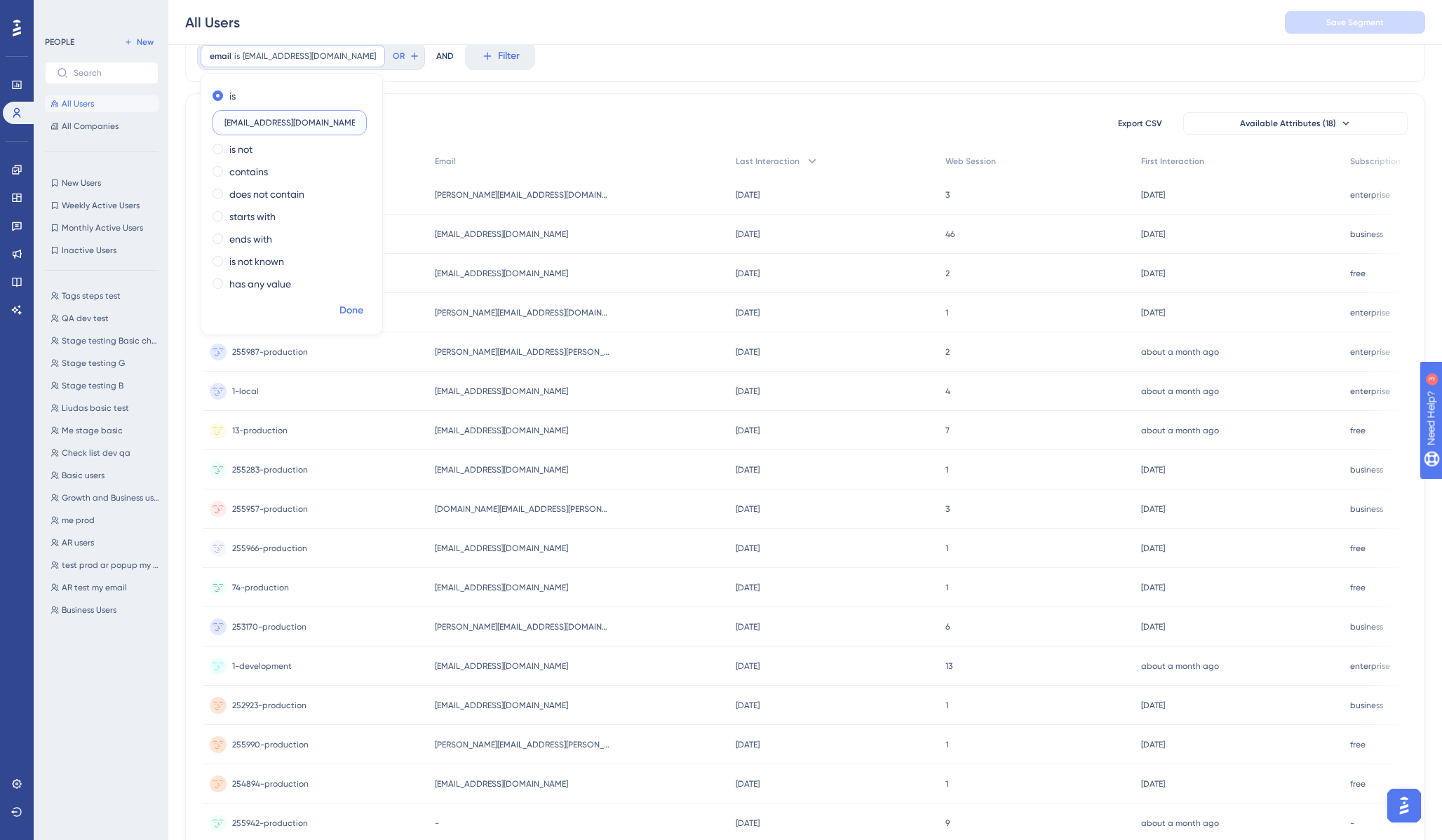
type input "[EMAIL_ADDRESS][DOMAIN_NAME]"
click at [351, 307] on span "Done" at bounding box center [351, 310] width 24 height 17
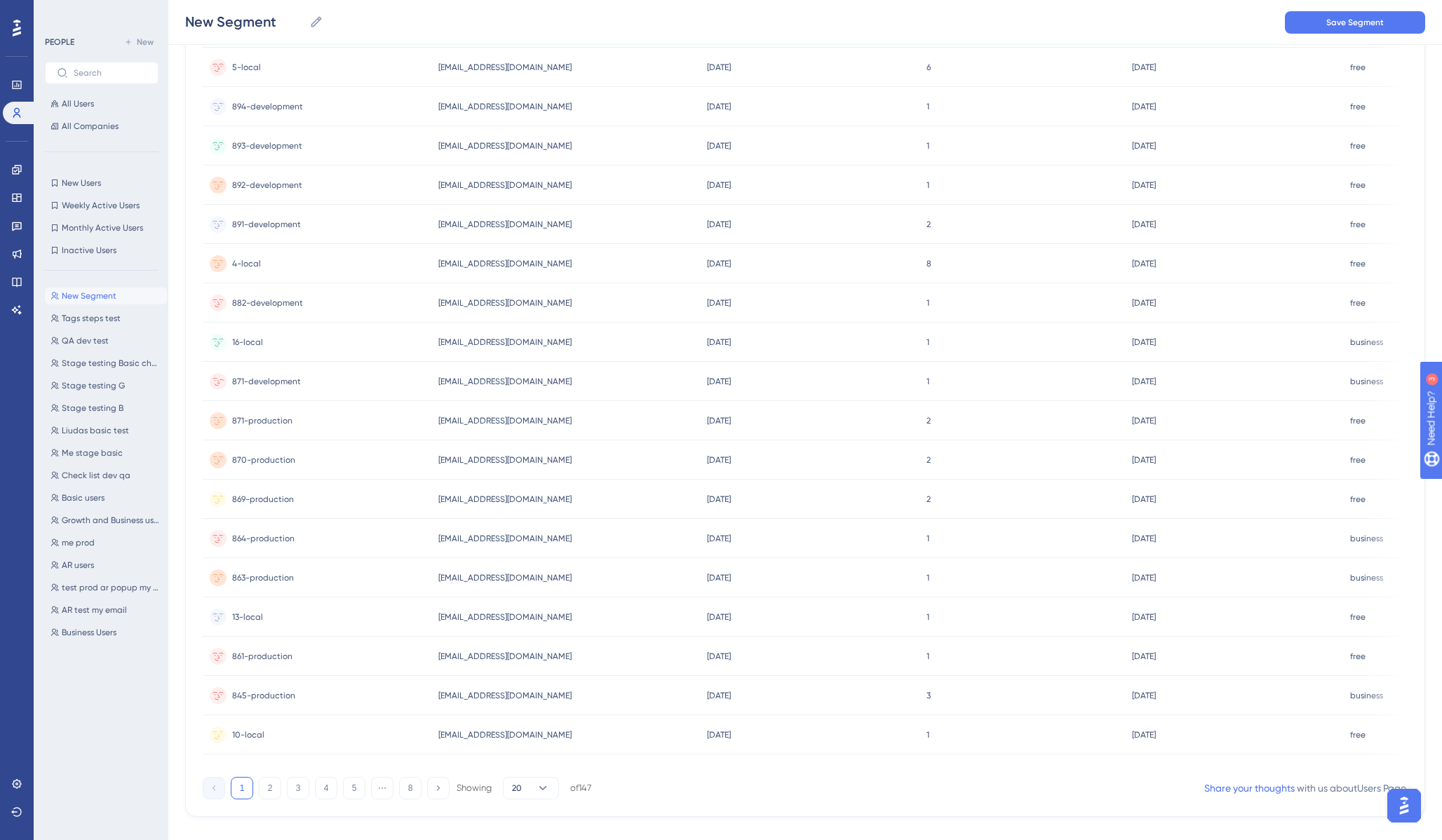
scroll to position [0, 0]
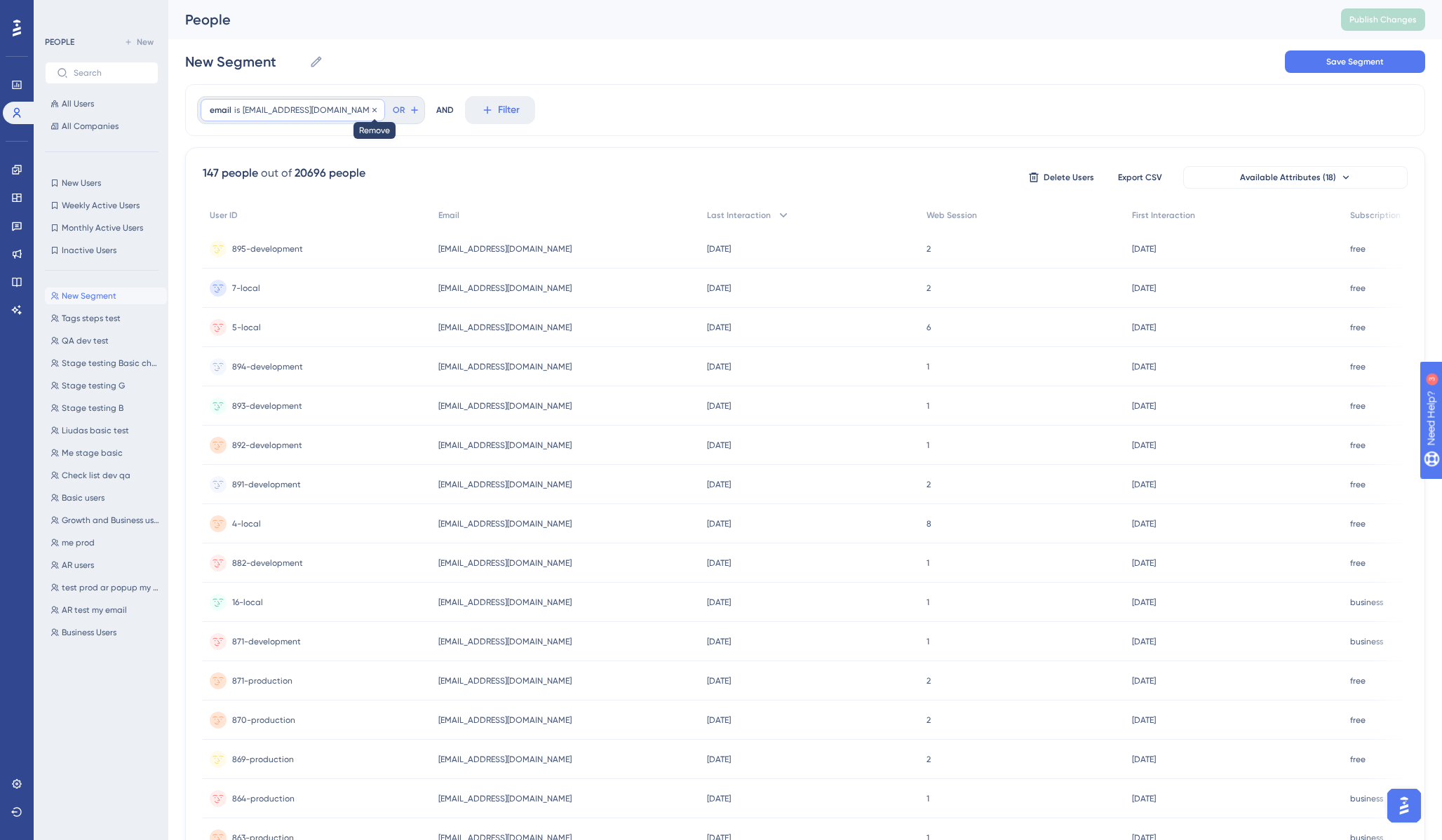
click at [370, 107] on icon at bounding box center [374, 110] width 9 height 9
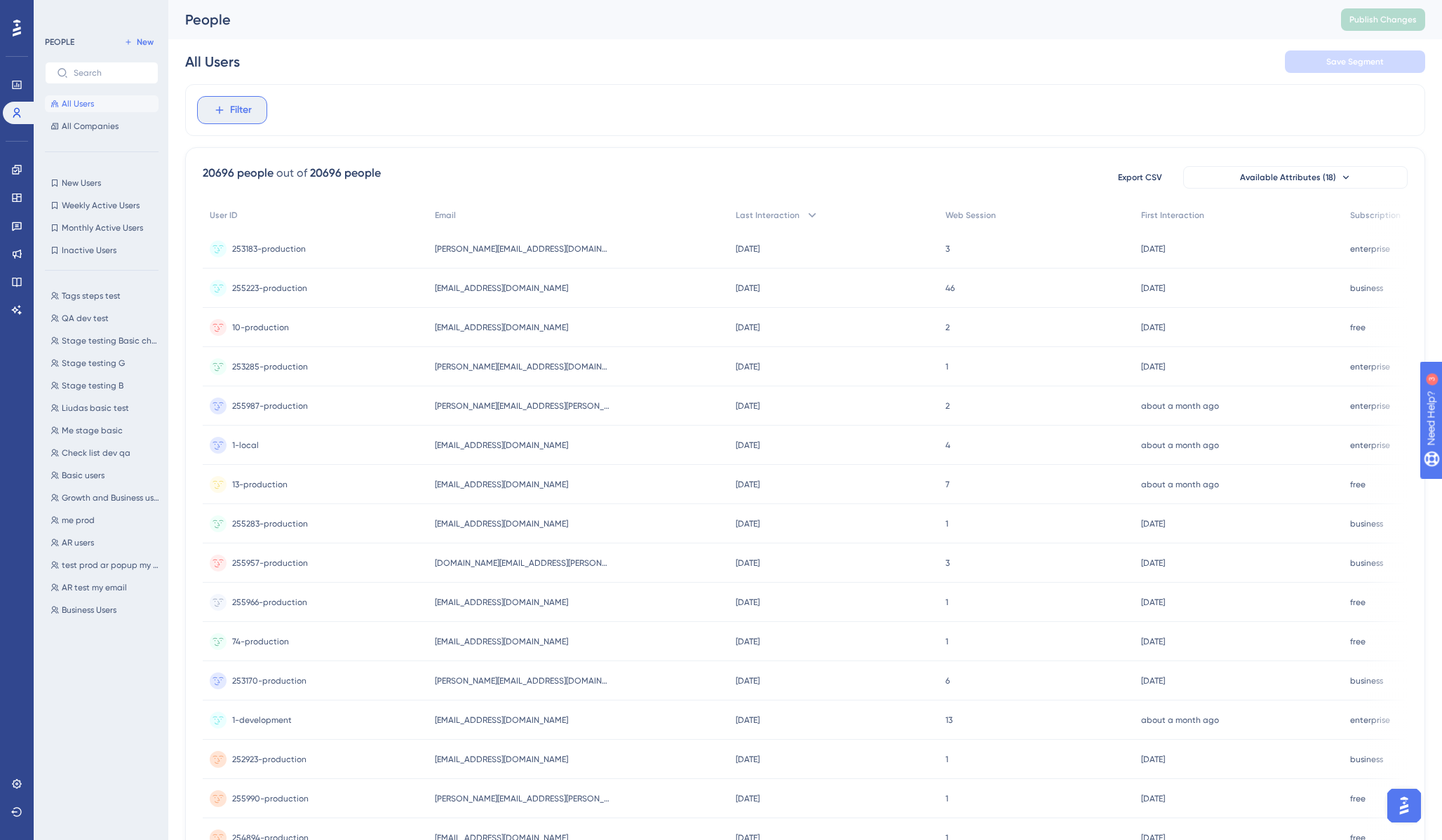
click at [232, 111] on span "Filter" at bounding box center [241, 109] width 22 height 17
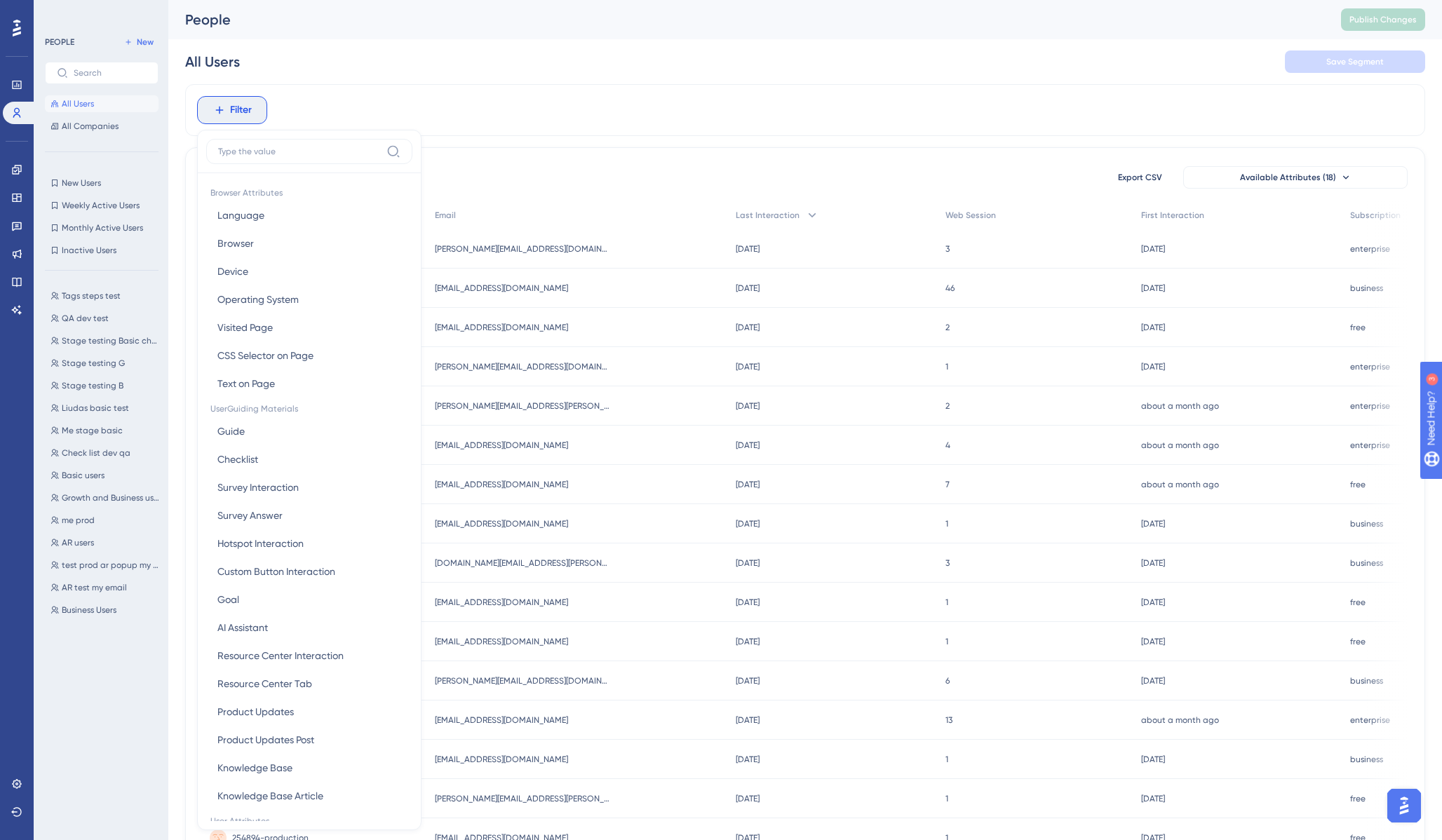
scroll to position [60, 0]
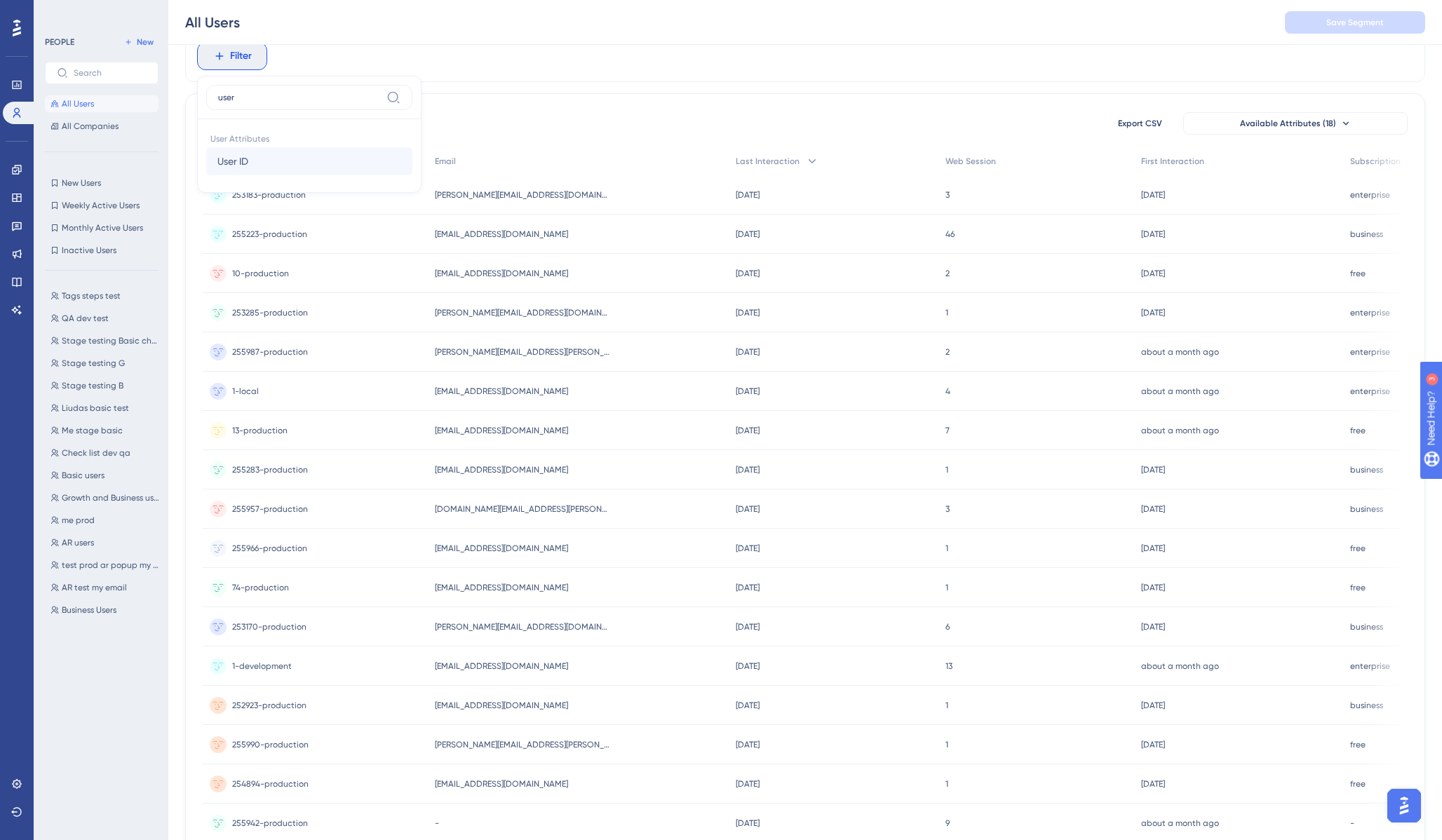
type input "user"
click at [243, 156] on span "User ID" at bounding box center [233, 161] width 31 height 17
type input "test ID"
click at [220, 174] on span at bounding box center [217, 172] width 10 height 10
click at [227, 169] on input "radio" at bounding box center [227, 169] width 0 height 0
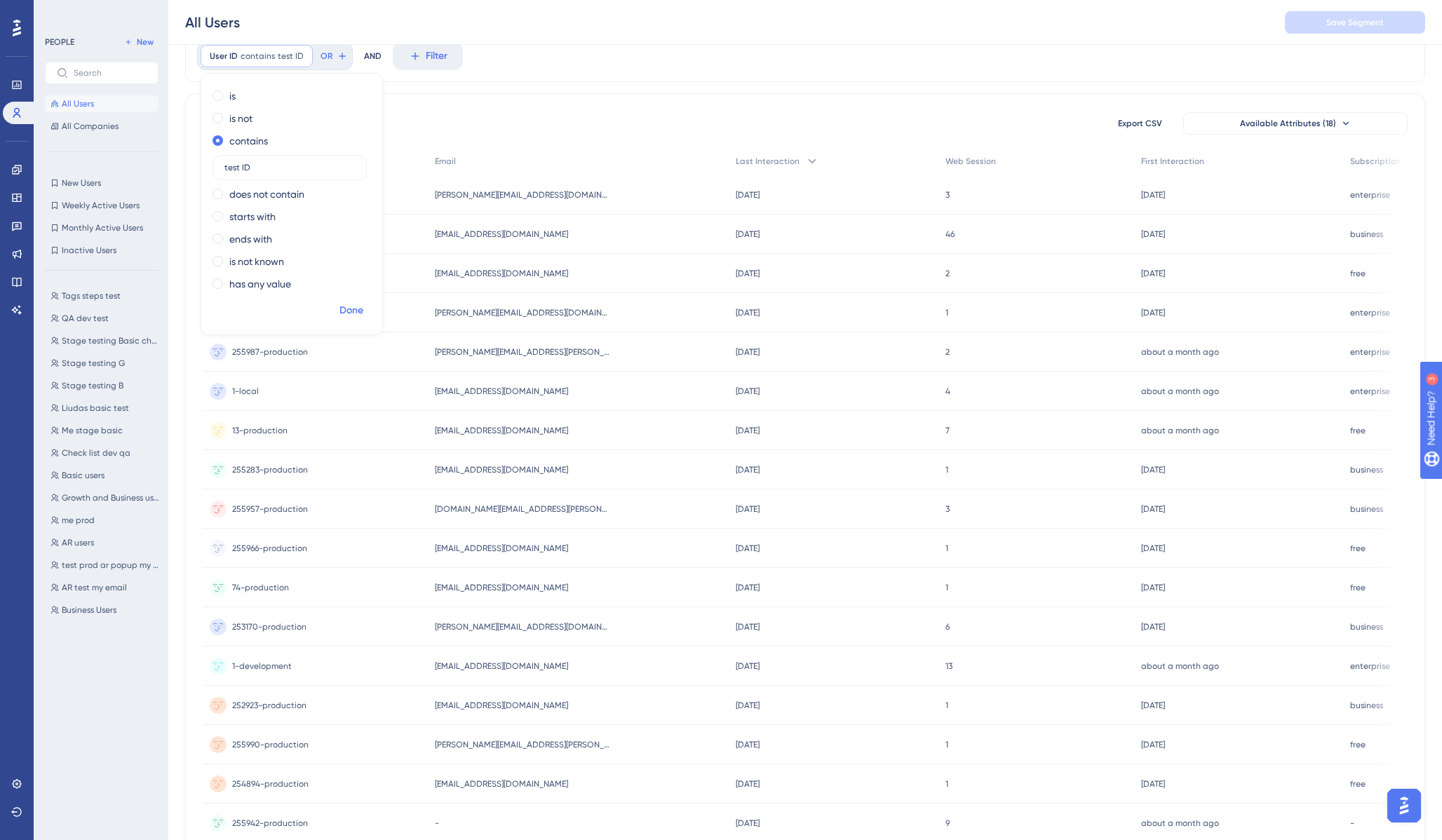
click at [350, 312] on span "Done" at bounding box center [351, 310] width 24 height 17
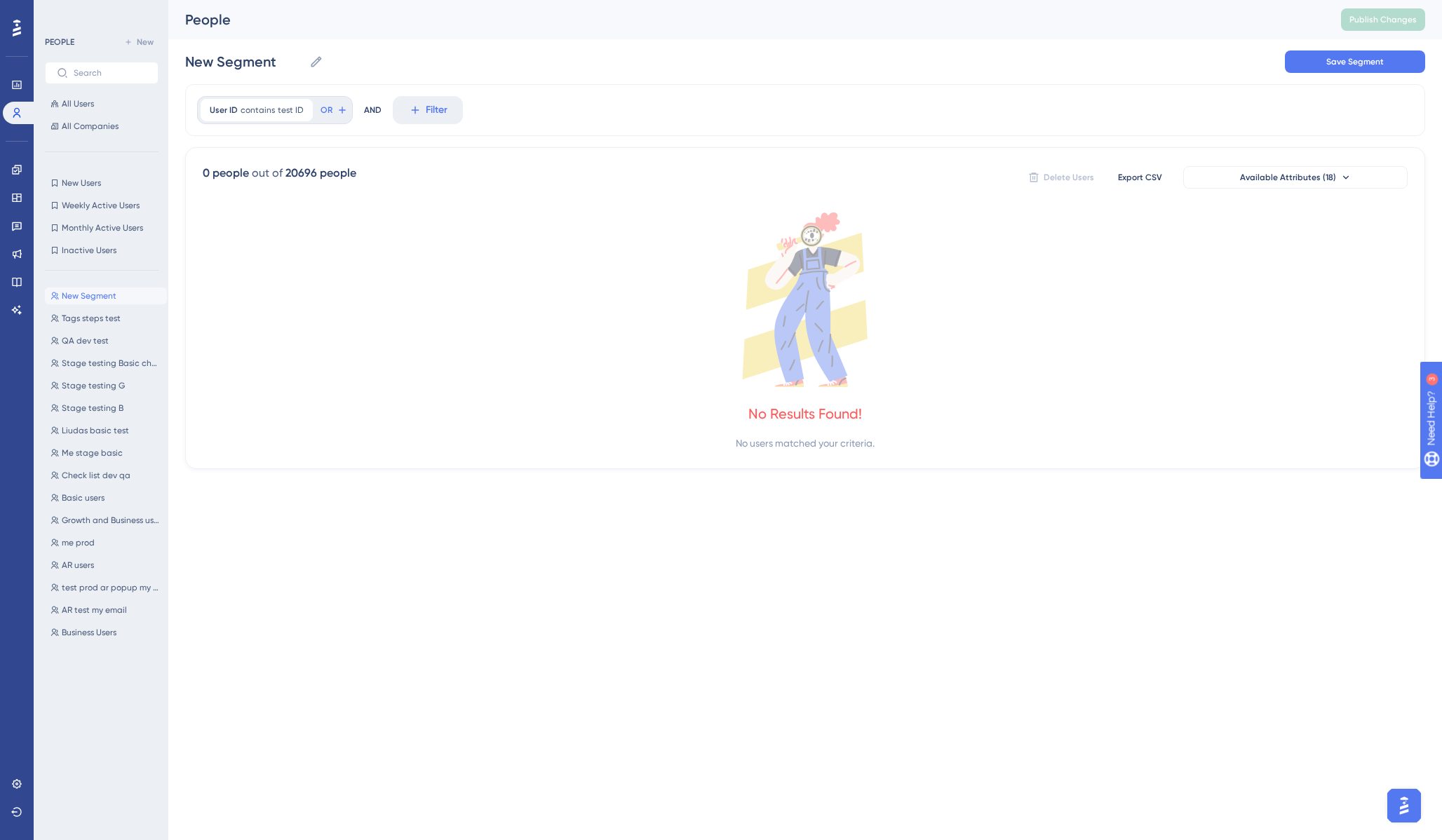
scroll to position [0, 0]
click at [299, 114] on div at bounding box center [302, 110] width 9 height 13
click at [225, 139] on div "is is not contains test ID does not contain starts with ends with is not known …" at bounding box center [292, 245] width 181 height 213
click at [221, 147] on span at bounding box center [217, 150] width 10 height 10
click at [227, 147] on input "radio" at bounding box center [227, 147] width 0 height 0
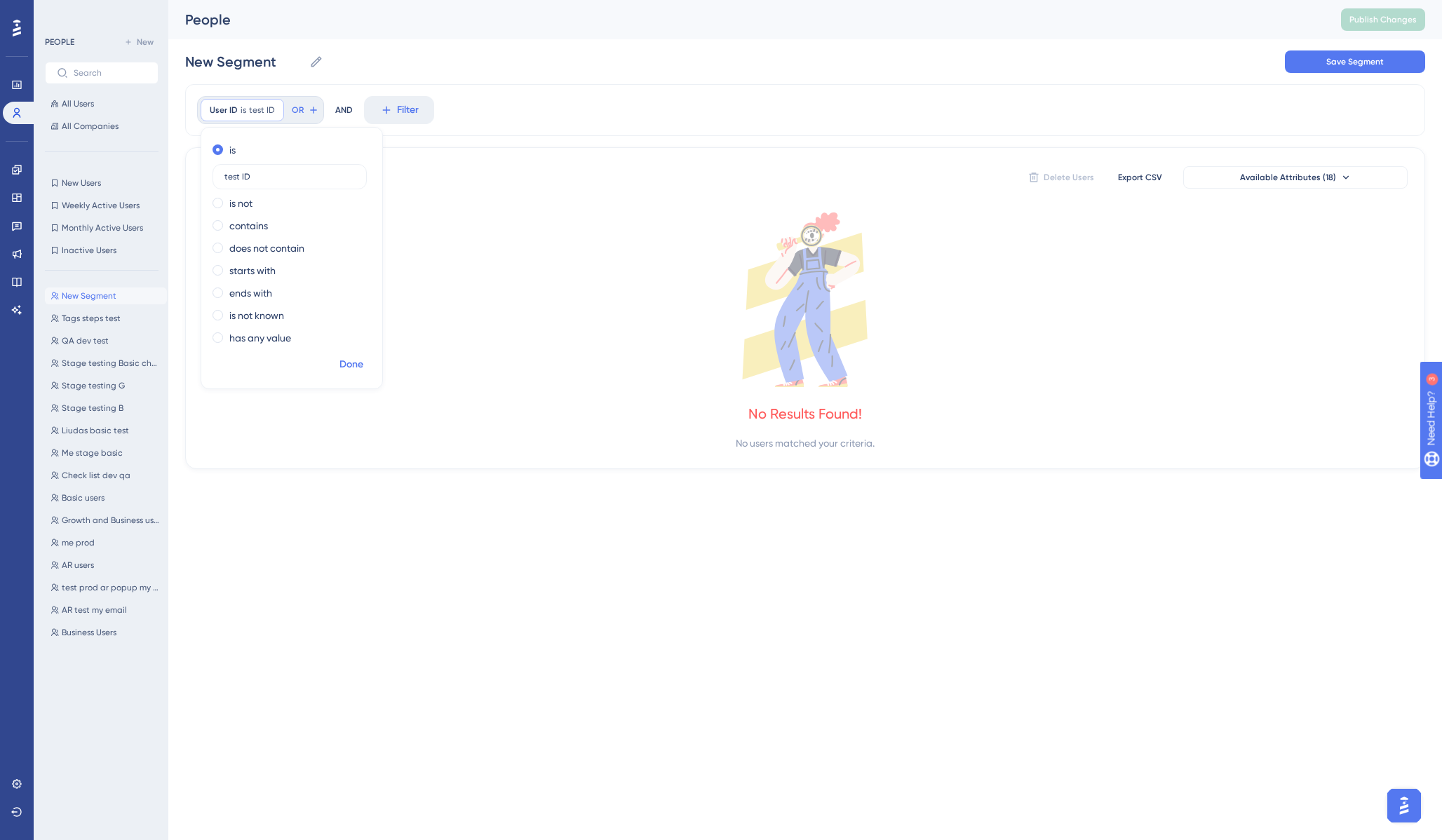
click at [352, 363] on span "Done" at bounding box center [351, 364] width 24 height 17
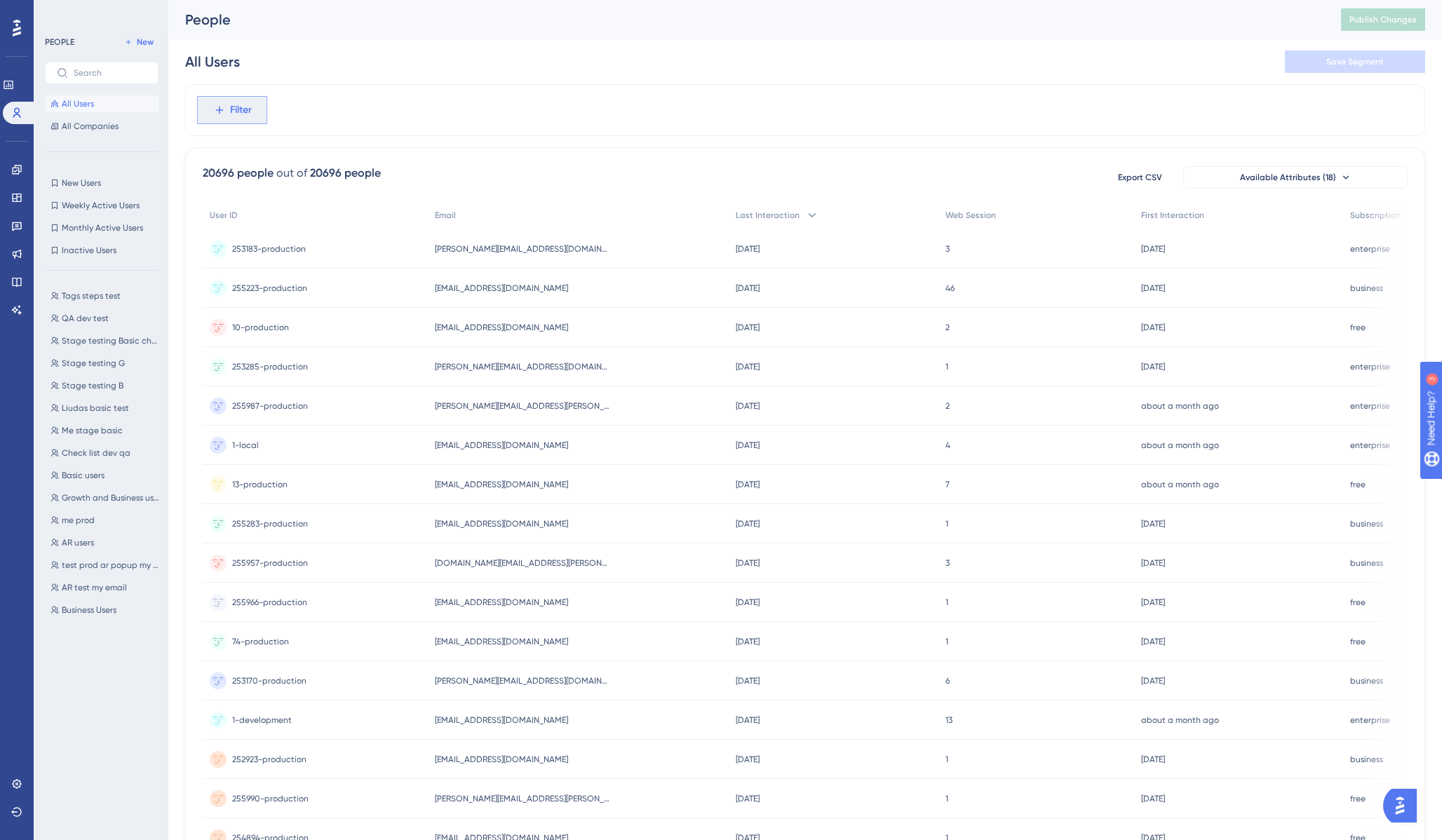
click at [252, 109] on button "Filter" at bounding box center [232, 110] width 70 height 28
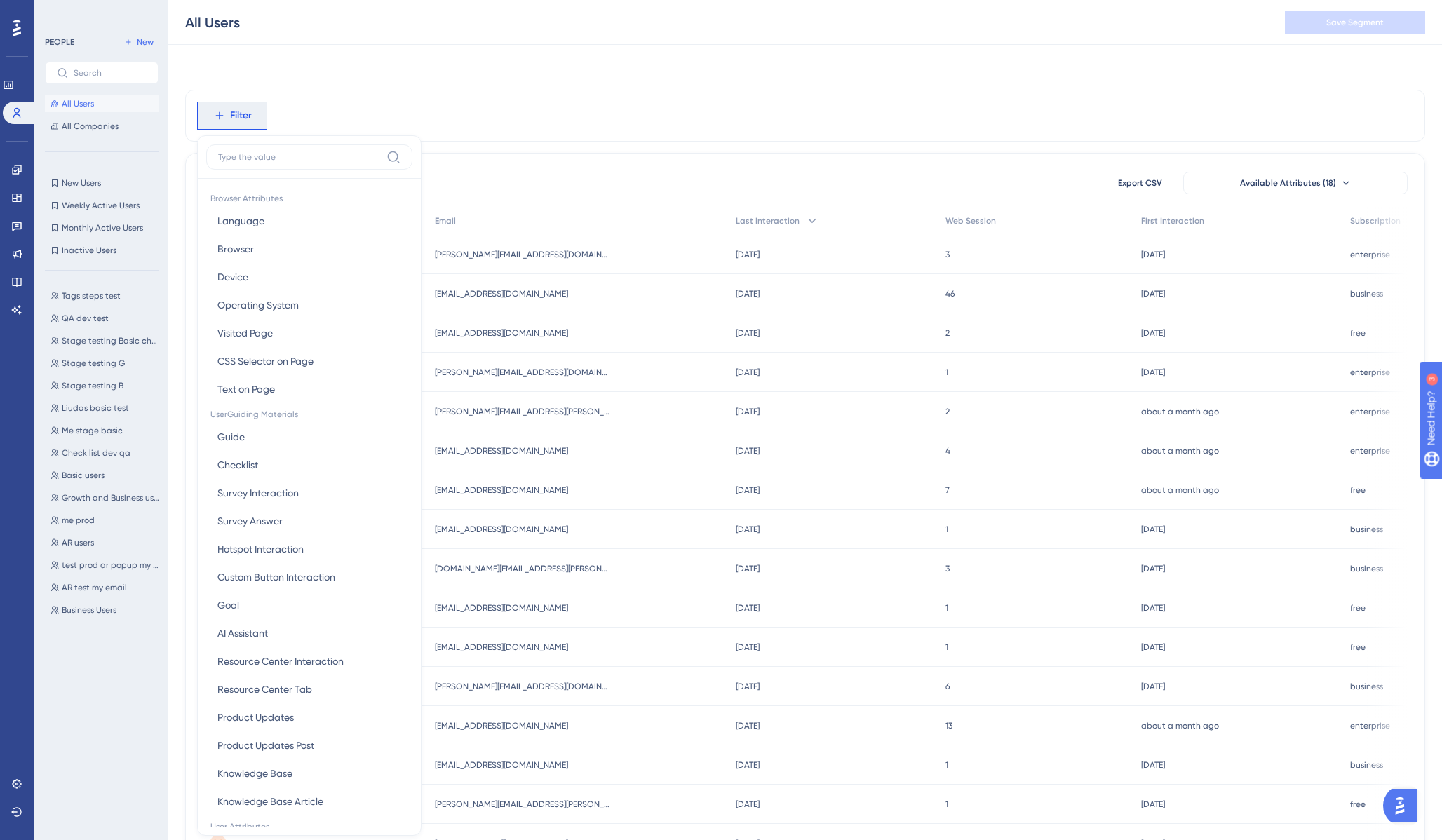
scroll to position [60, 0]
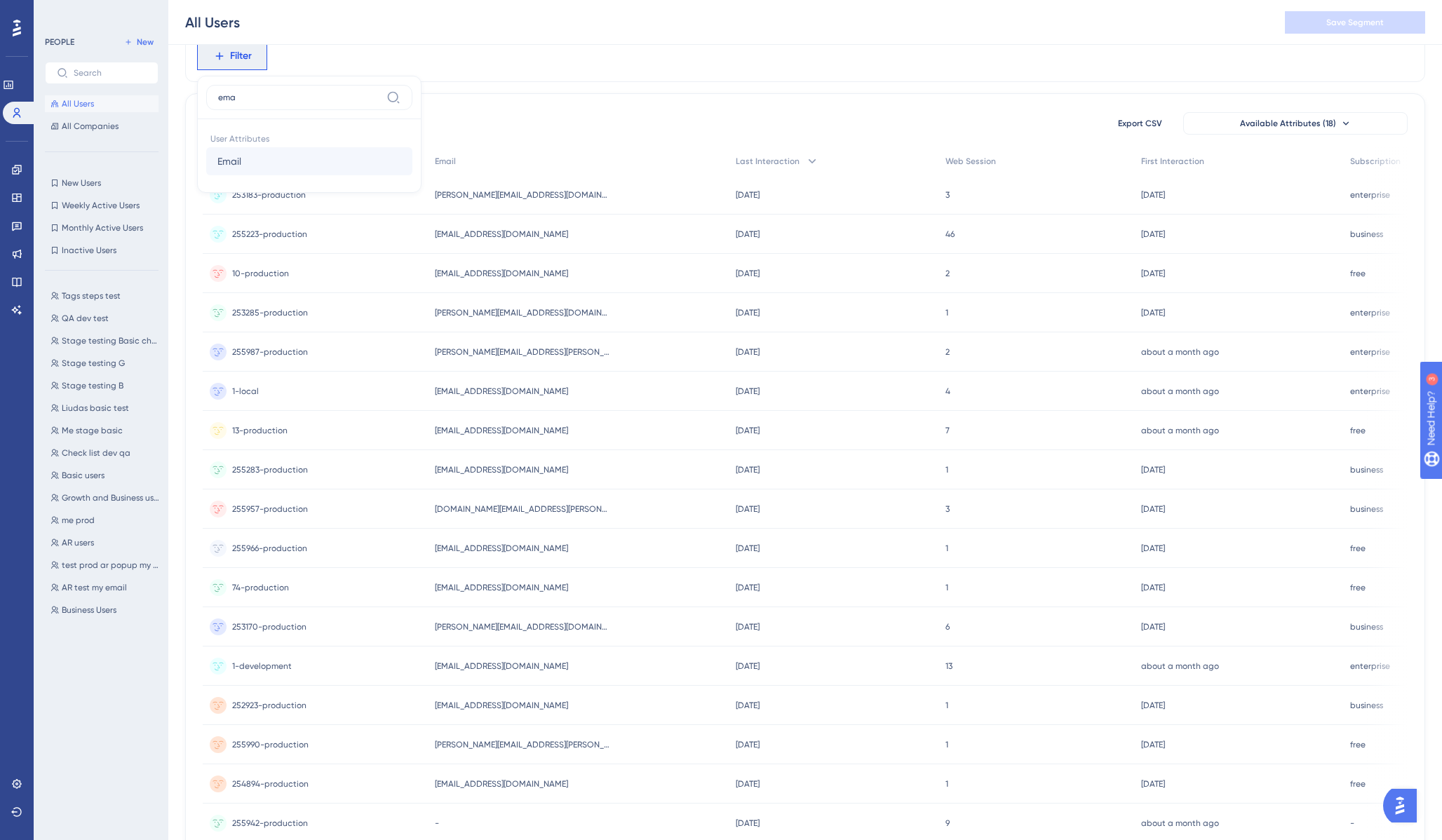
type input "ema"
click at [255, 155] on button "Email Email" at bounding box center [309, 161] width 207 height 28
type input "test ID"
click at [344, 304] on span "Done" at bounding box center [351, 310] width 24 height 17
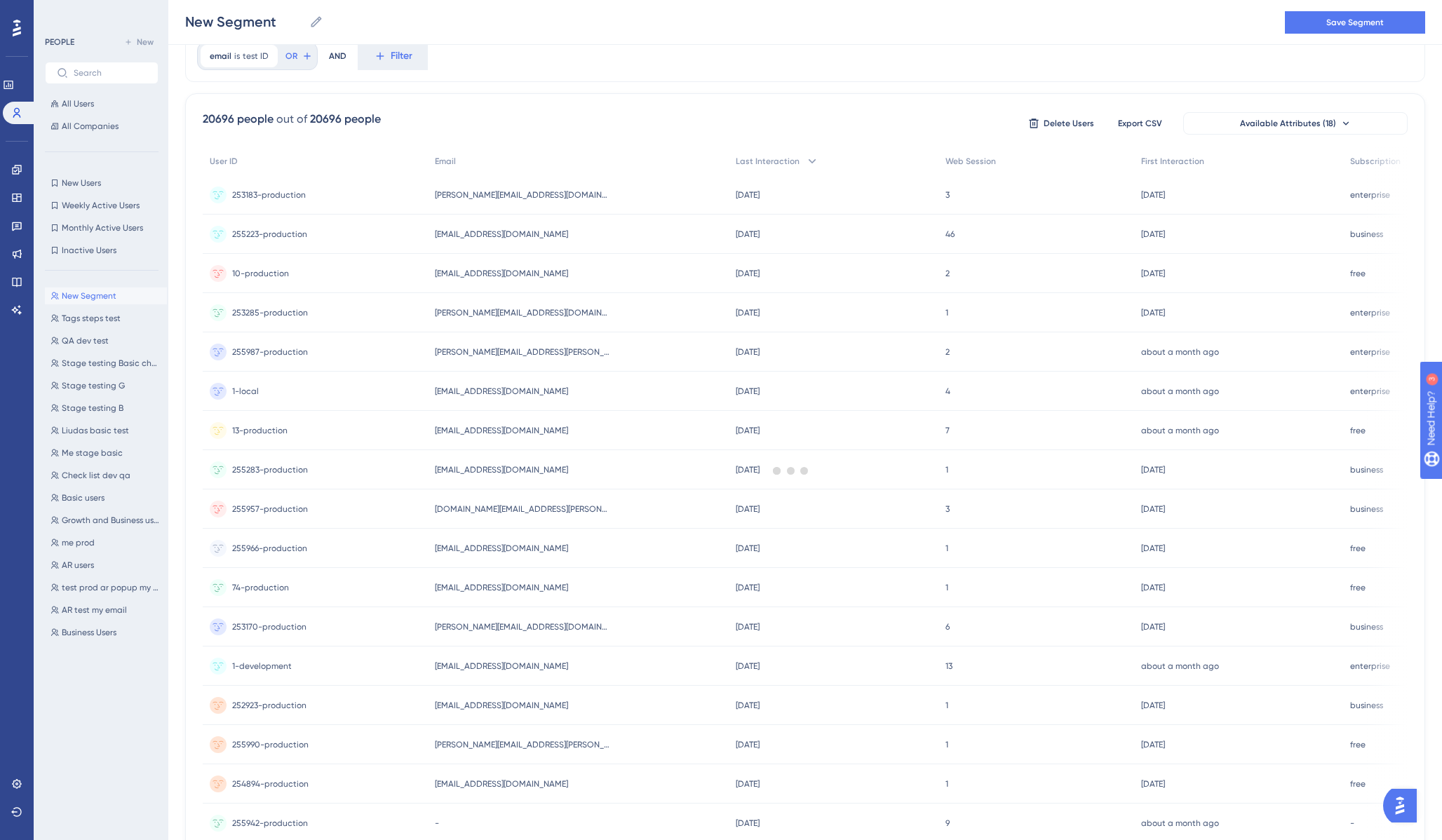
scroll to position [0, 0]
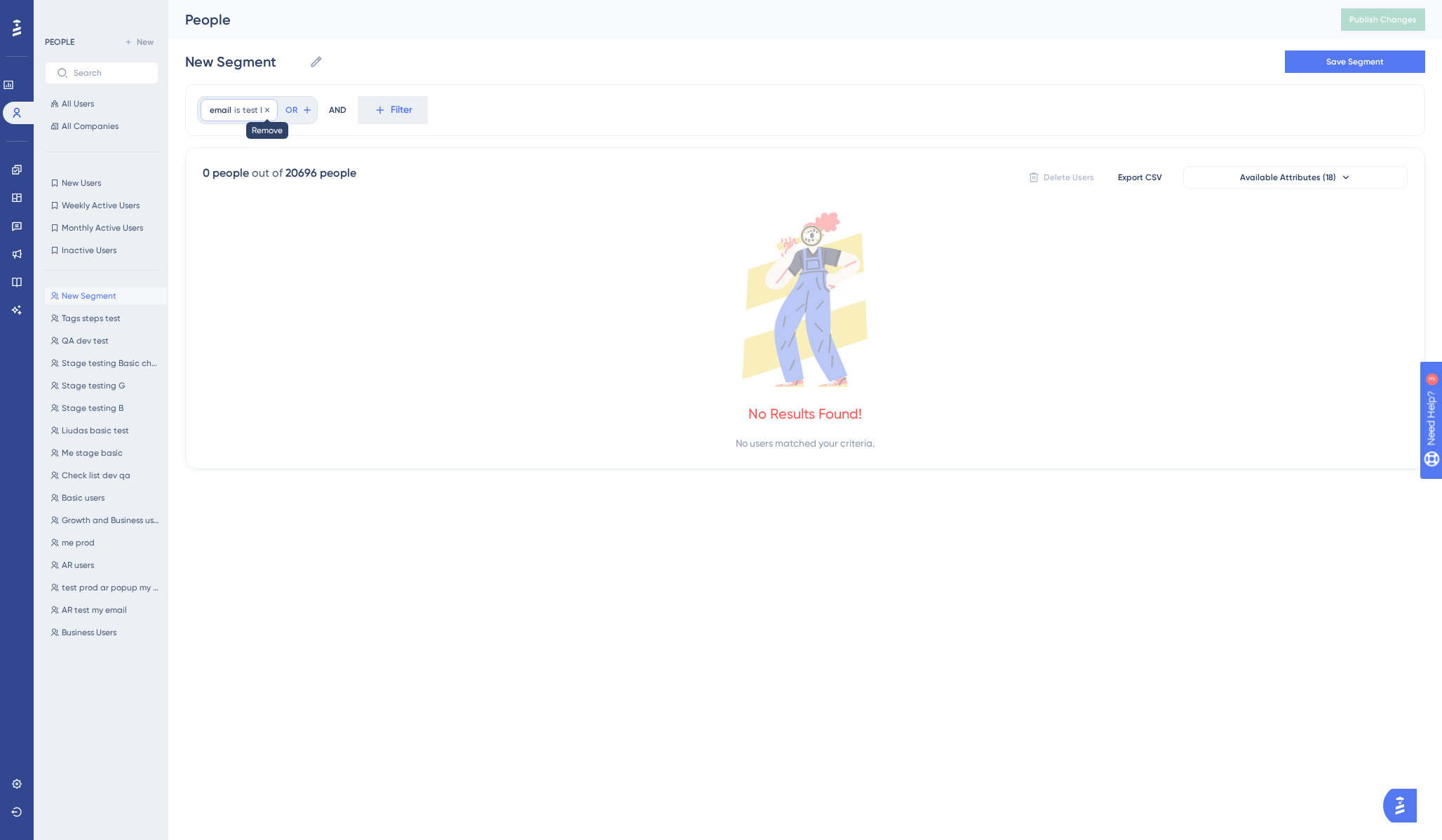
click at [266, 107] on icon at bounding box center [267, 110] width 9 height 9
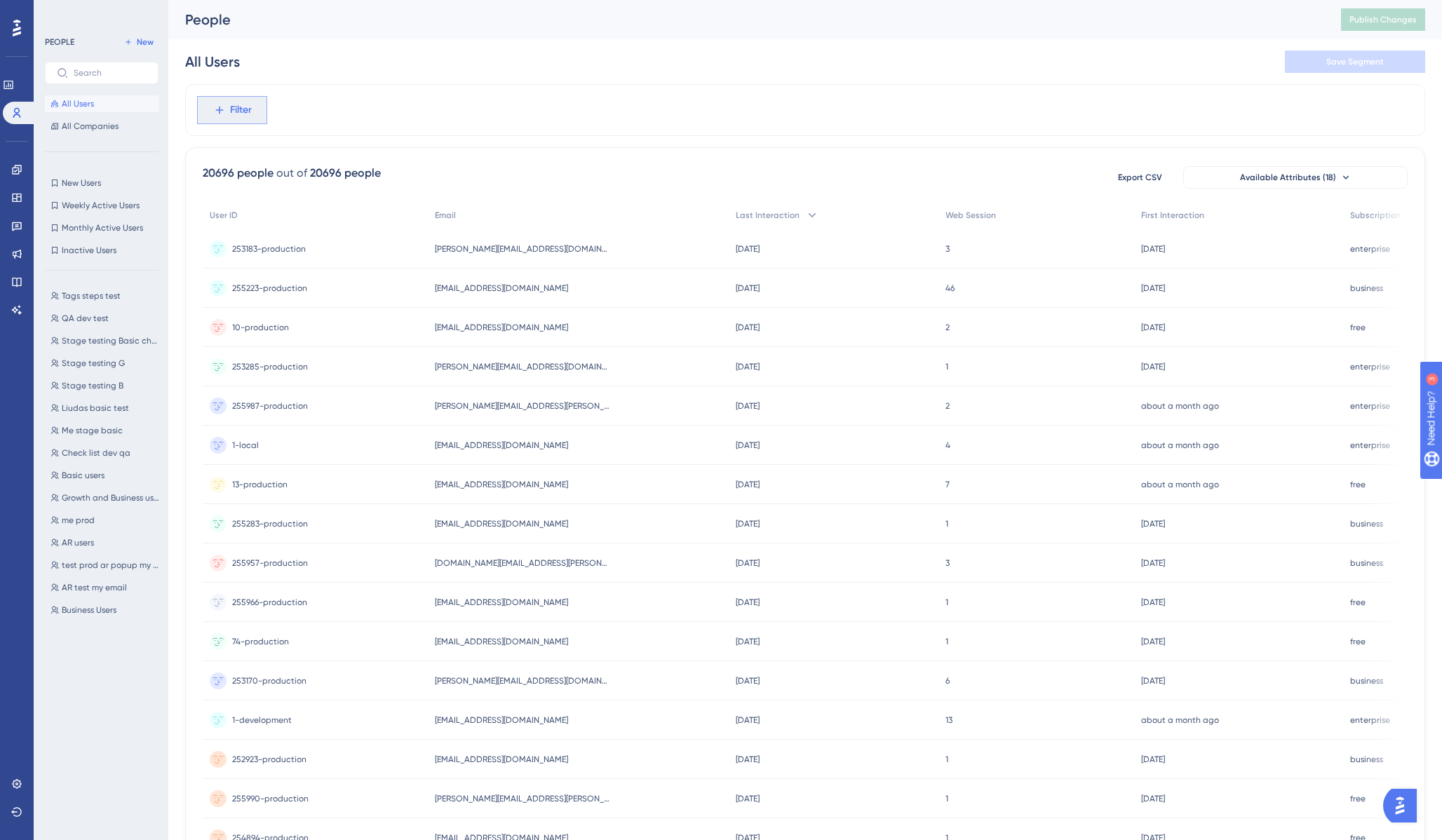
click at [233, 105] on span "Filter" at bounding box center [241, 109] width 22 height 17
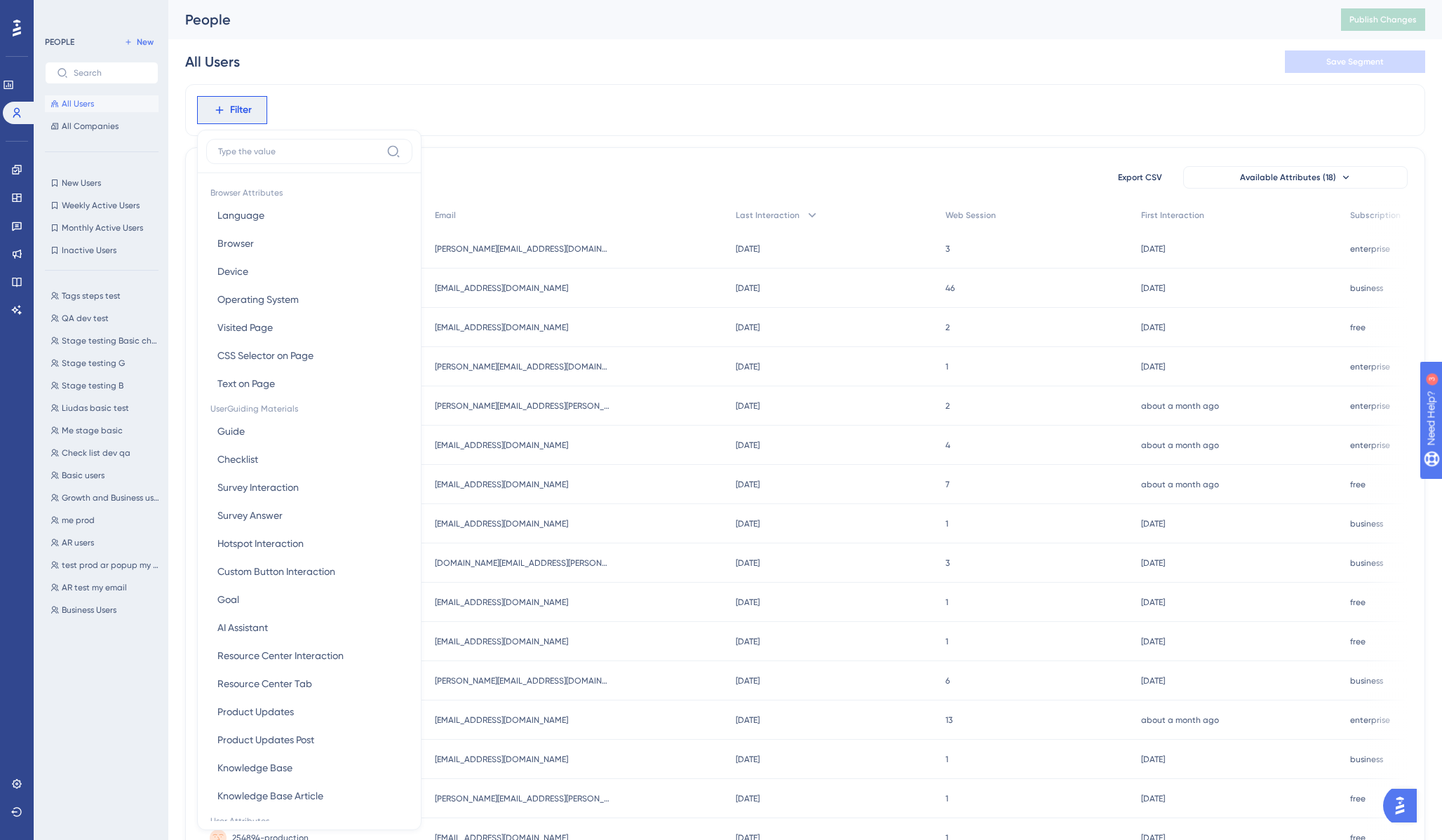
scroll to position [58, 0]
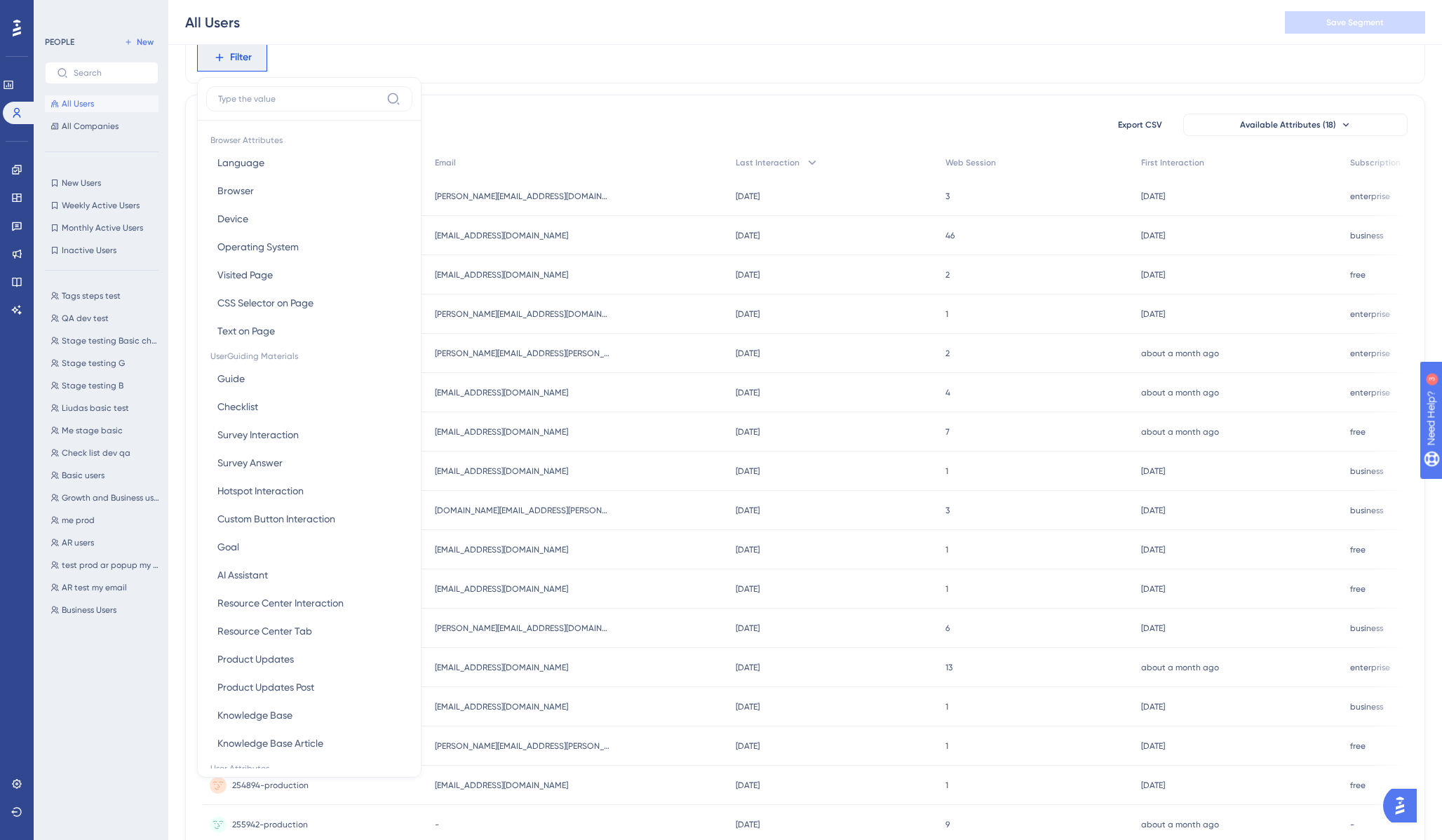
click at [269, 99] on input at bounding box center [299, 99] width 163 height 11
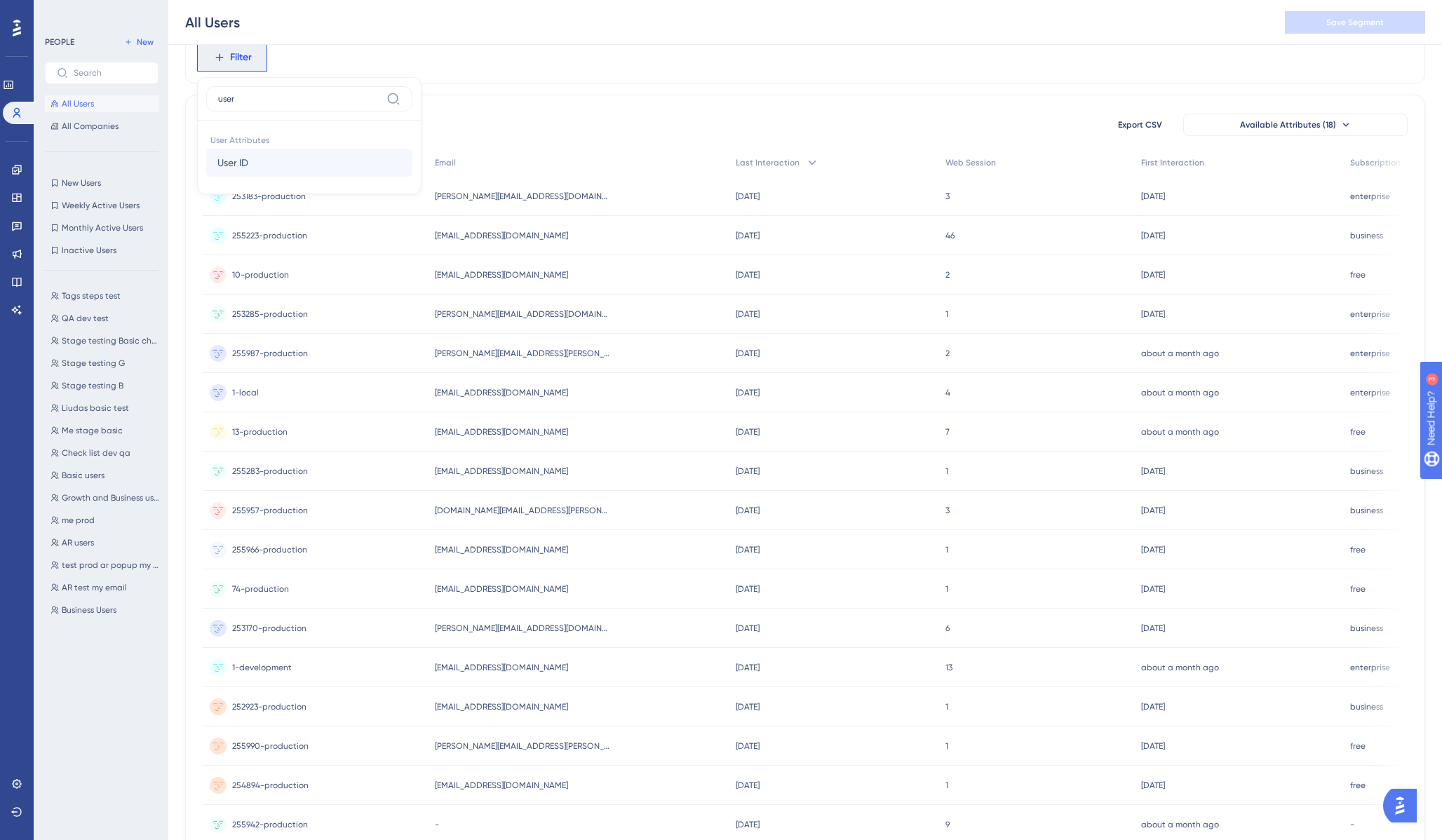
type input "user"
click at [243, 161] on span "User ID" at bounding box center [233, 162] width 31 height 17
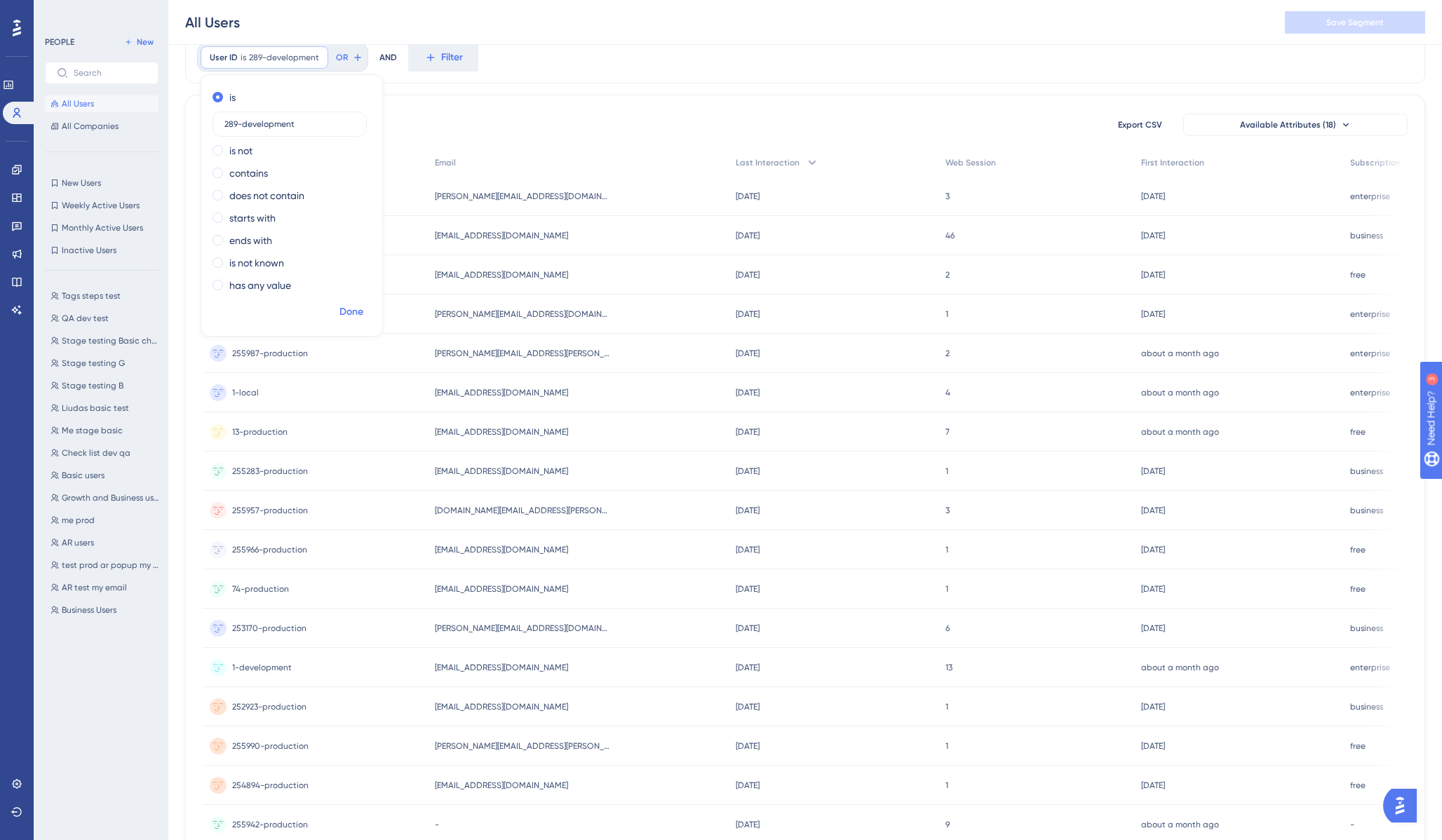
type input "289-development"
click at [349, 307] on span "Done" at bounding box center [351, 312] width 24 height 17
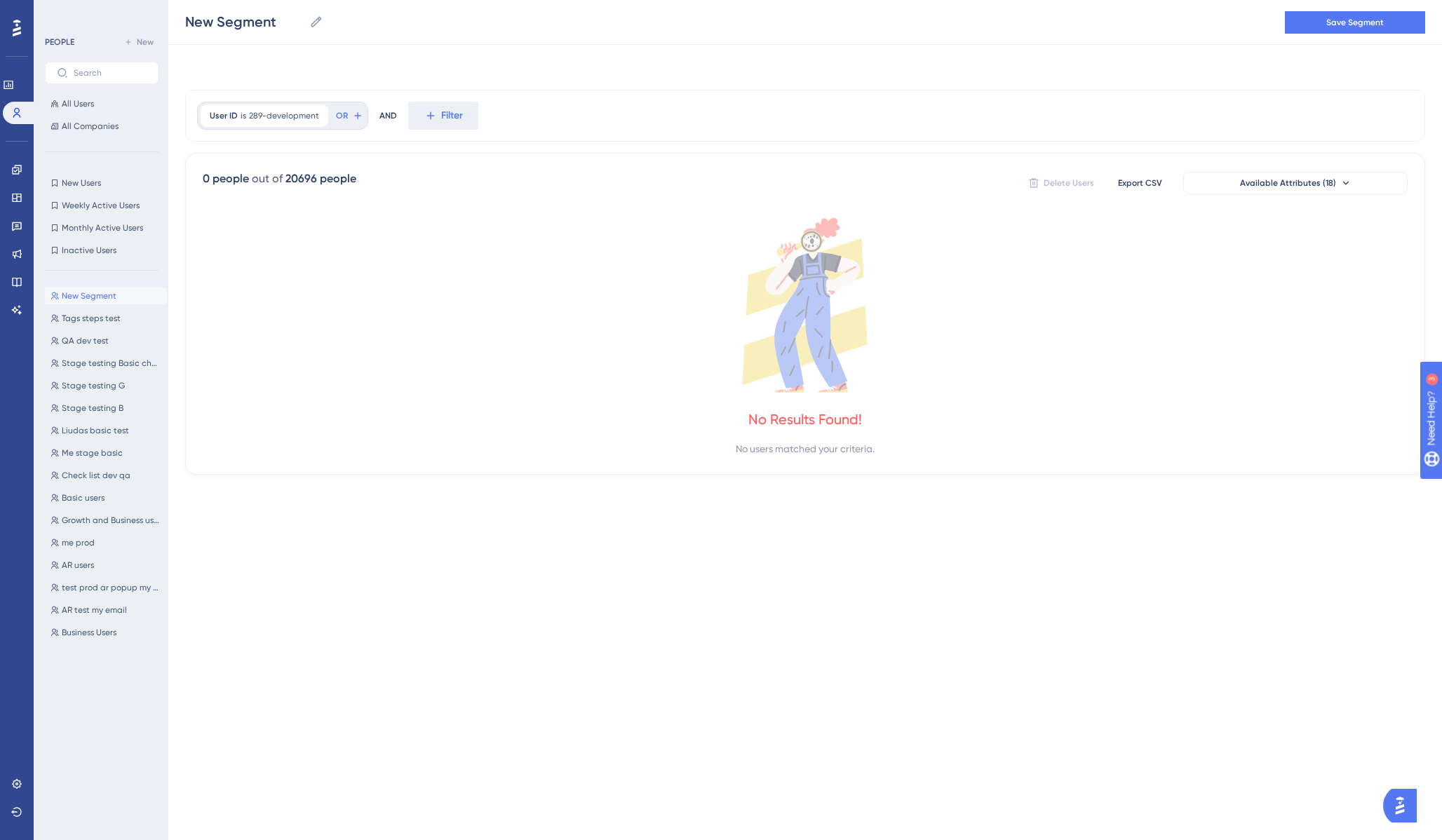
scroll to position [0, 0]
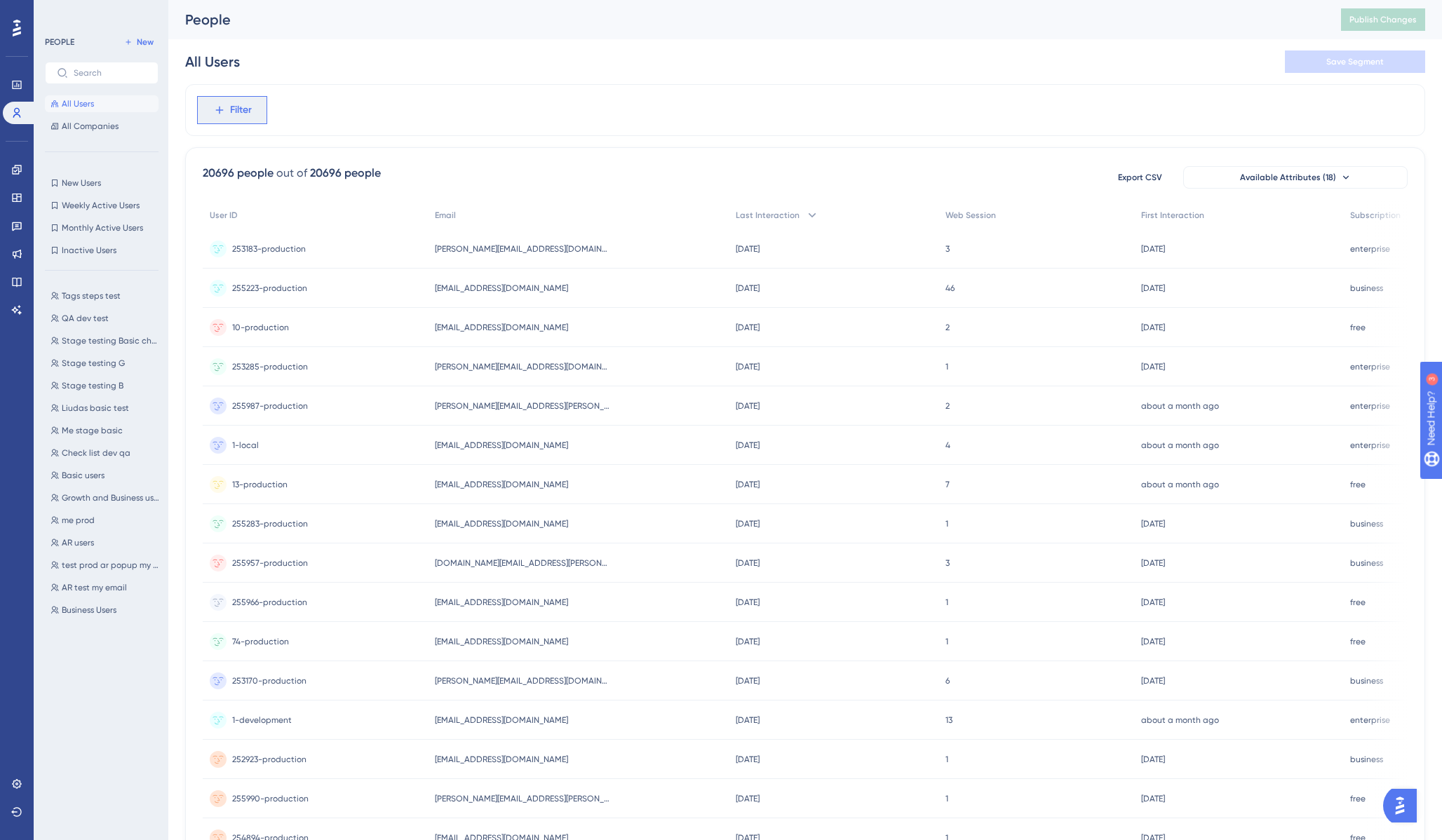
click at [215, 109] on icon at bounding box center [219, 109] width 12 height 12
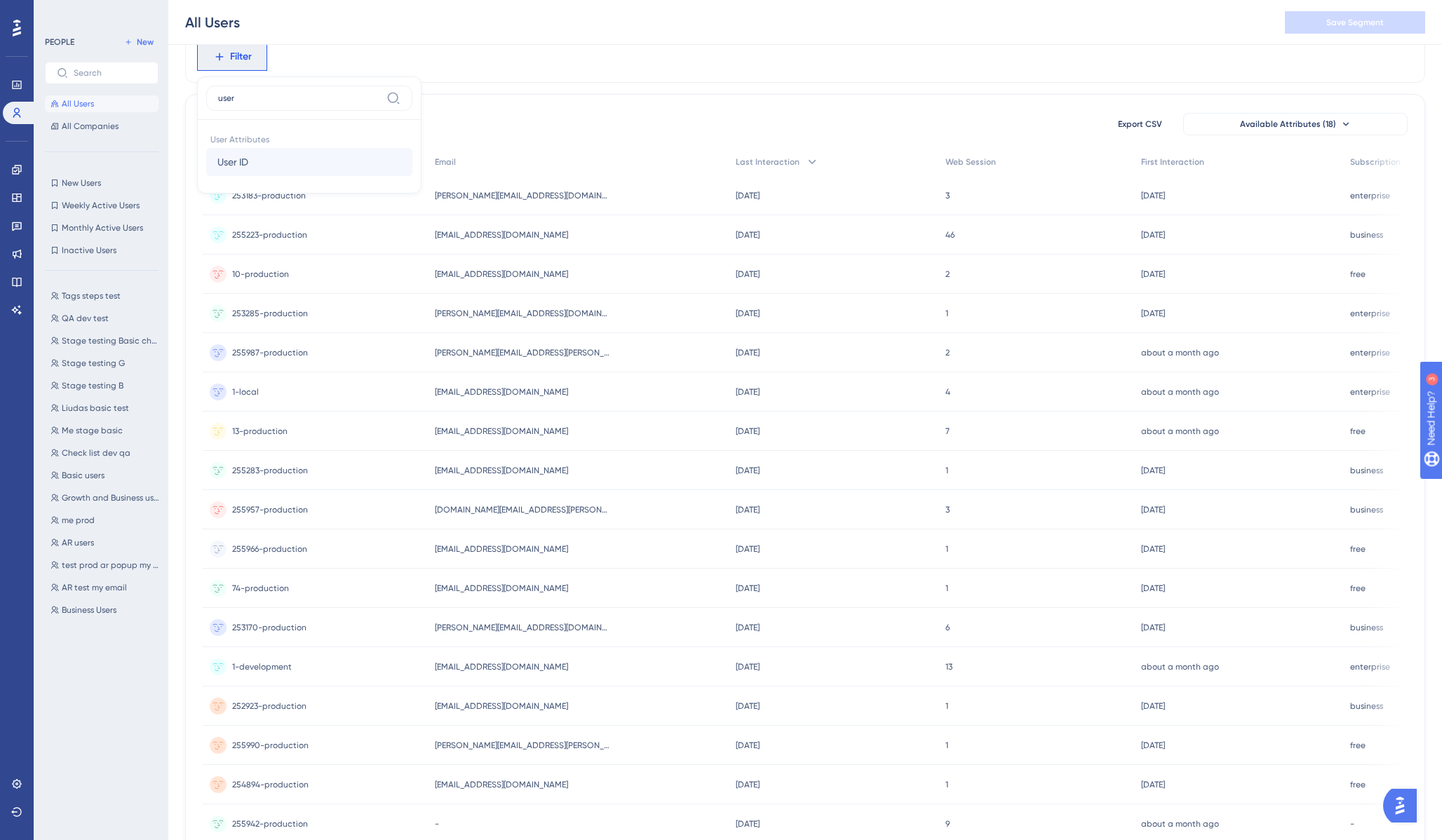
type input "user"
click at [272, 165] on button "User ID User ID" at bounding box center [309, 162] width 207 height 28
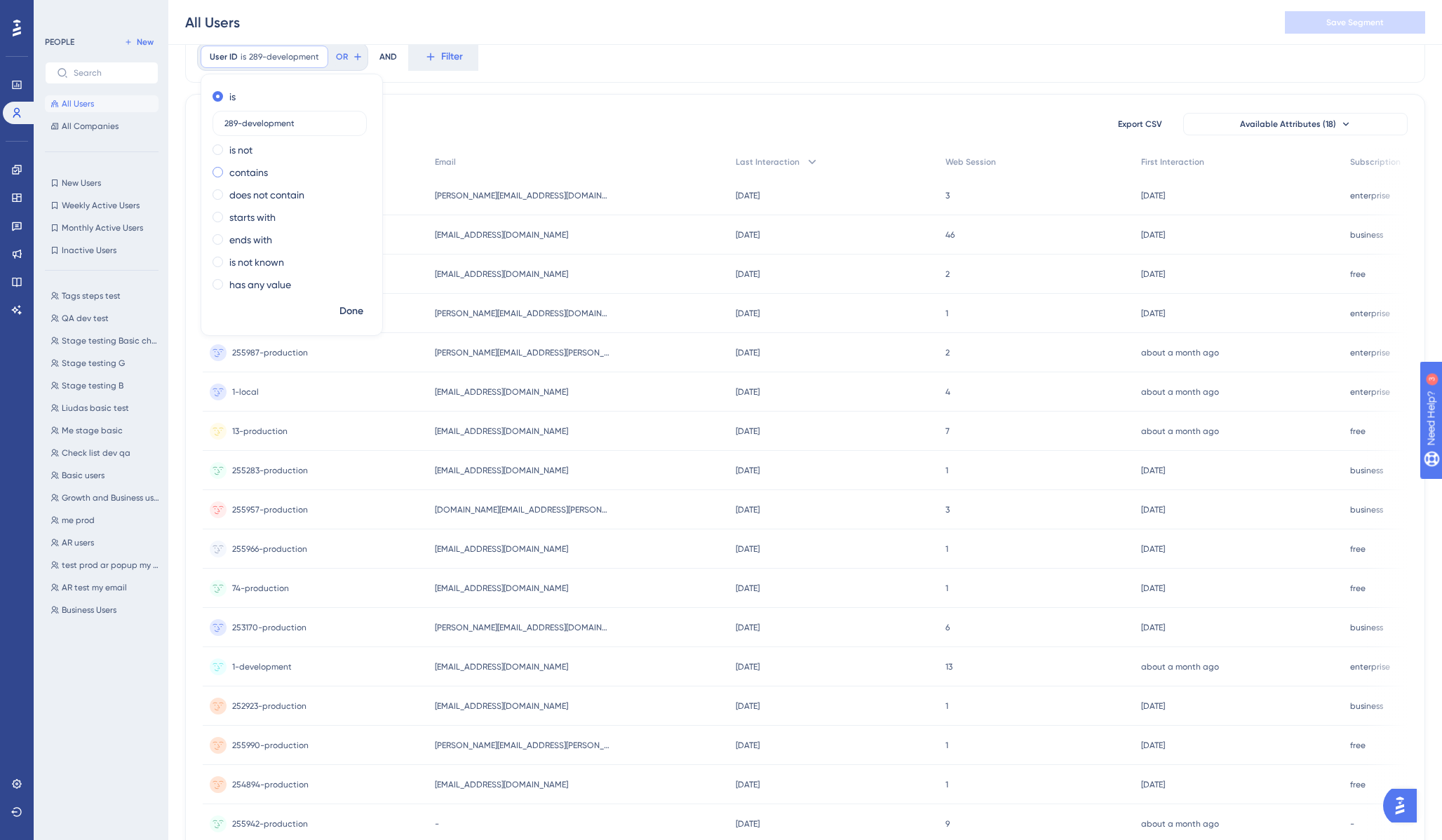
type input "289-development"
click at [223, 171] on div "contains" at bounding box center [288, 172] width 153 height 17
click at [352, 308] on span "Done" at bounding box center [351, 311] width 24 height 17
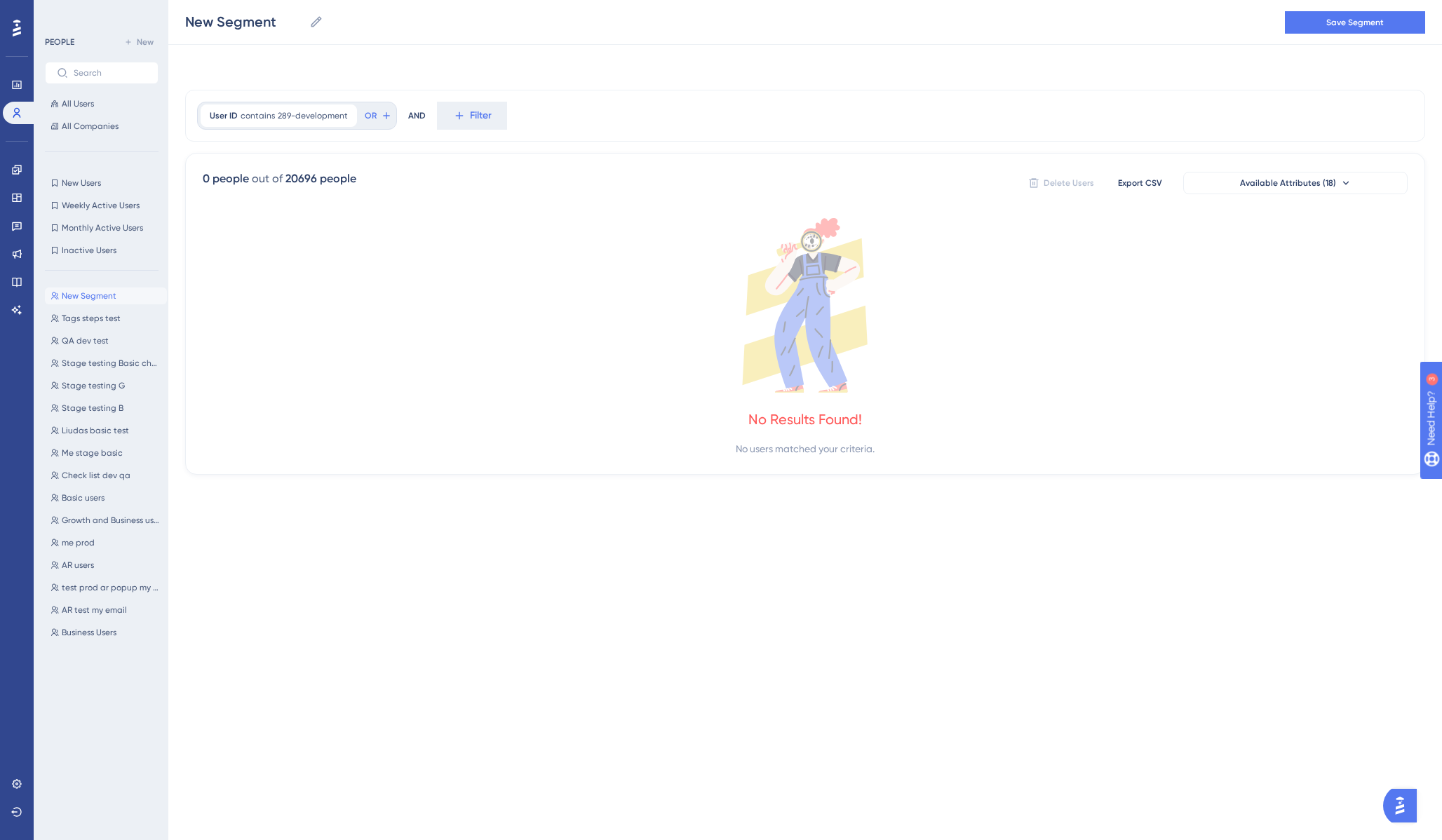
scroll to position [0, 0]
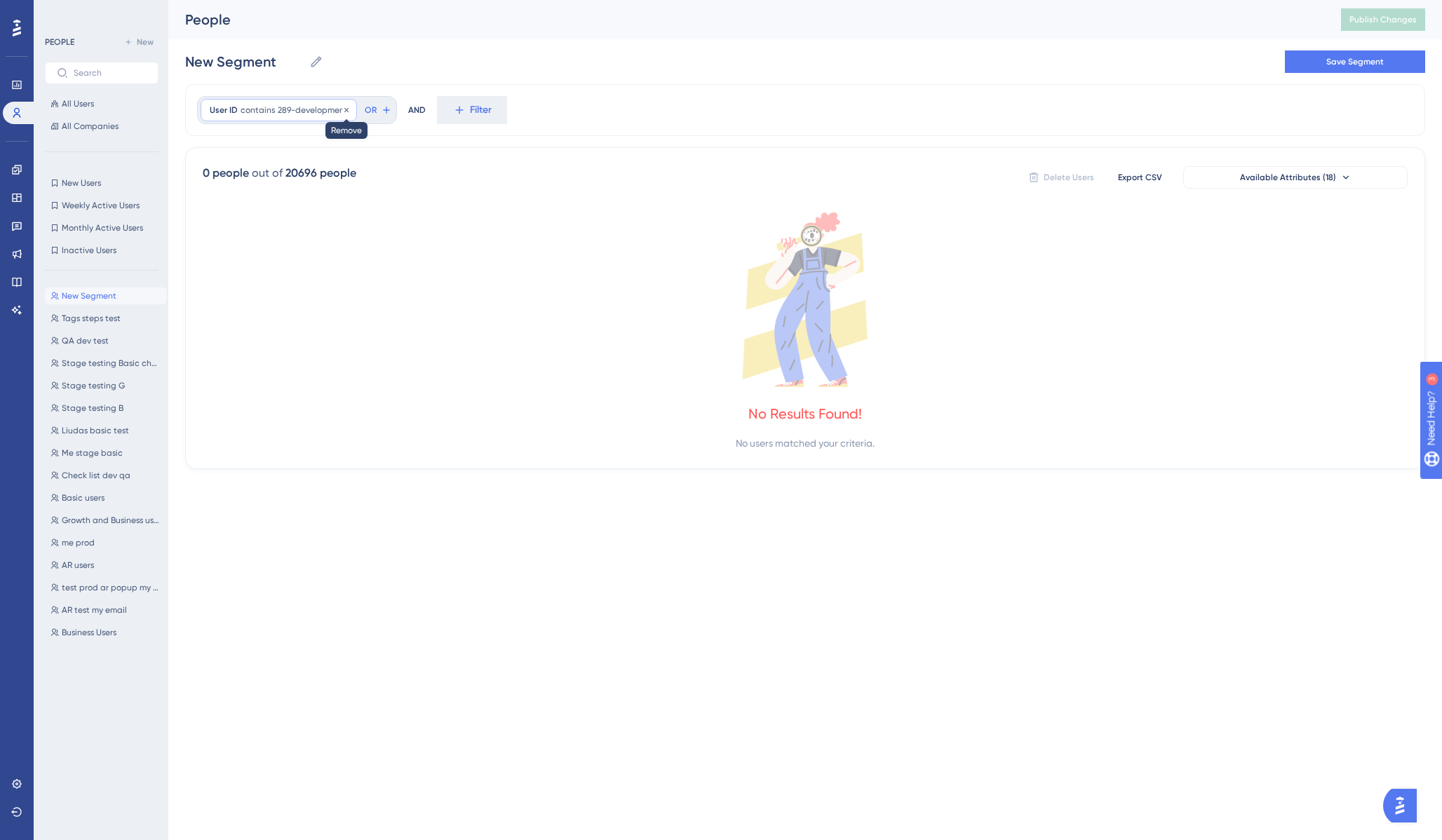
click at [344, 109] on icon at bounding box center [347, 109] width 4 height 4
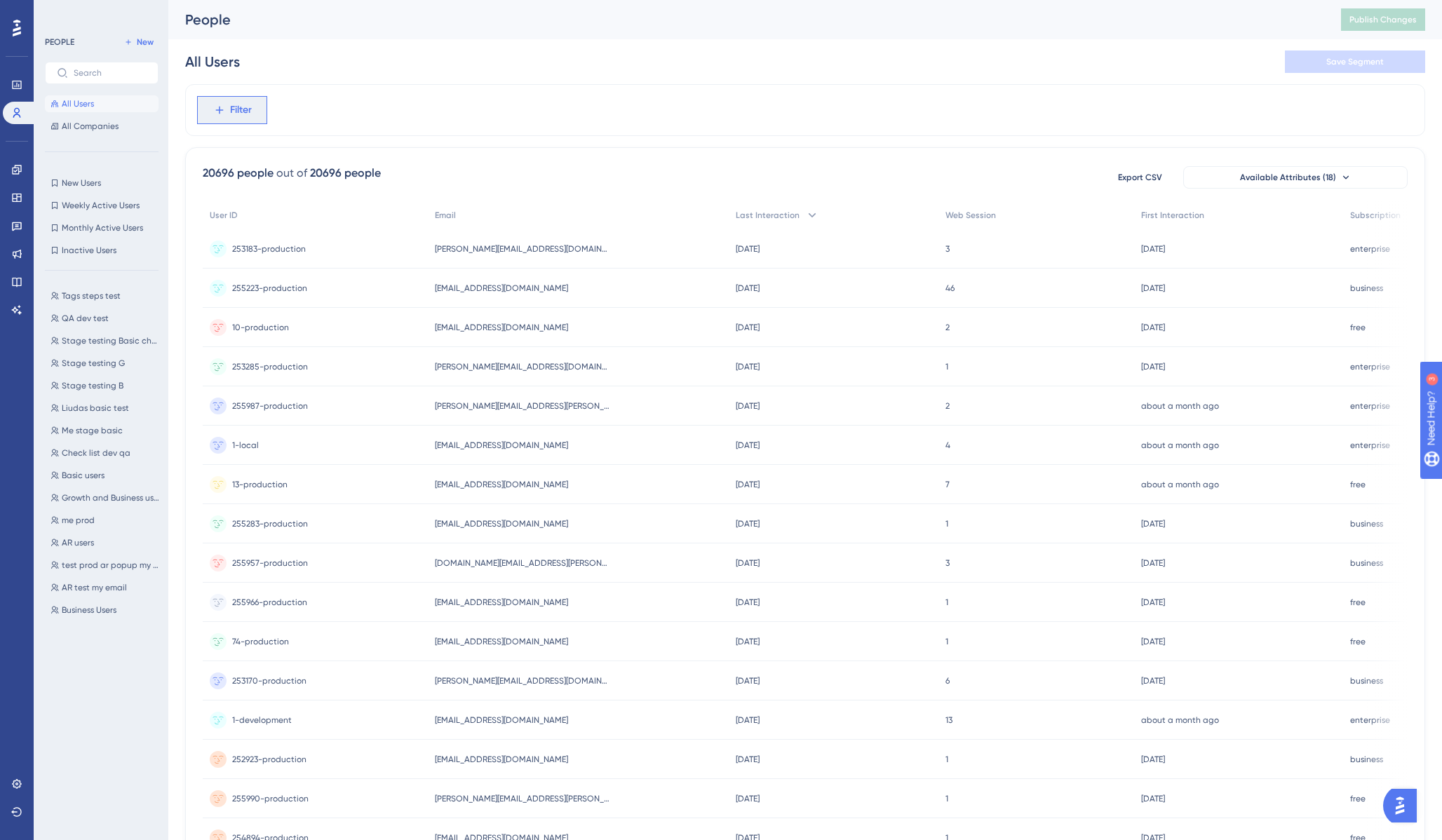
click at [251, 108] on span "Filter" at bounding box center [241, 109] width 22 height 17
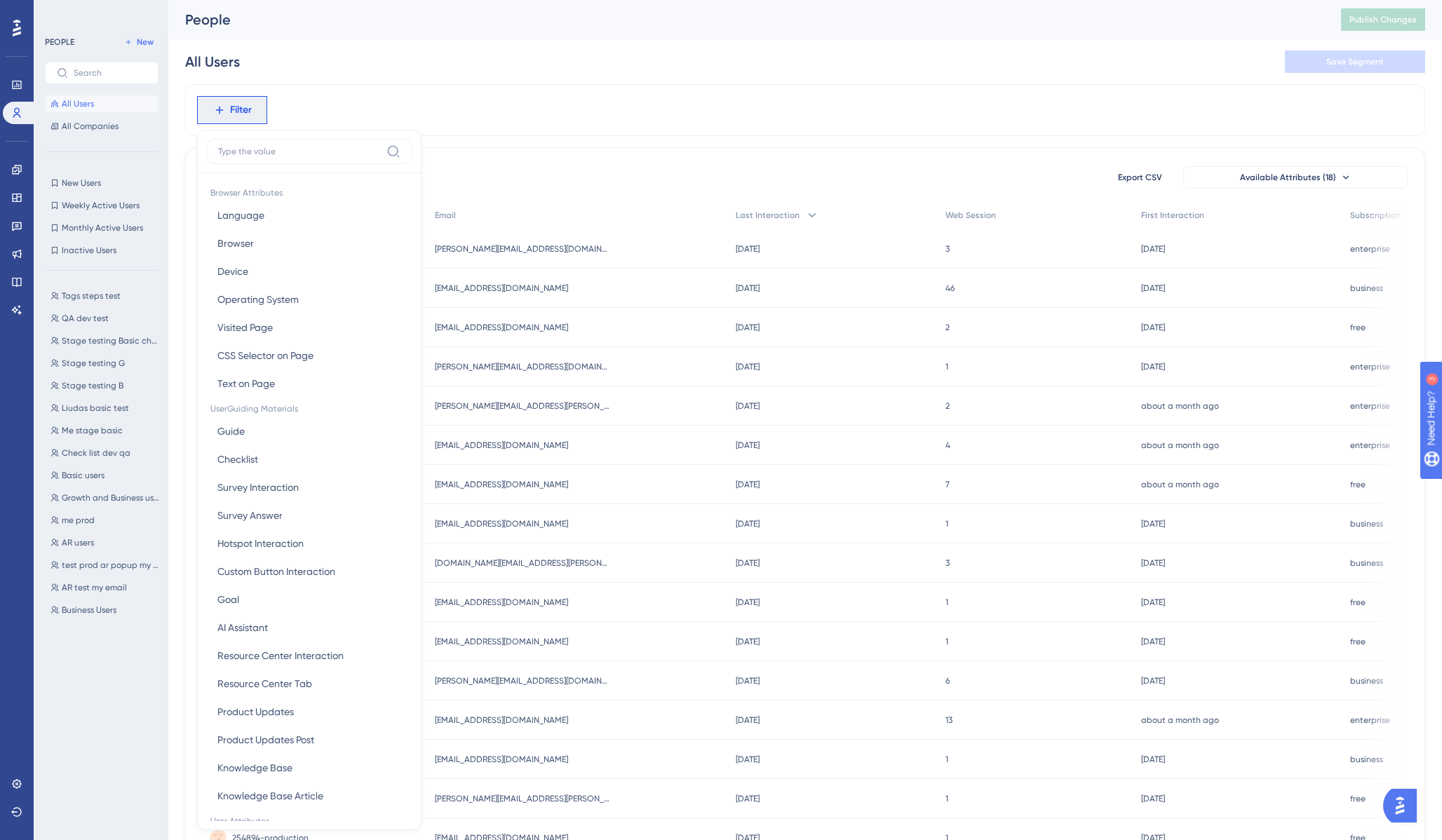
scroll to position [60, 0]
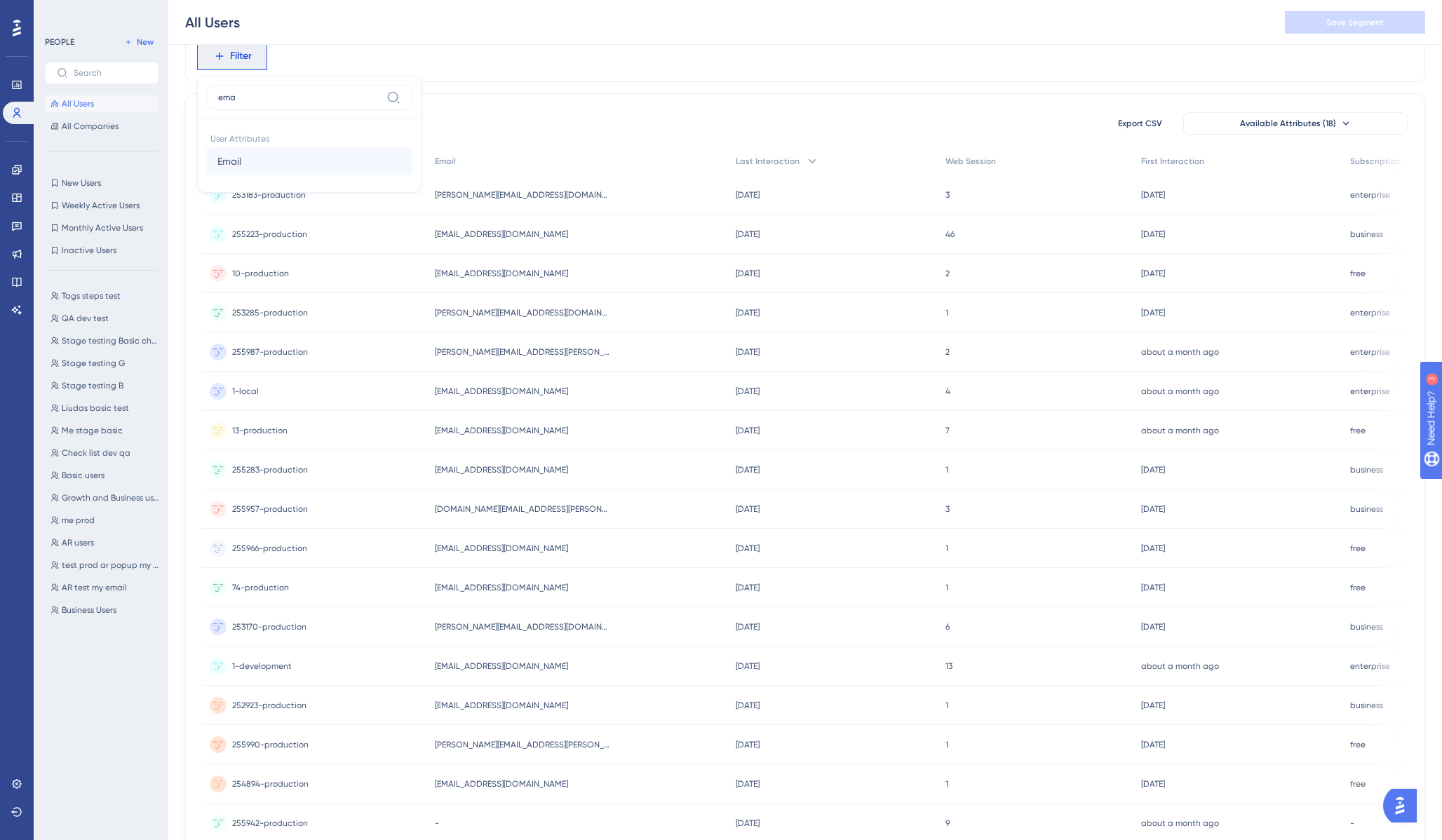
type input "ema"
click at [255, 155] on button "Email Email" at bounding box center [309, 161] width 207 height 28
type input "289-development"
click at [346, 305] on span "Done" at bounding box center [351, 310] width 24 height 17
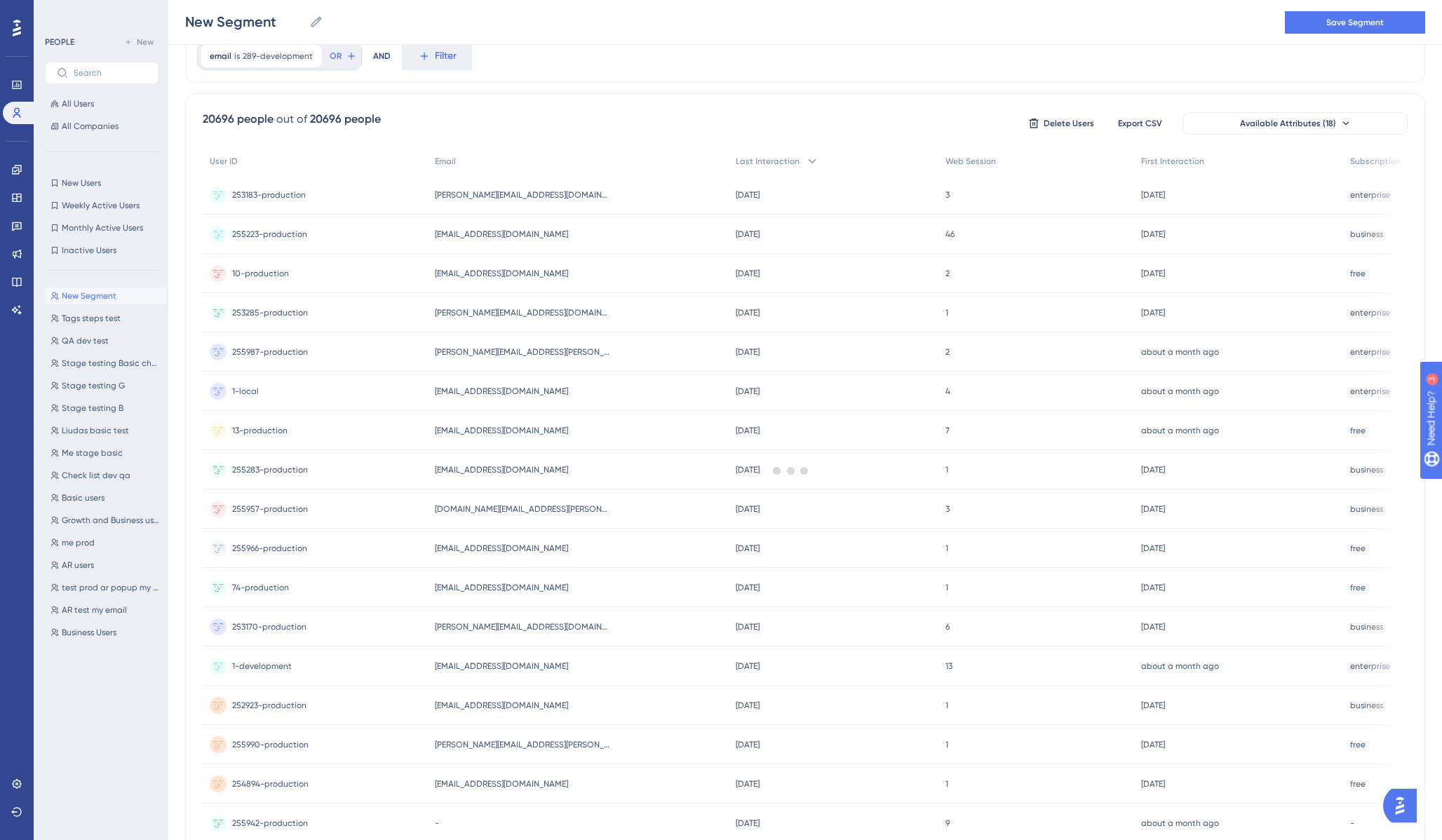
scroll to position [0, 0]
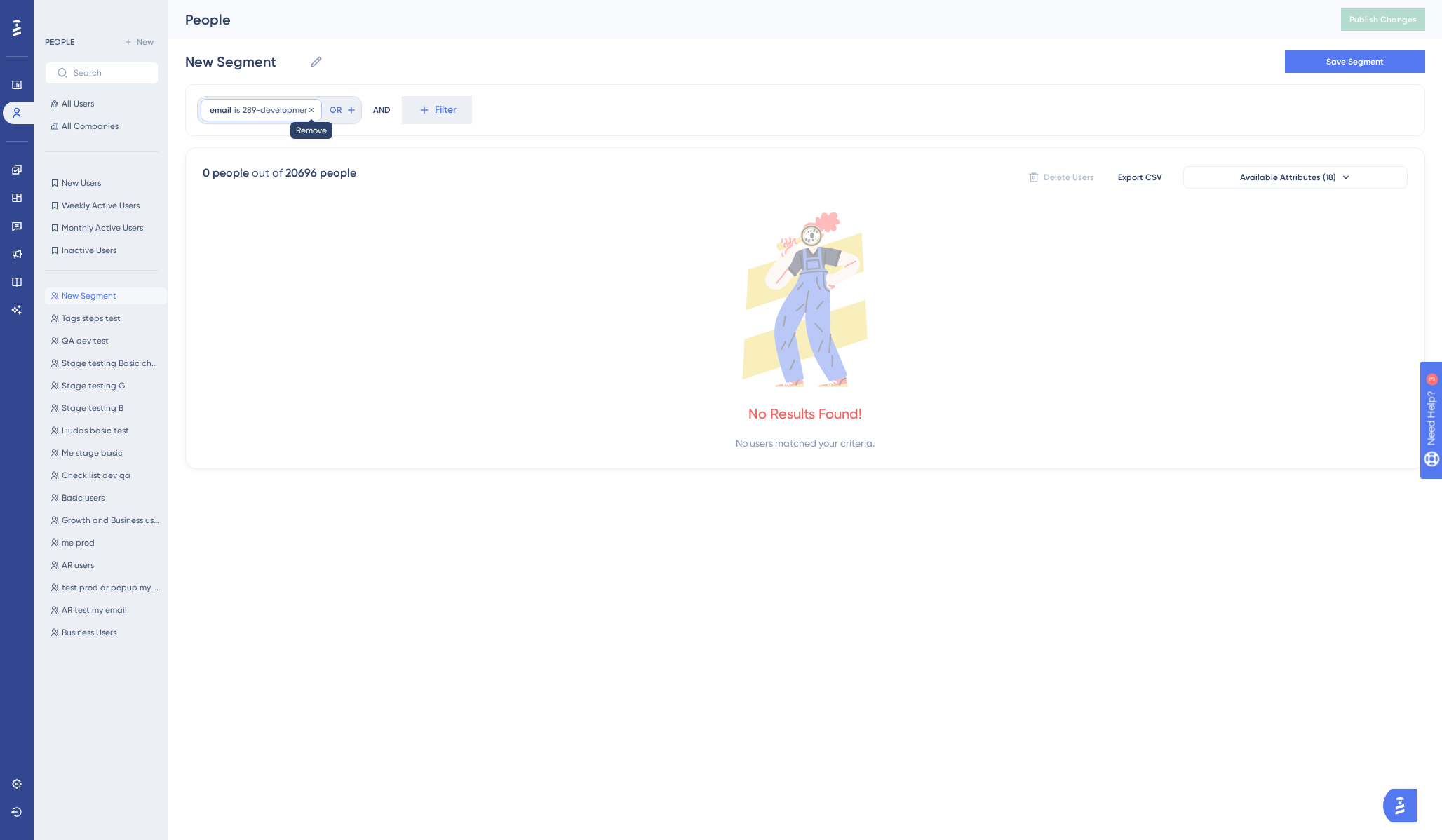
click at [312, 110] on icon at bounding box center [312, 110] width 9 height 9
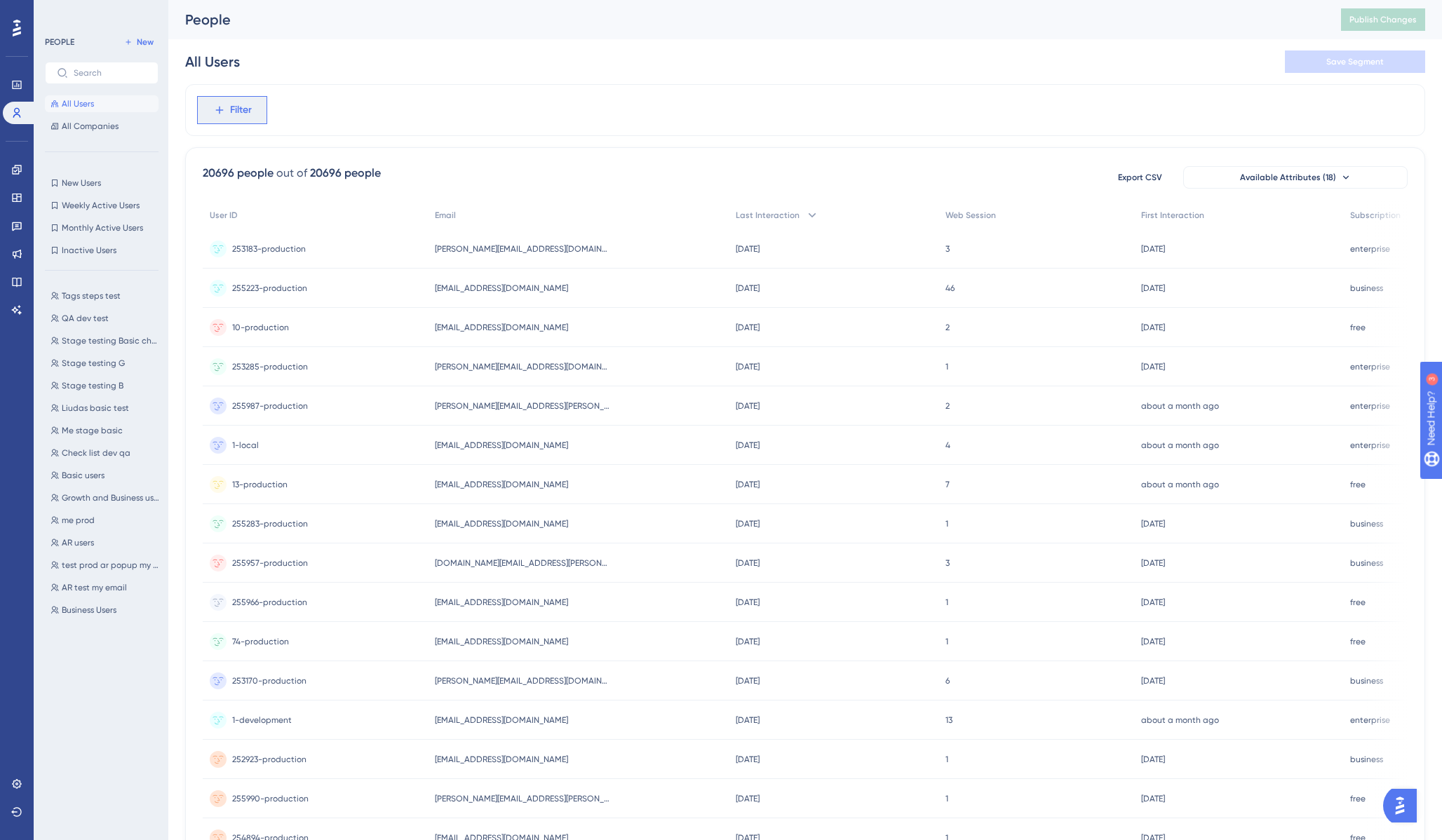
click at [235, 117] on span "Filter" at bounding box center [241, 109] width 22 height 17
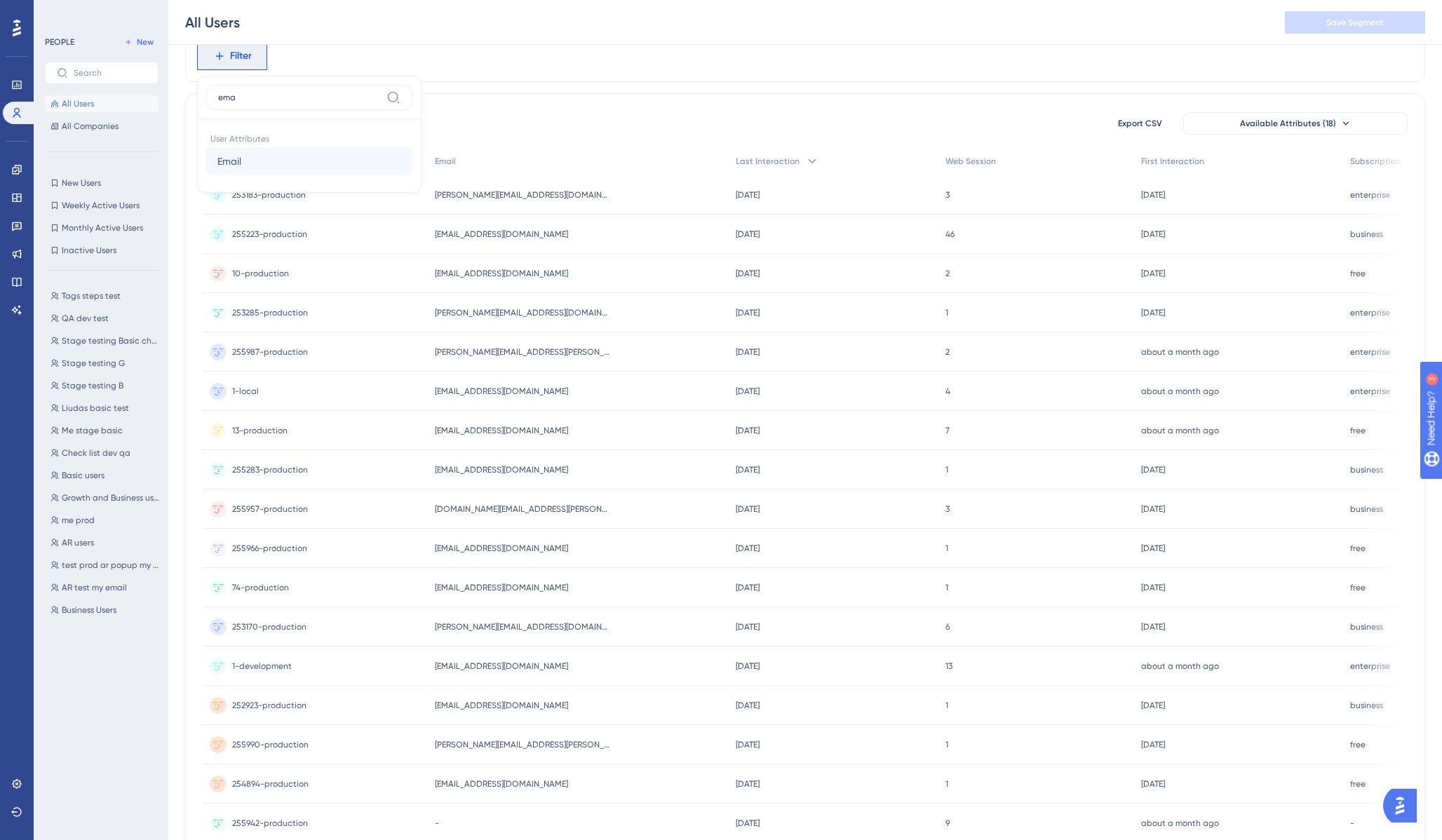
type input "ema"
click at [252, 148] on button "Email Email" at bounding box center [309, 161] width 207 height 28
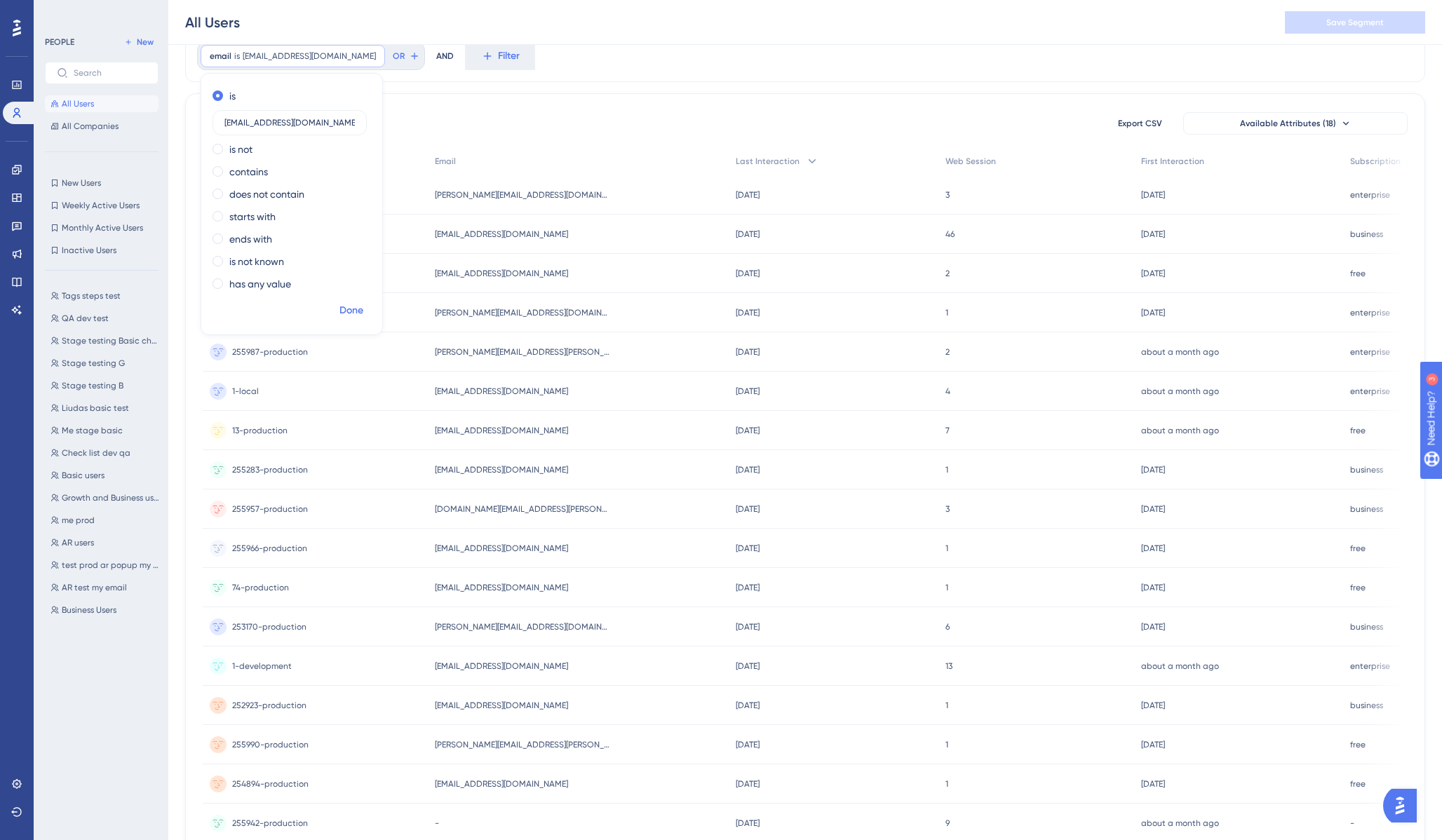
type input "[EMAIL_ADDRESS][DOMAIN_NAME]"
click at [360, 307] on span "Done" at bounding box center [351, 310] width 24 height 17
